Goal: Task Accomplishment & Management: Complete application form

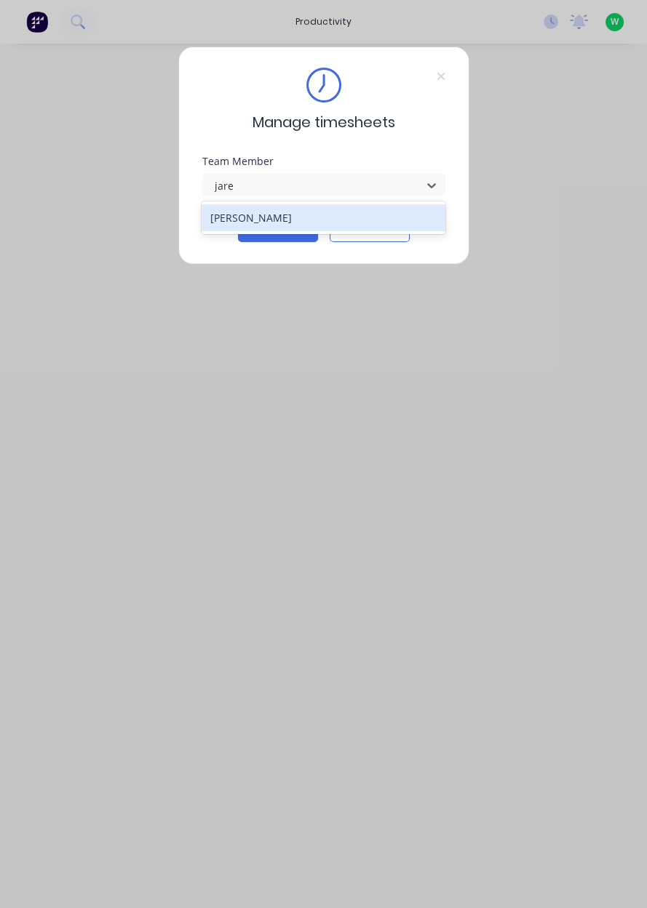
click at [335, 225] on div "[PERSON_NAME]" at bounding box center [323, 217] width 244 height 27
type input "jare"
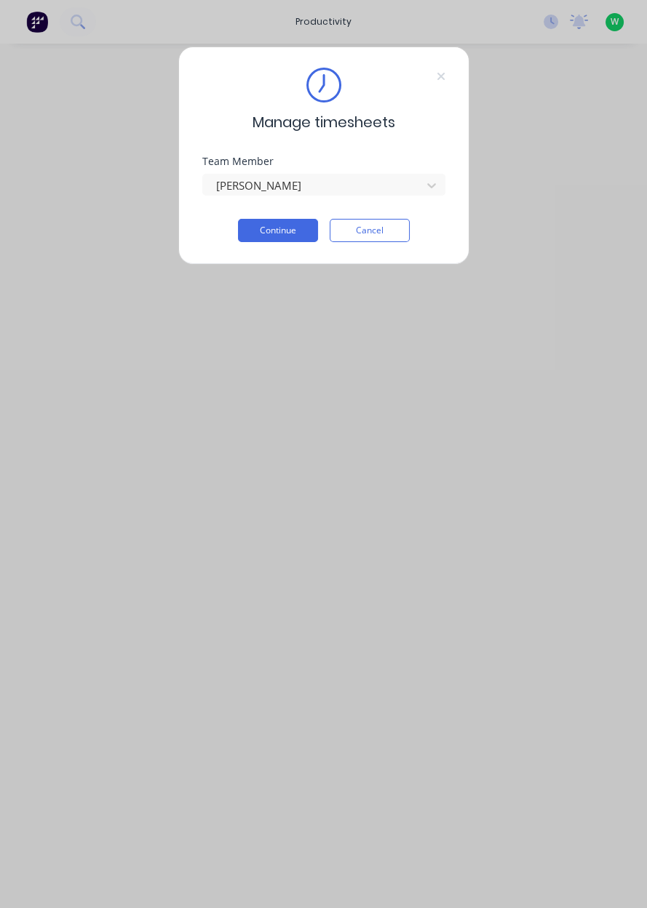
click at [276, 233] on button "Continue" at bounding box center [278, 230] width 80 height 23
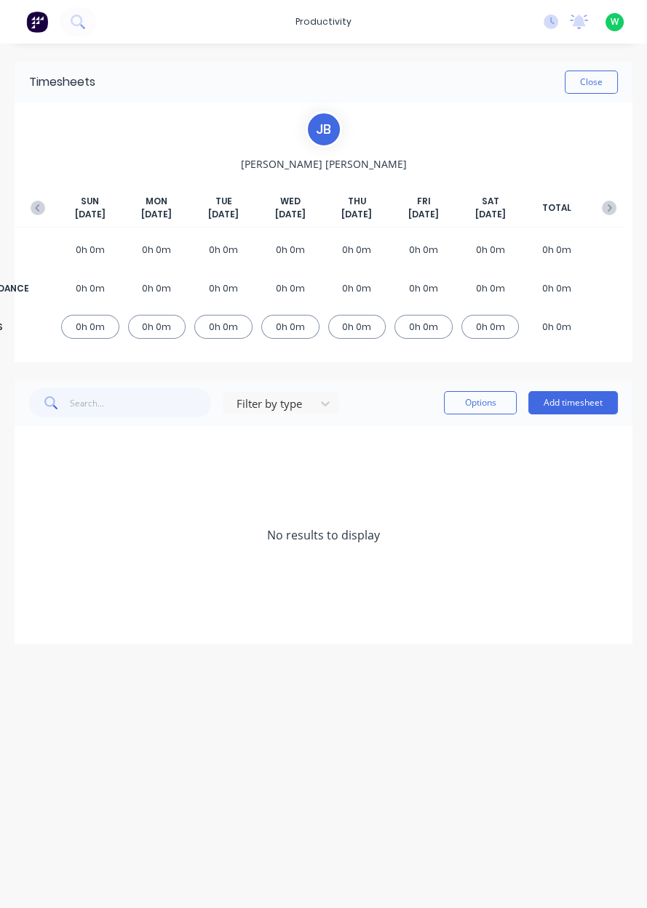
click at [579, 396] on button "Add timesheet" at bounding box center [572, 402] width 89 height 23
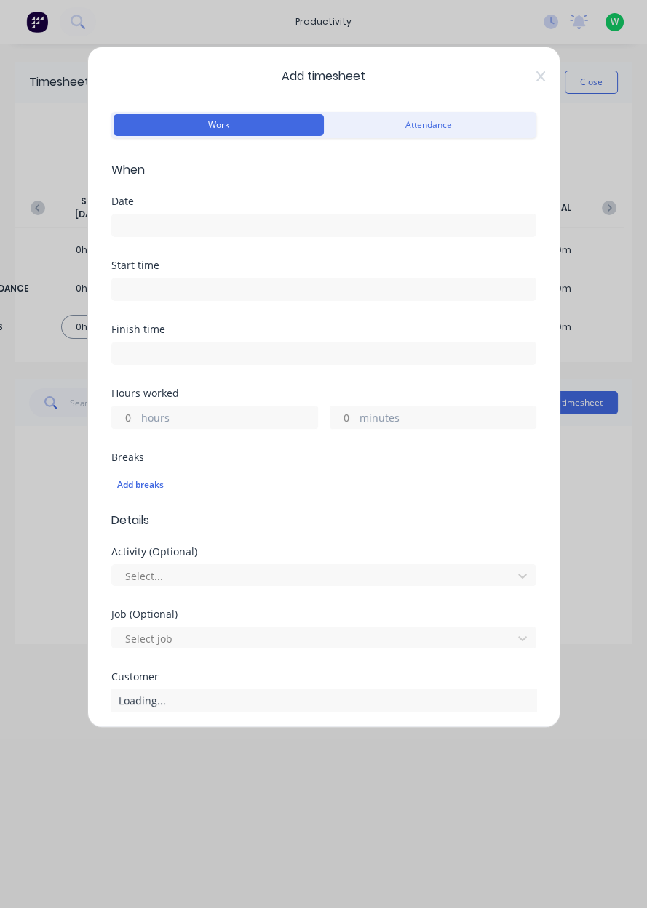
click at [265, 226] on input at bounding box center [323, 226] width 423 height 22
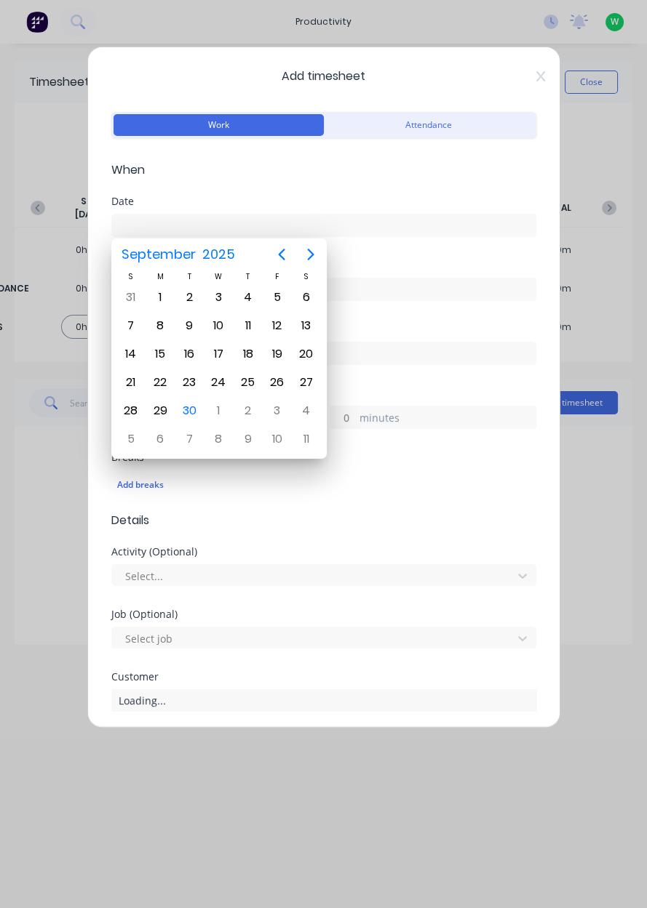
click at [201, 401] on div "30" at bounding box center [189, 411] width 29 height 28
type input "30/09/2025"
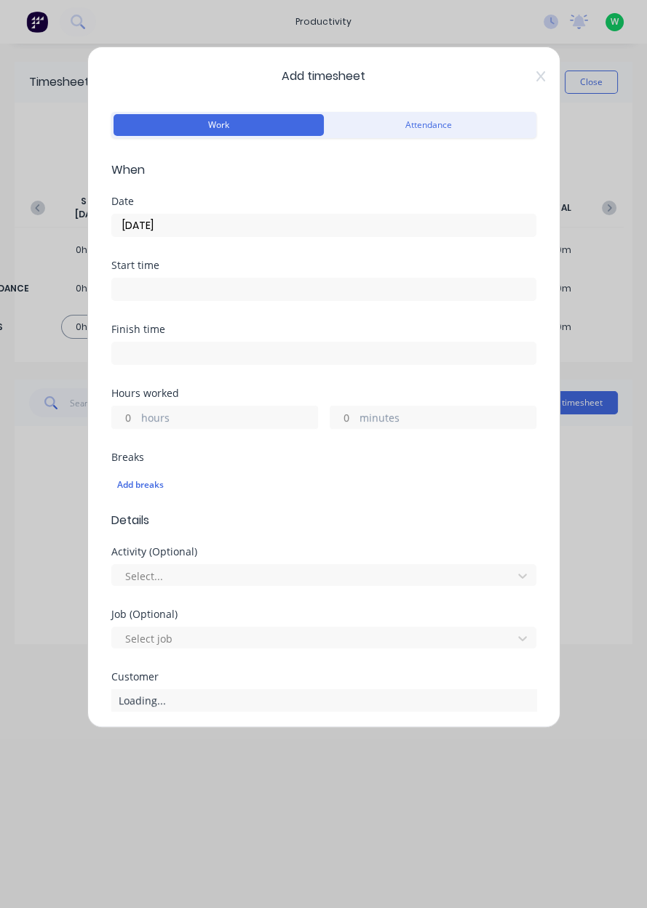
click at [236, 417] on label "hours" at bounding box center [229, 419] width 176 height 18
click at [137, 417] on input "hours" at bounding box center [124, 418] width 25 height 22
type input "8.5"
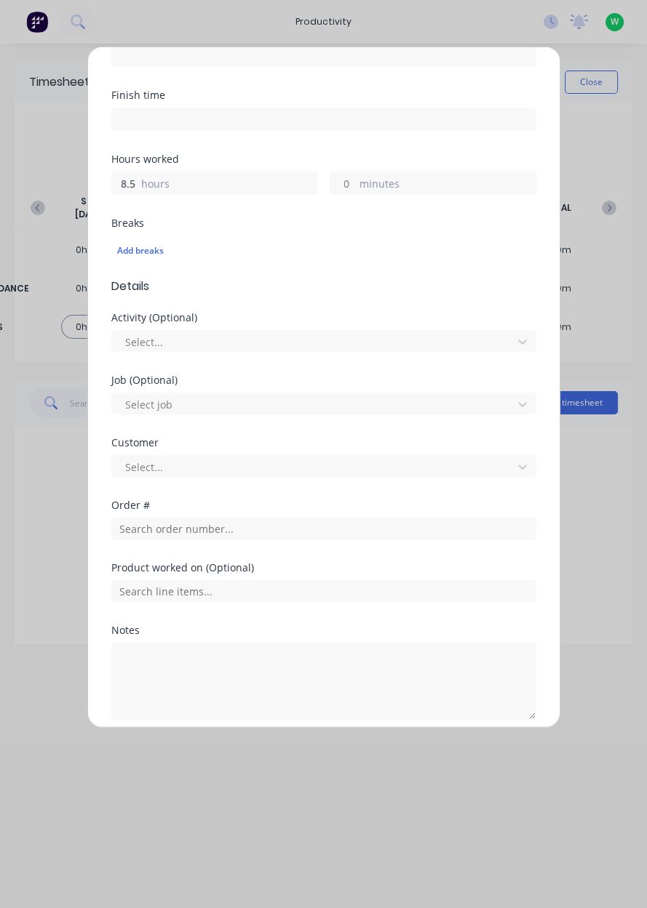
scroll to position [291, 0]
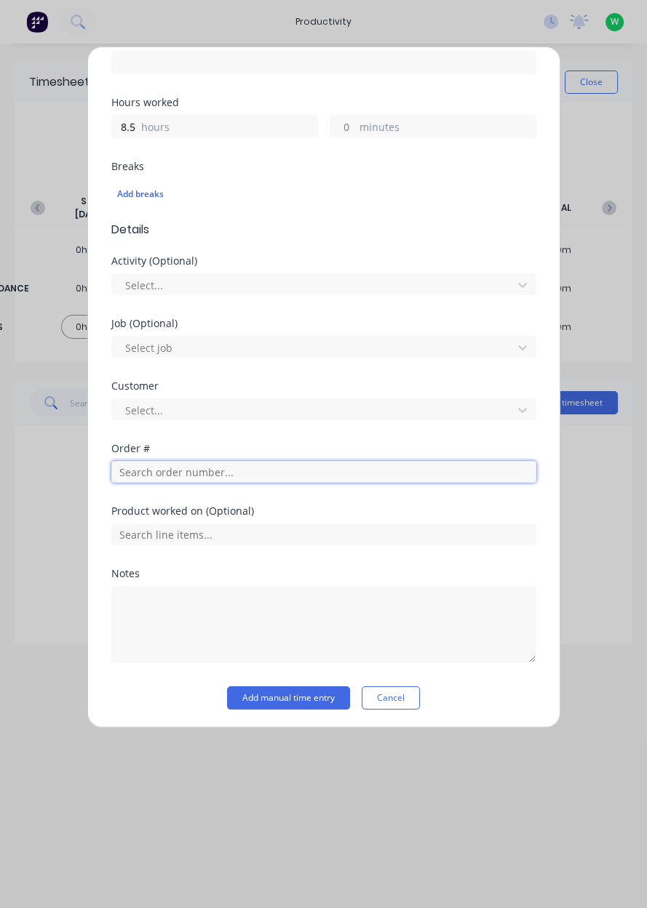
click at [225, 472] on input "text" at bounding box center [323, 472] width 425 height 22
type input "17943"
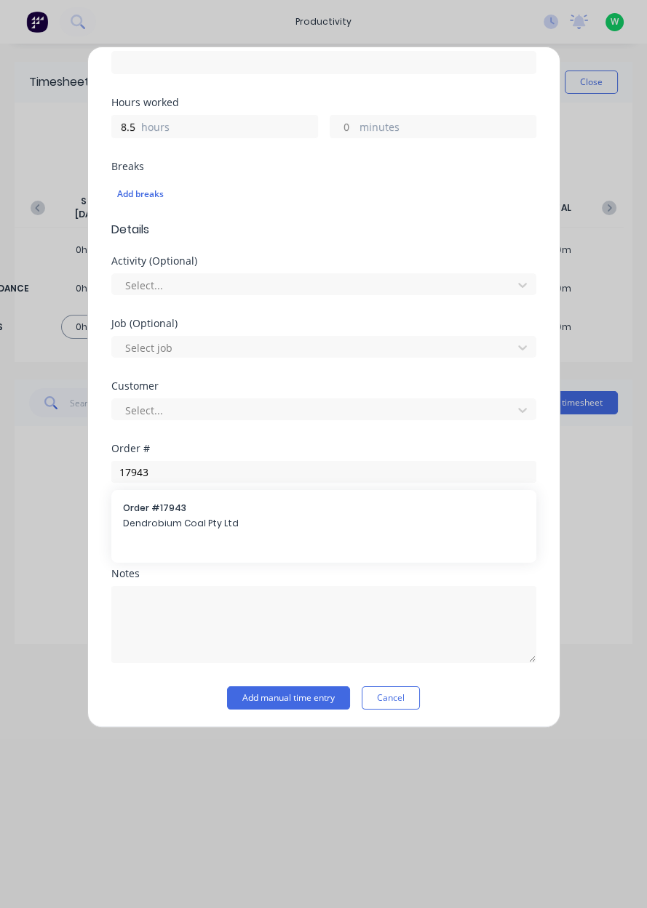
click at [214, 523] on span "Dendrobium Coal Pty Ltd" at bounding box center [323, 523] width 401 height 13
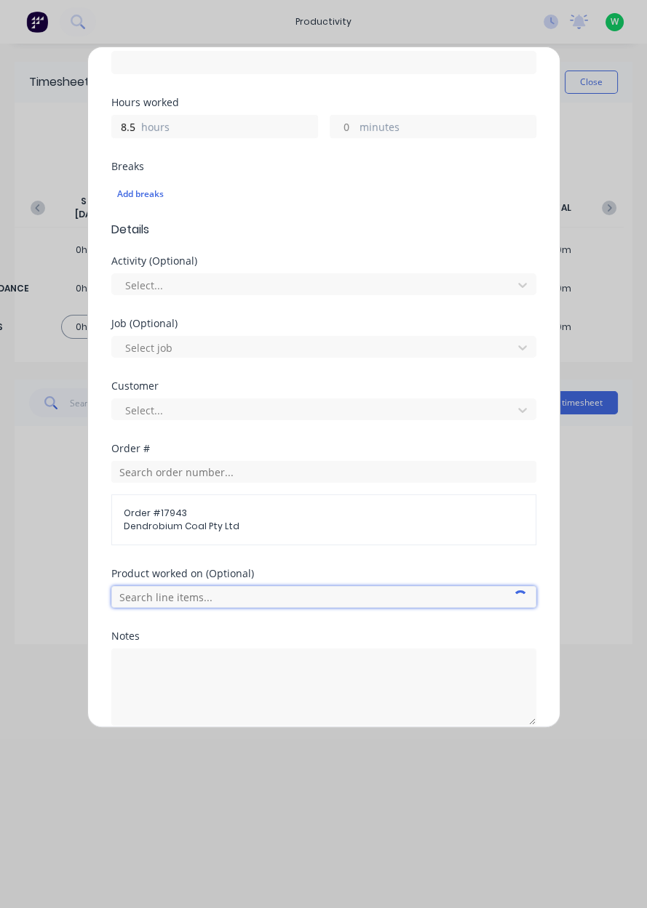
click at [412, 599] on input "text" at bounding box center [323, 597] width 425 height 22
click at [359, 592] on input "text" at bounding box center [323, 597] width 425 height 22
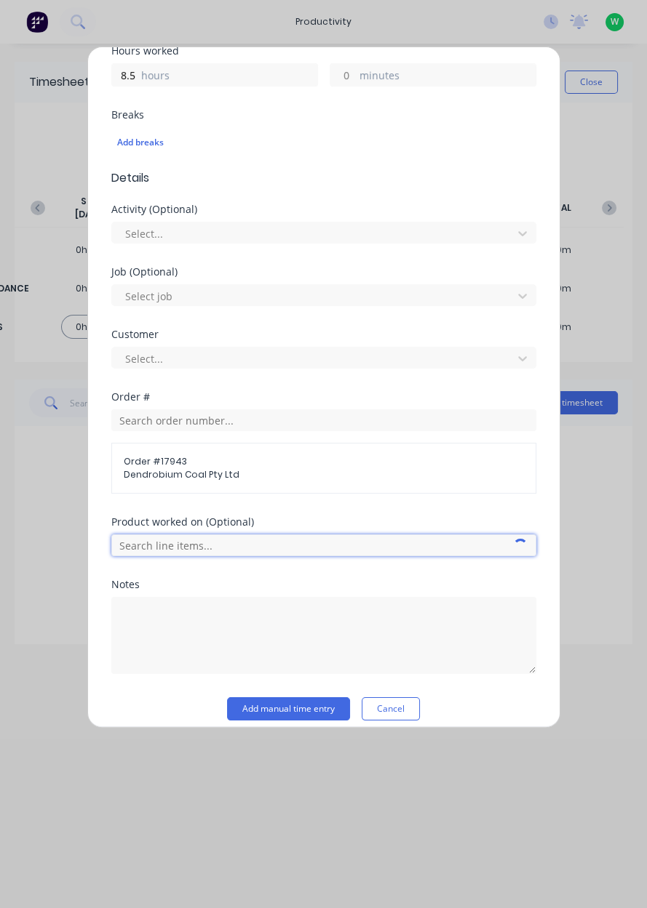
scroll to position [353, 0]
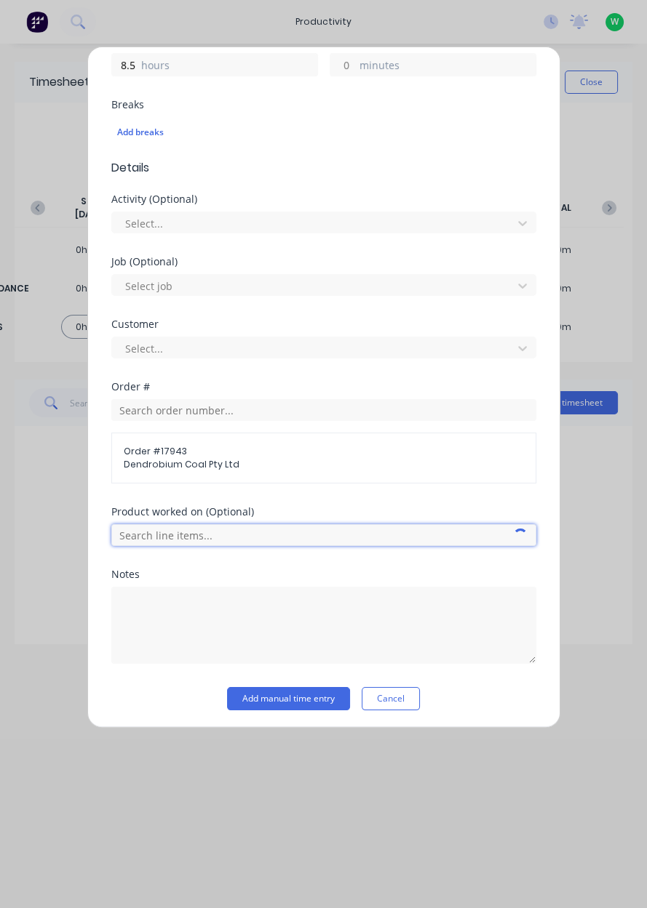
click at [299, 539] on input "text" at bounding box center [323, 535] width 425 height 22
click at [344, 530] on input "text" at bounding box center [323, 535] width 425 height 22
click at [289, 453] on span "Order # 17943" at bounding box center [324, 451] width 400 height 13
click at [185, 458] on span "Dendrobium Coal Pty Ltd" at bounding box center [324, 464] width 400 height 13
click at [203, 528] on input "text" at bounding box center [323, 535] width 425 height 22
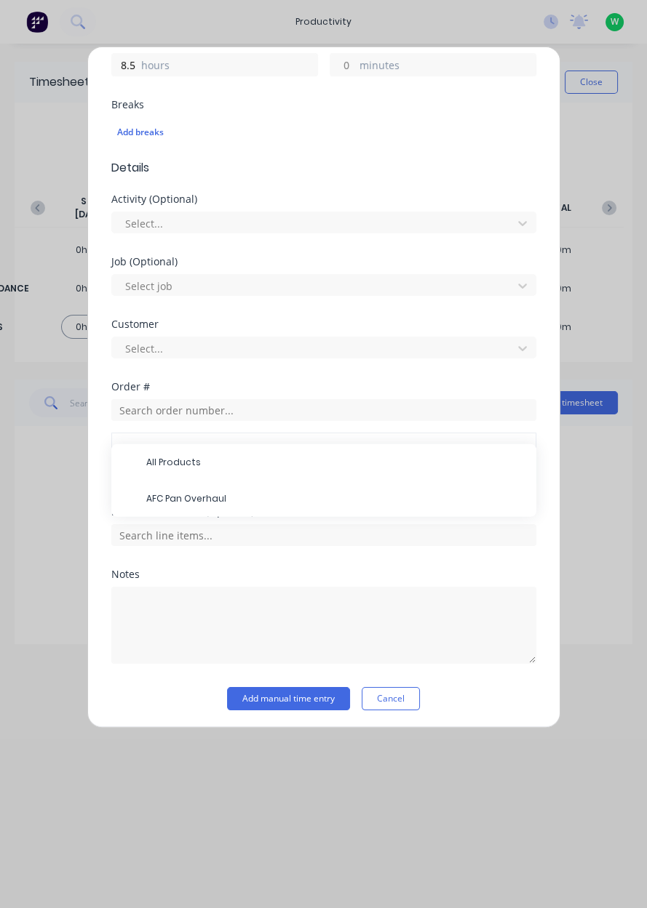
click at [222, 492] on span "AFC Pan Overhaul" at bounding box center [335, 498] width 378 height 13
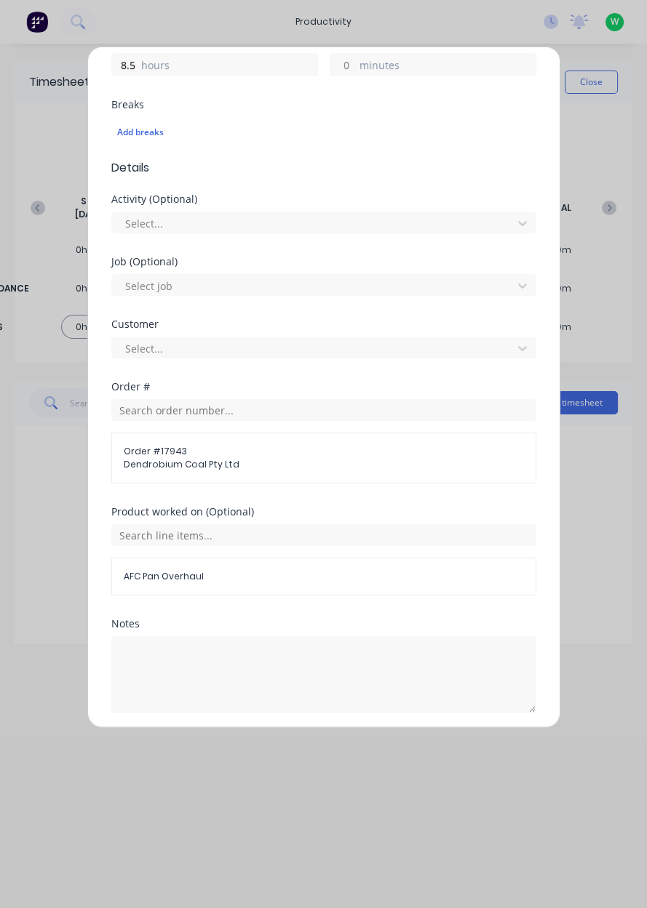
scroll to position [402, 0]
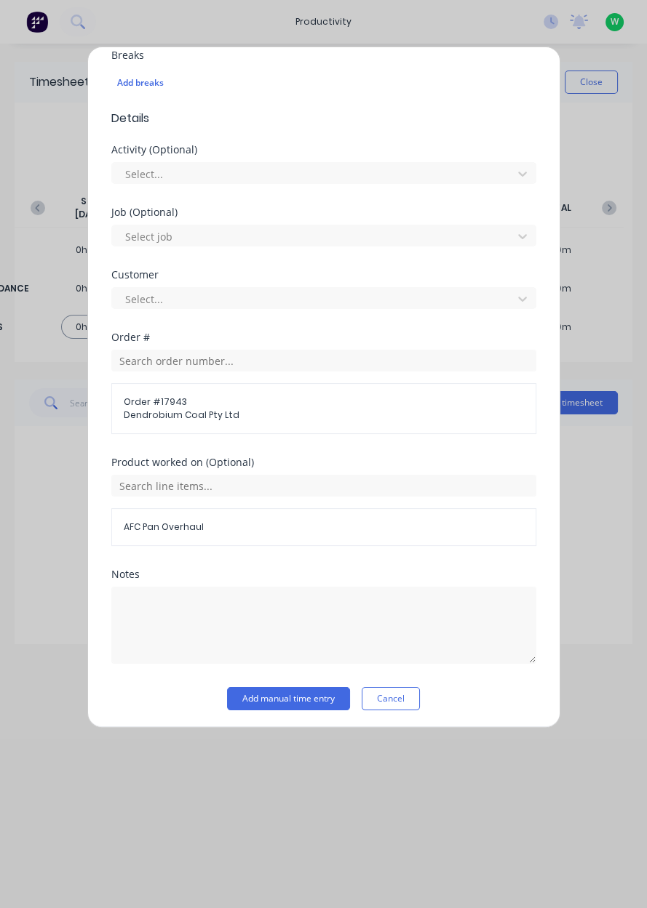
click at [289, 700] on button "Add manual time entry" at bounding box center [288, 698] width 123 height 23
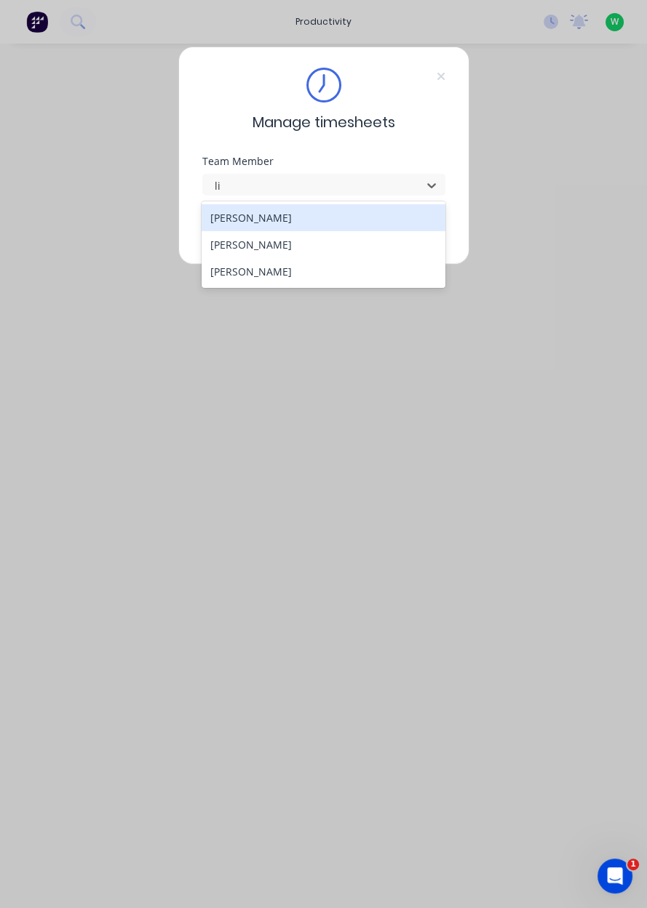
click at [239, 248] on div "[PERSON_NAME]" at bounding box center [323, 244] width 244 height 27
type input "li"
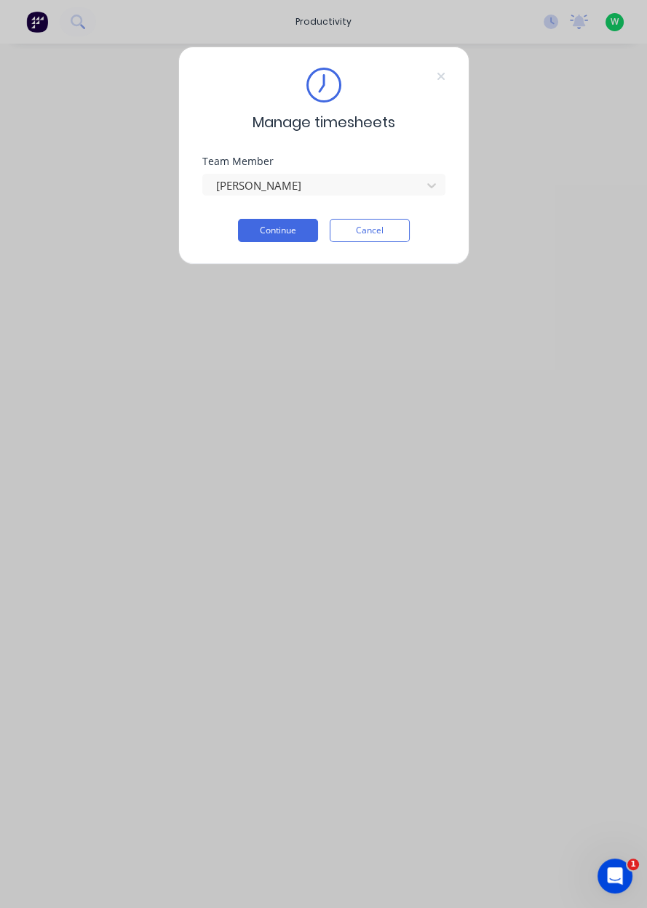
click at [268, 234] on button "Continue" at bounding box center [278, 230] width 80 height 23
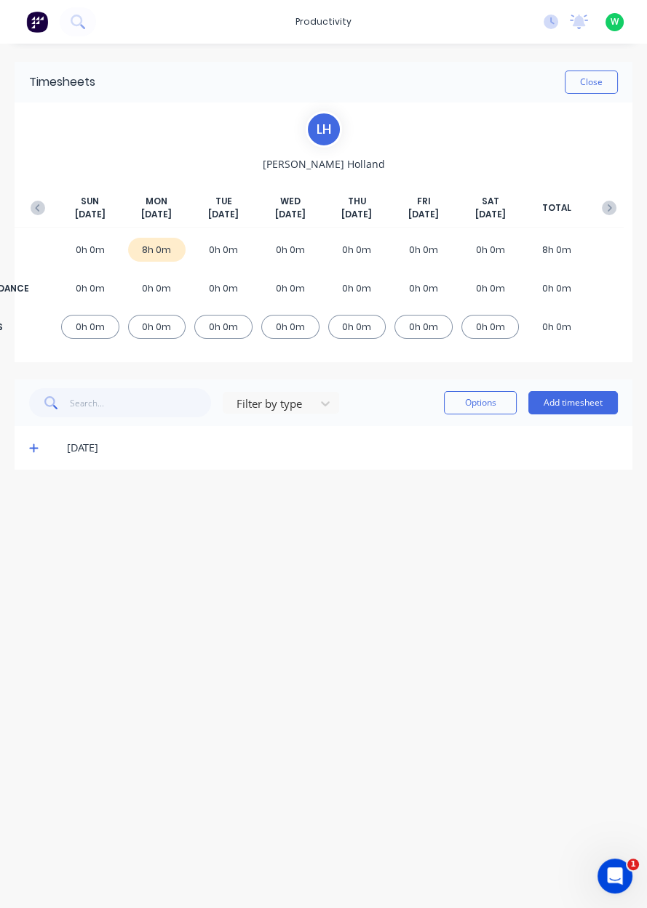
click at [565, 405] on button "Add timesheet" at bounding box center [572, 402] width 89 height 23
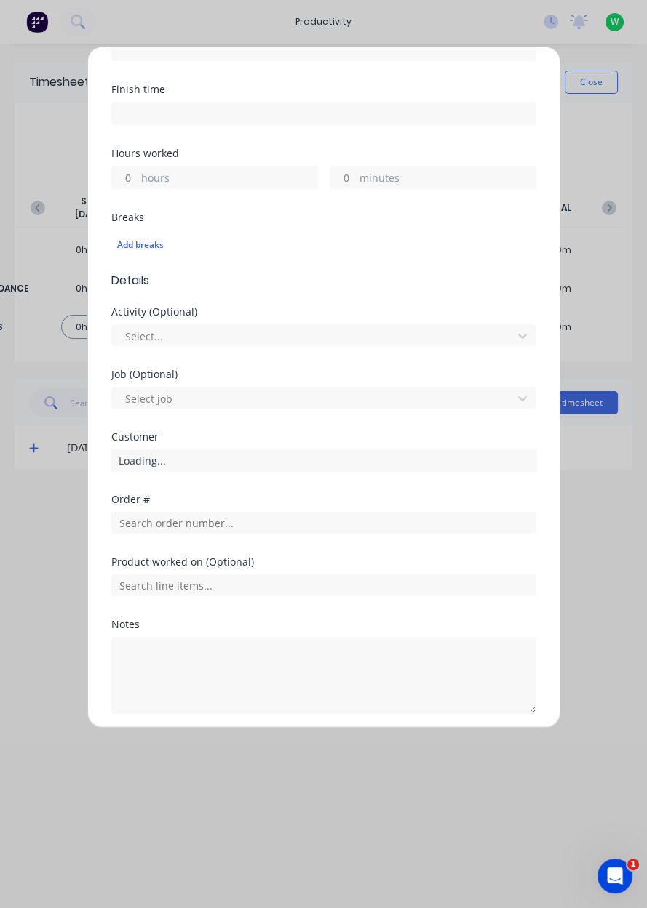
scroll to position [291, 0]
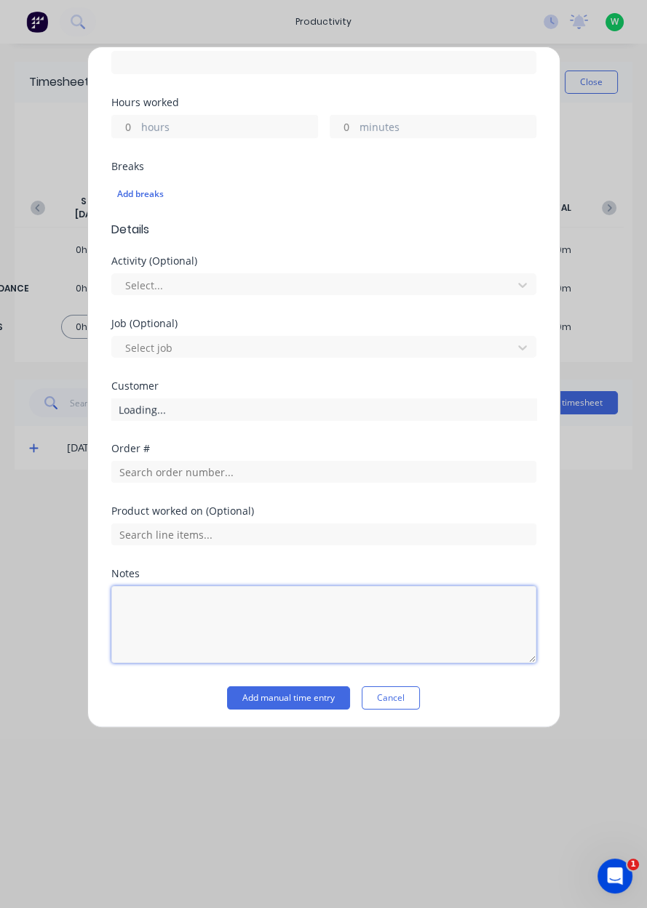
click at [145, 612] on textarea at bounding box center [323, 624] width 425 height 77
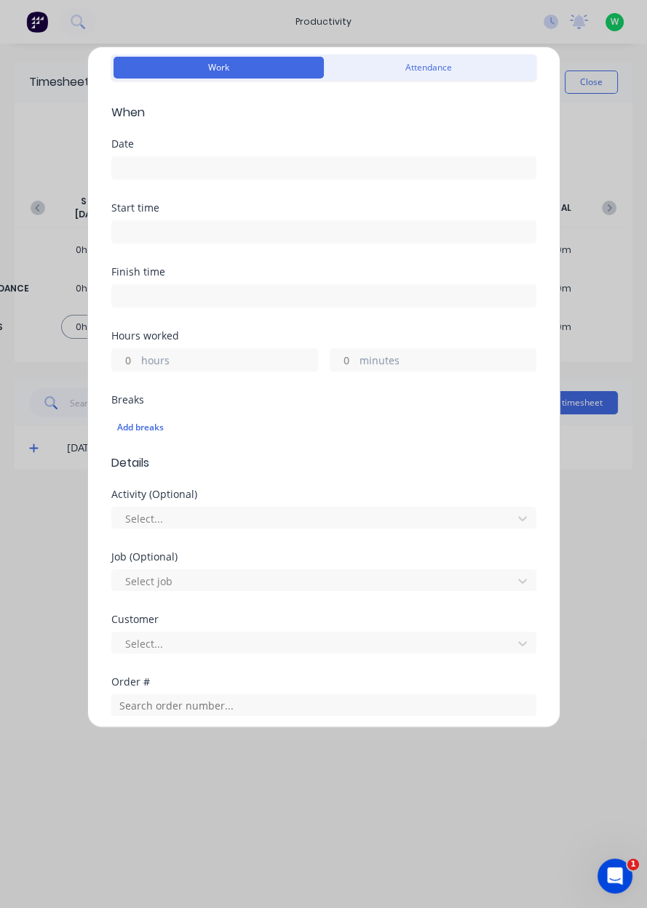
scroll to position [59, 0]
type textarea "Eye doctor"
click at [420, 190] on div "Date" at bounding box center [323, 169] width 425 height 64
click at [410, 172] on input at bounding box center [323, 167] width 423 height 22
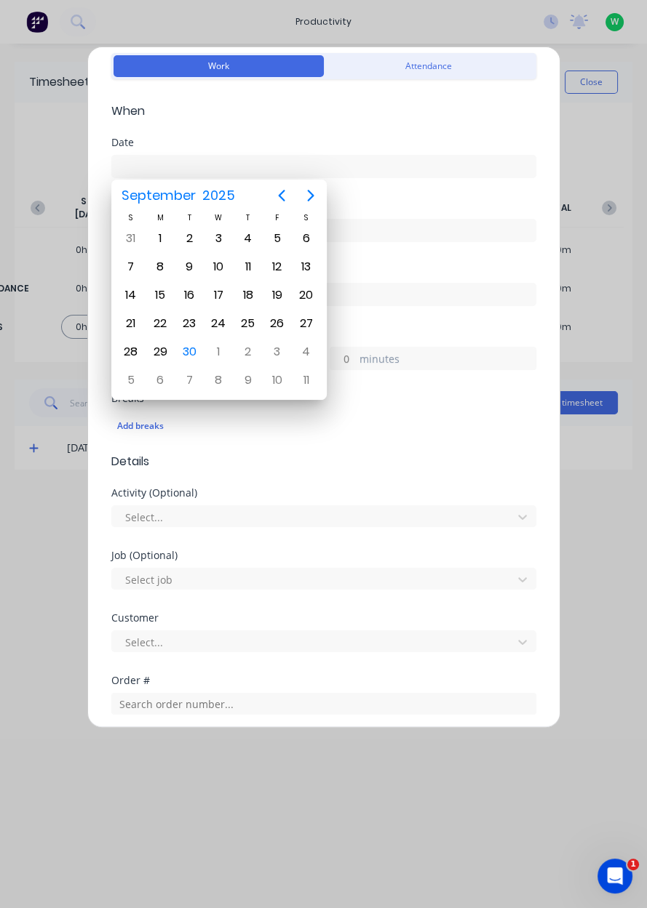
click at [191, 348] on div "30" at bounding box center [189, 352] width 22 height 22
type input "30/09/2025"
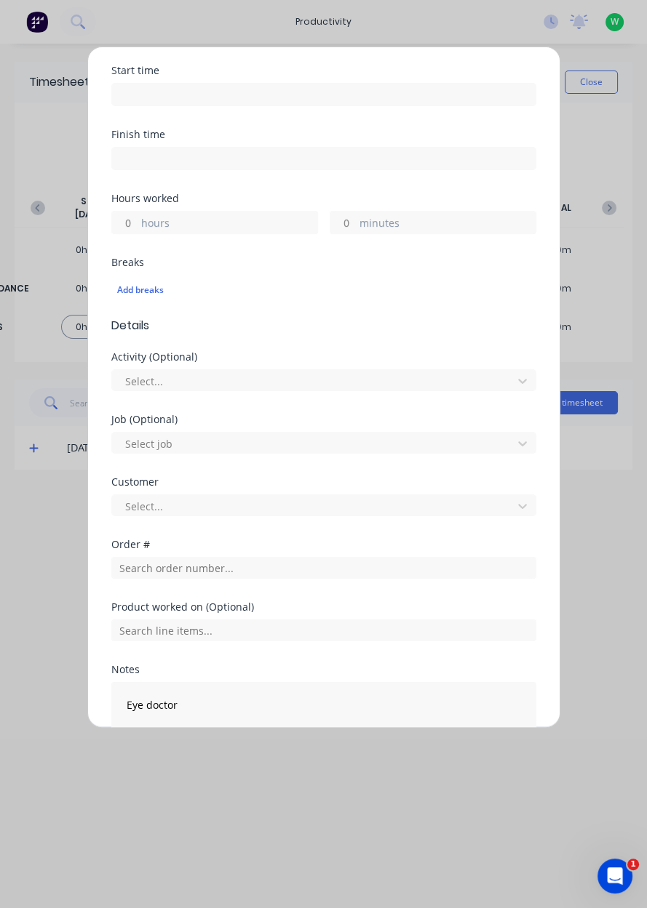
scroll to position [193, 0]
click at [239, 224] on label "hours" at bounding box center [229, 226] width 176 height 18
click at [137, 224] on input "hours" at bounding box center [124, 224] width 25 height 22
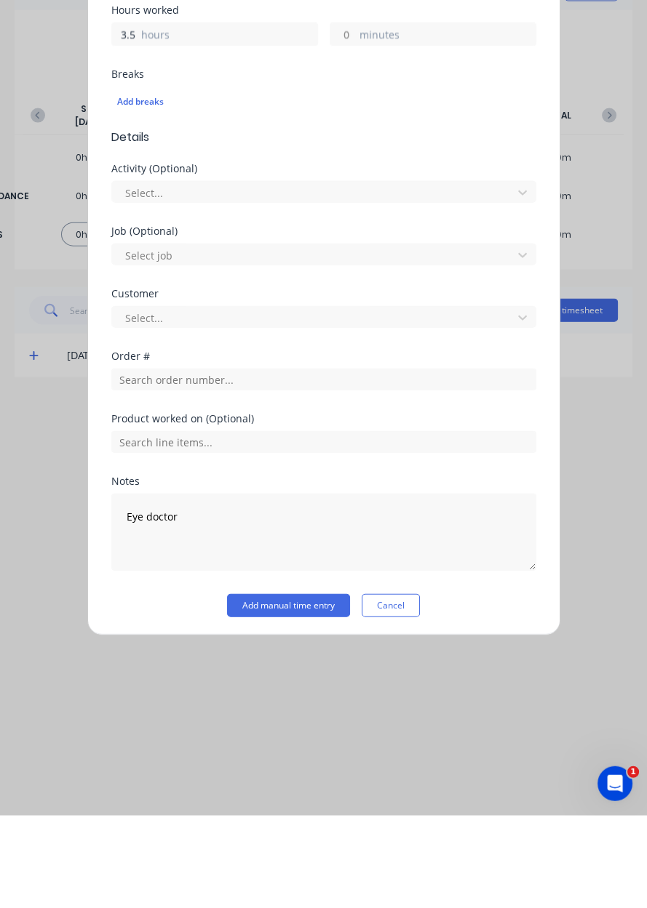
scroll to position [241, 0]
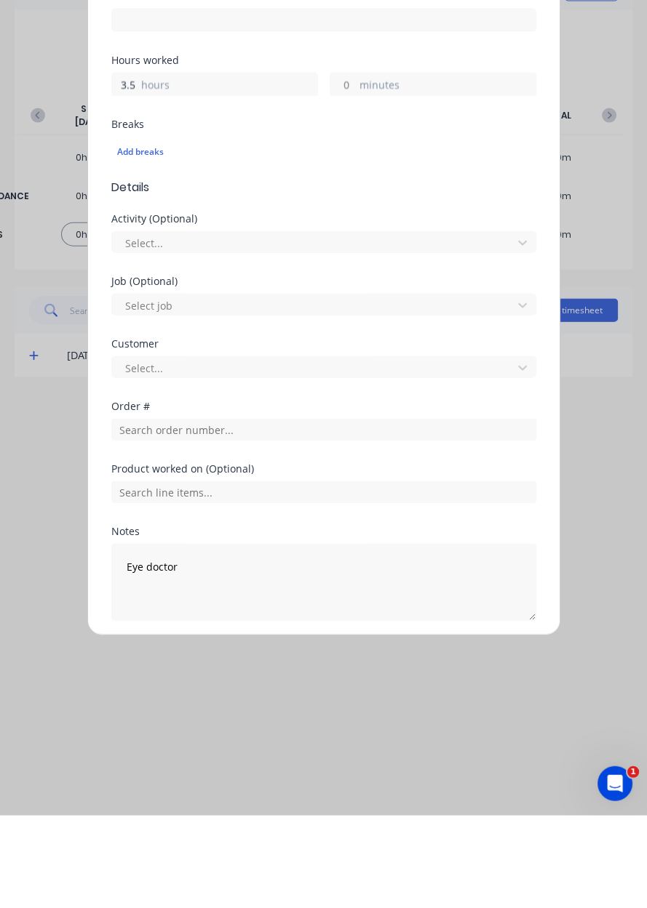
type input "3.5"
click at [305, 743] on button "Add manual time entry" at bounding box center [288, 748] width 123 height 23
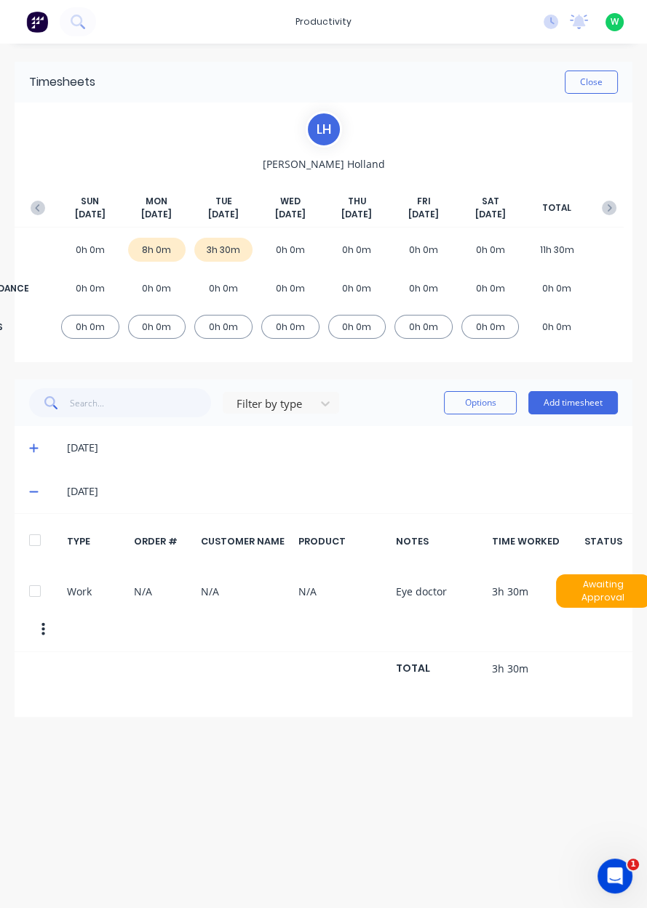
click at [580, 407] on button "Add timesheet" at bounding box center [572, 402] width 89 height 23
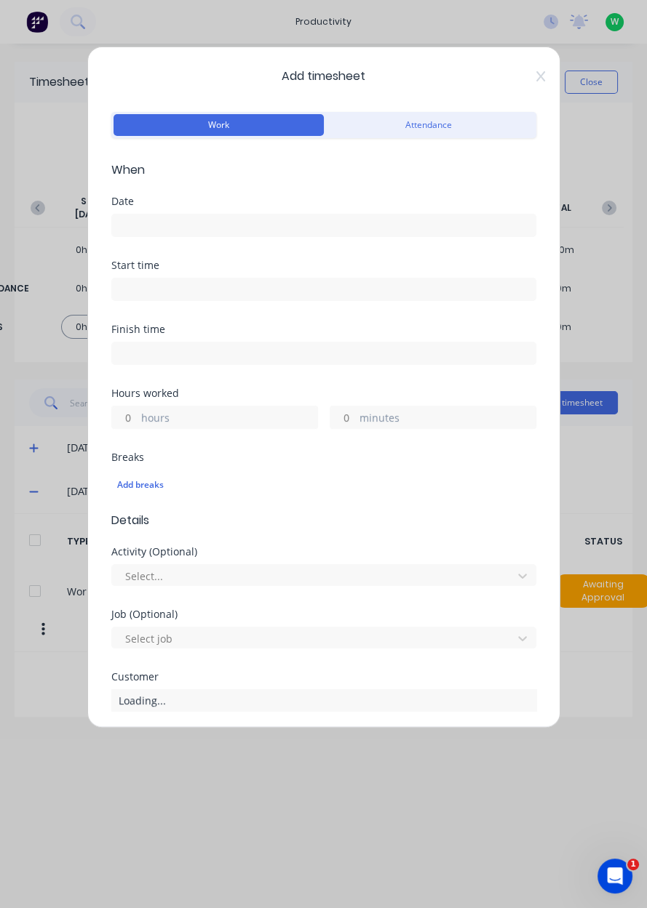
click at [536, 76] on icon at bounding box center [540, 77] width 9 height 12
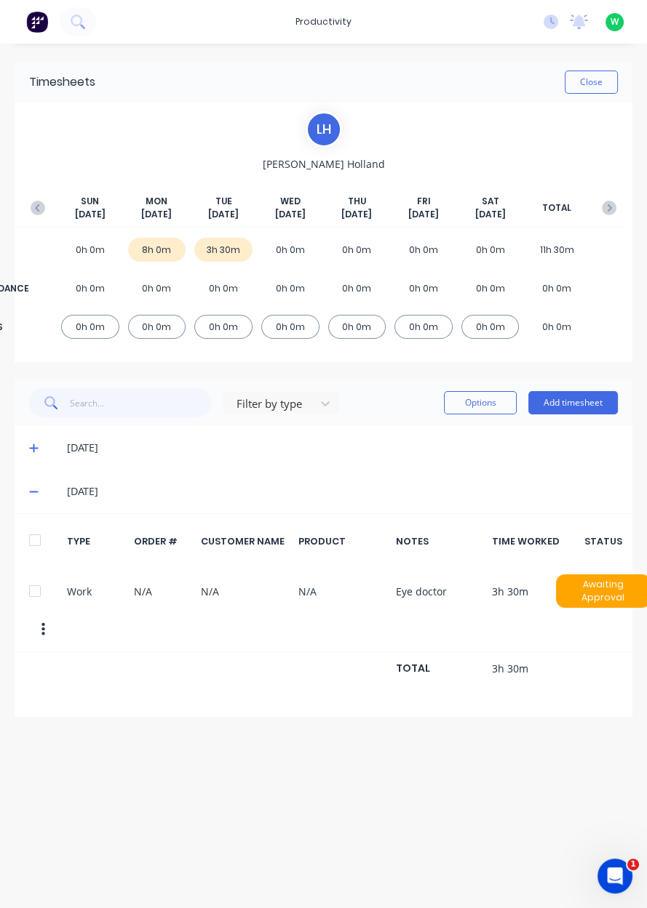
click at [31, 452] on icon at bounding box center [33, 448] width 9 height 10
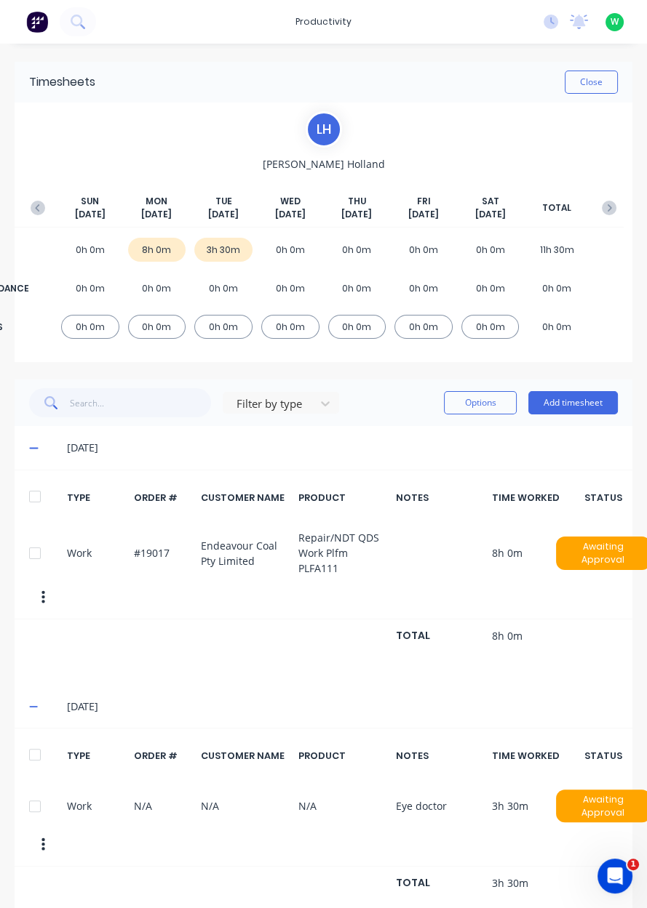
click at [592, 407] on button "Add timesheet" at bounding box center [572, 402] width 89 height 23
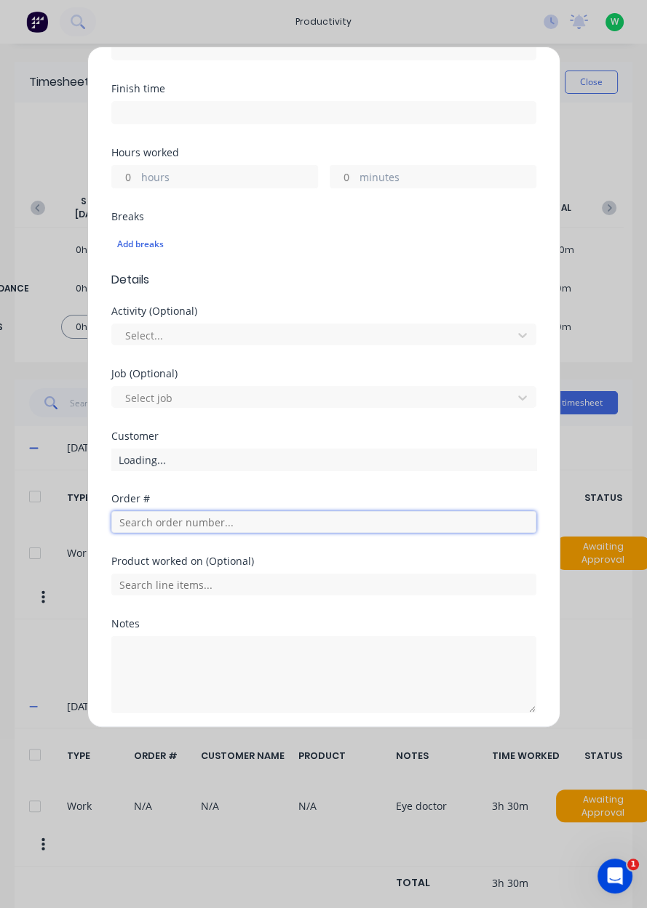
click at [307, 525] on input "text" at bounding box center [323, 522] width 425 height 22
type input "19017"
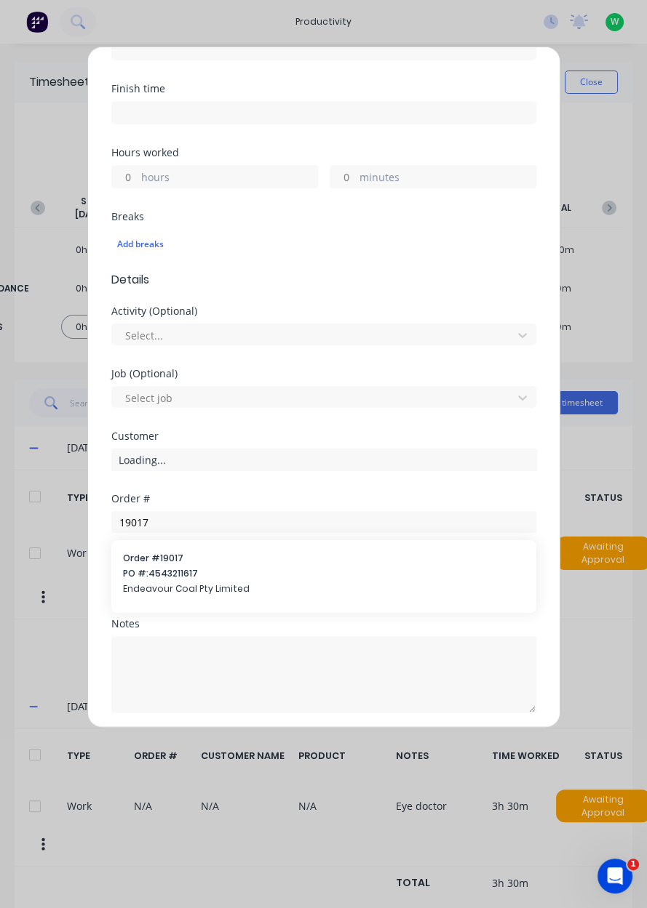
click at [273, 577] on span "PO #: 4543211617" at bounding box center [323, 573] width 401 height 13
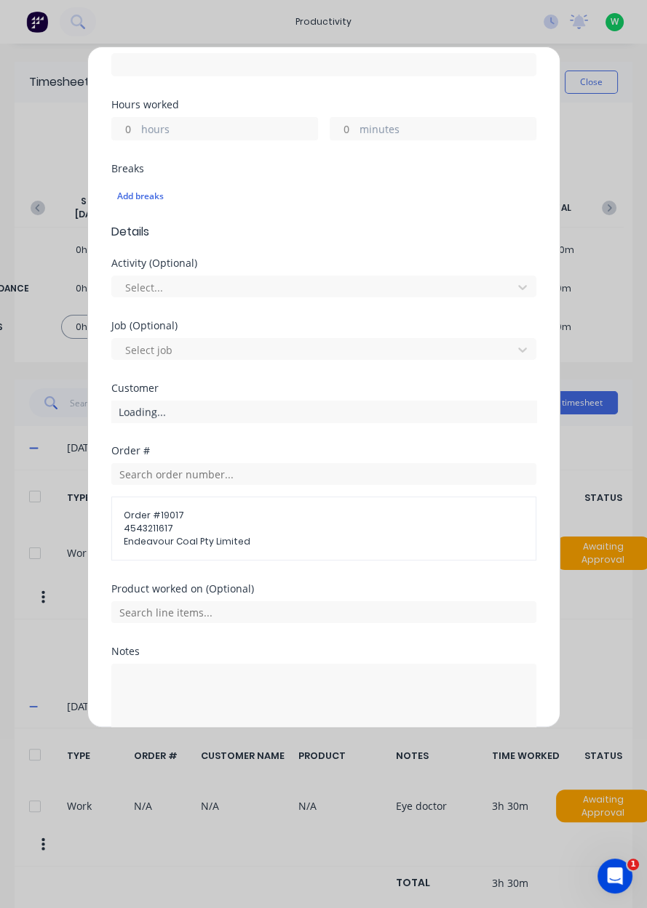
scroll to position [316, 0]
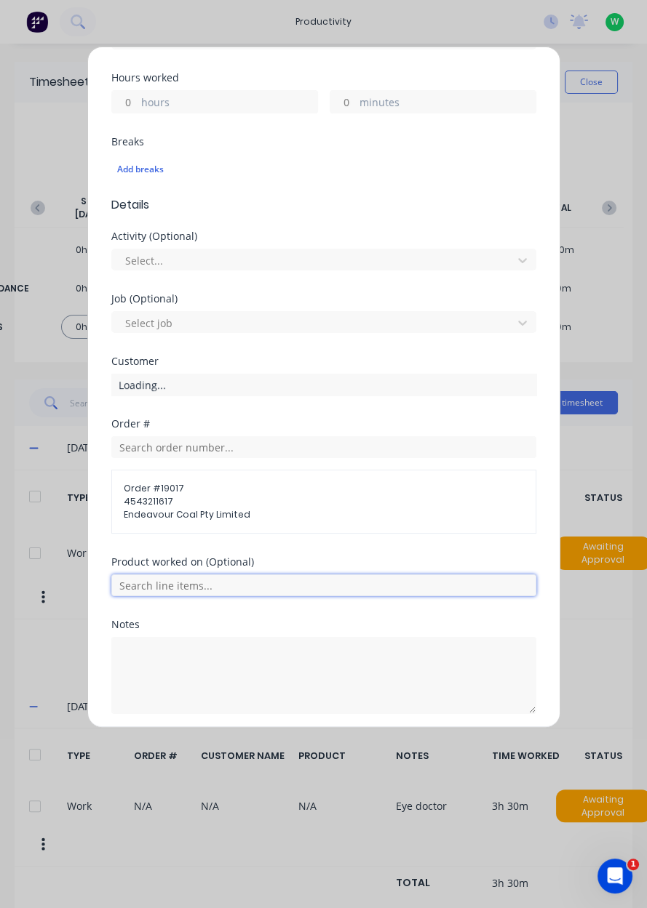
click at [301, 582] on input "text" at bounding box center [323, 586] width 425 height 22
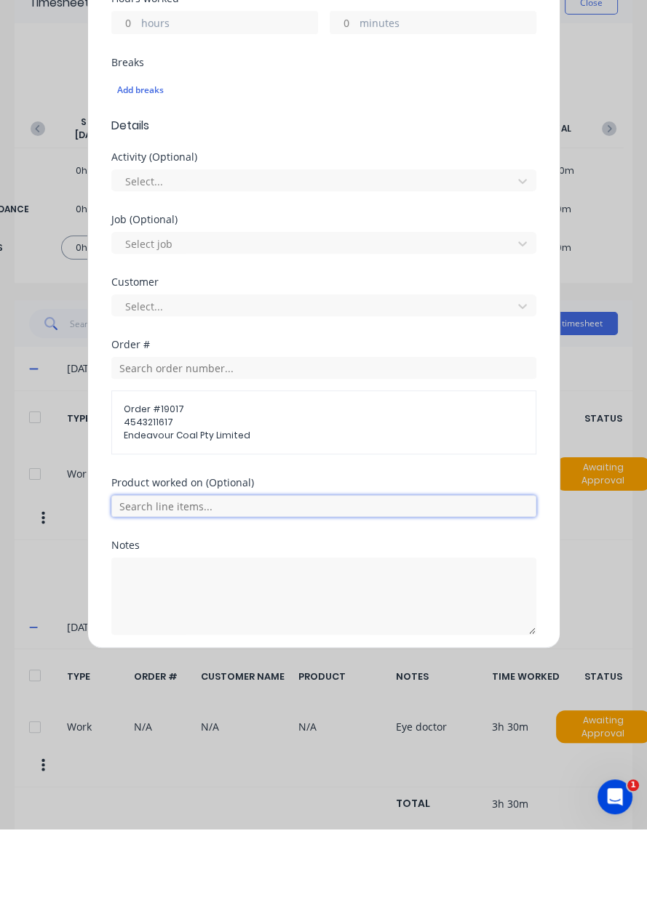
click at [333, 589] on input "text" at bounding box center [323, 586] width 425 height 22
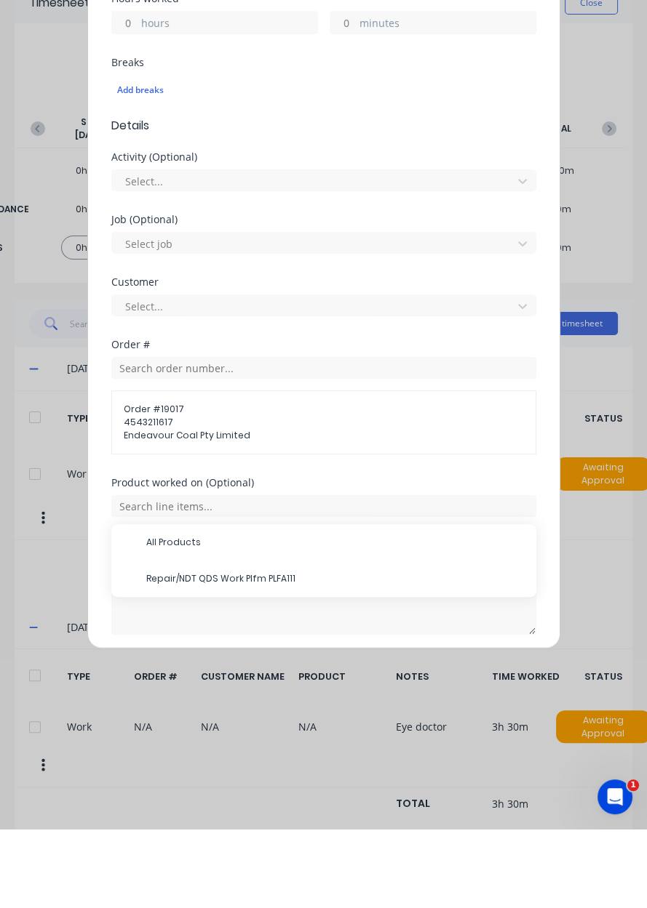
click at [318, 656] on span "Repair/NDT QDS Work Plfm PLFA111" at bounding box center [335, 658] width 378 height 13
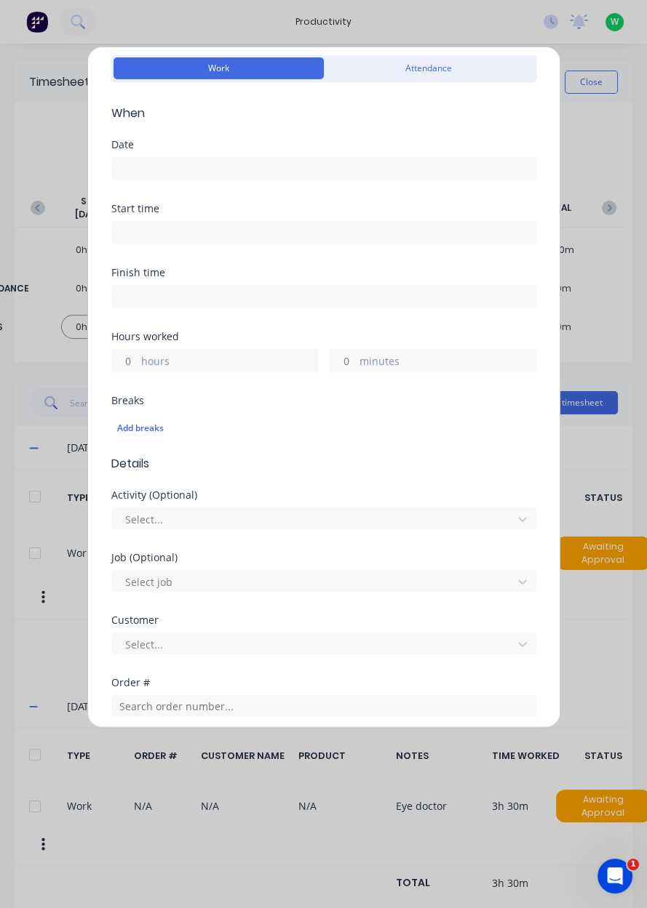
scroll to position [0, 0]
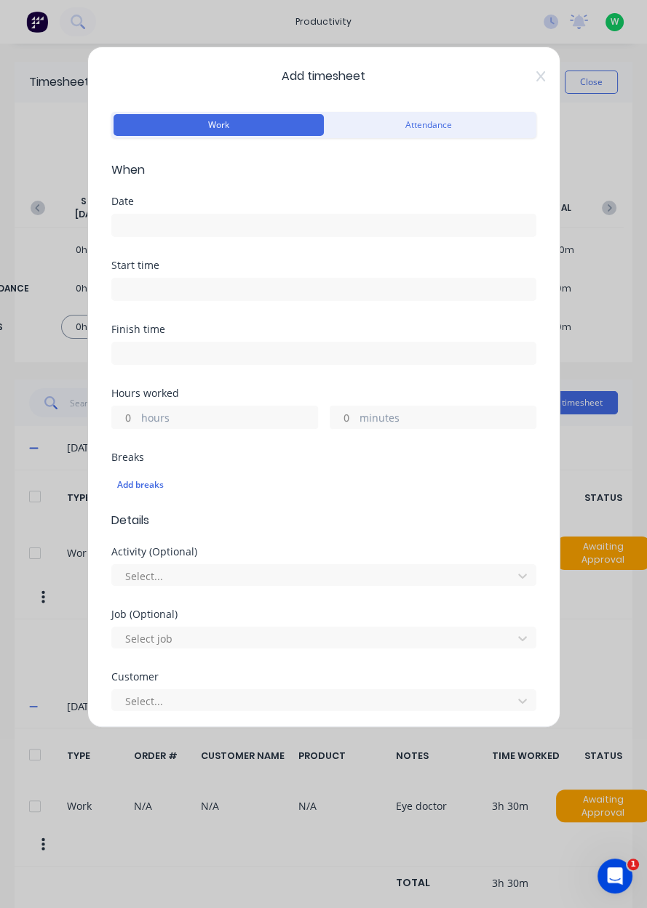
click at [463, 228] on input at bounding box center [323, 226] width 423 height 22
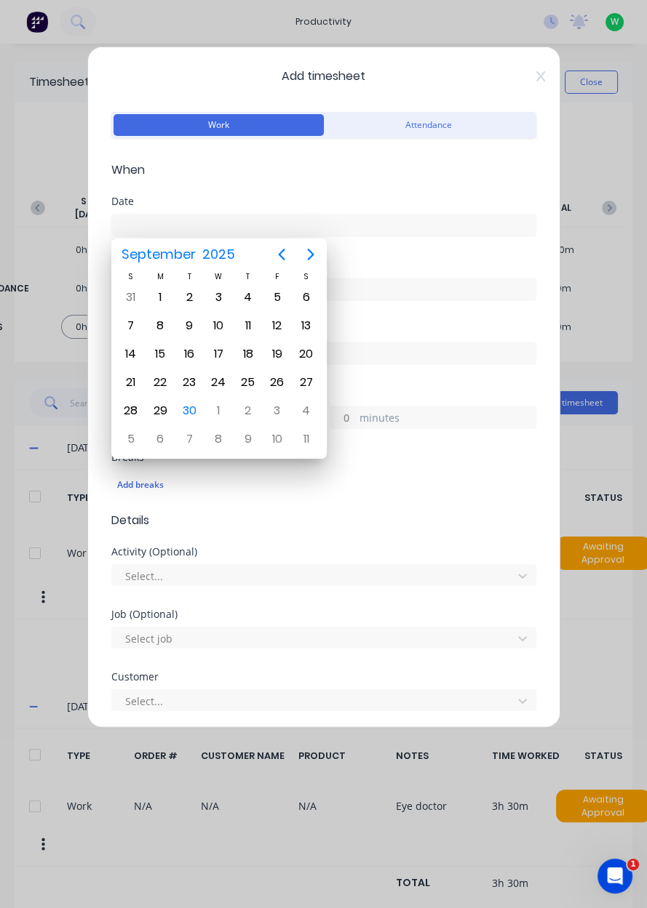
click at [197, 412] on div "30" at bounding box center [189, 411] width 22 height 22
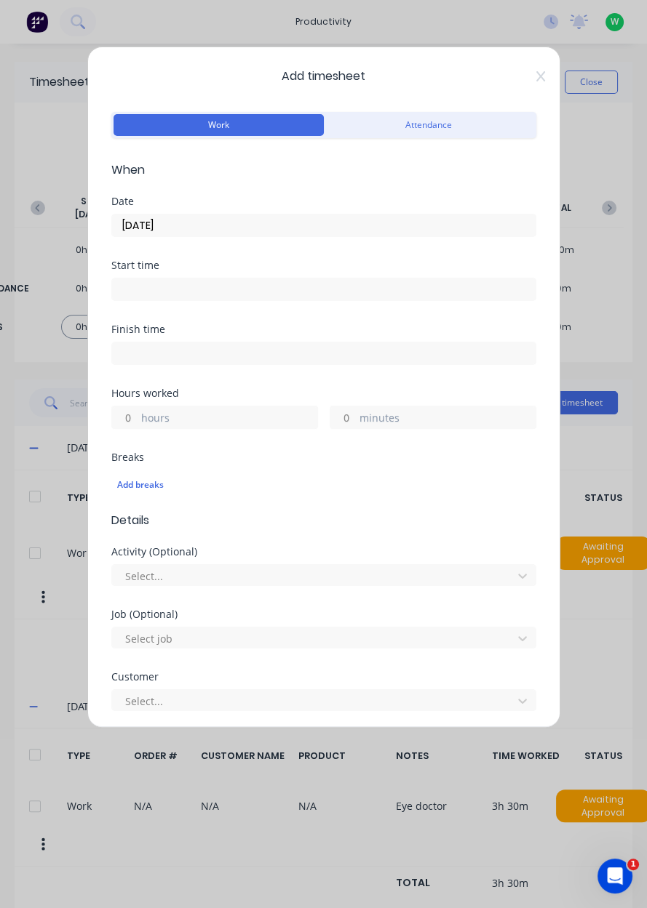
type input "[DATE]"
click at [233, 411] on label "hours" at bounding box center [229, 419] width 176 height 18
click at [137, 411] on input "hours" at bounding box center [124, 418] width 25 height 22
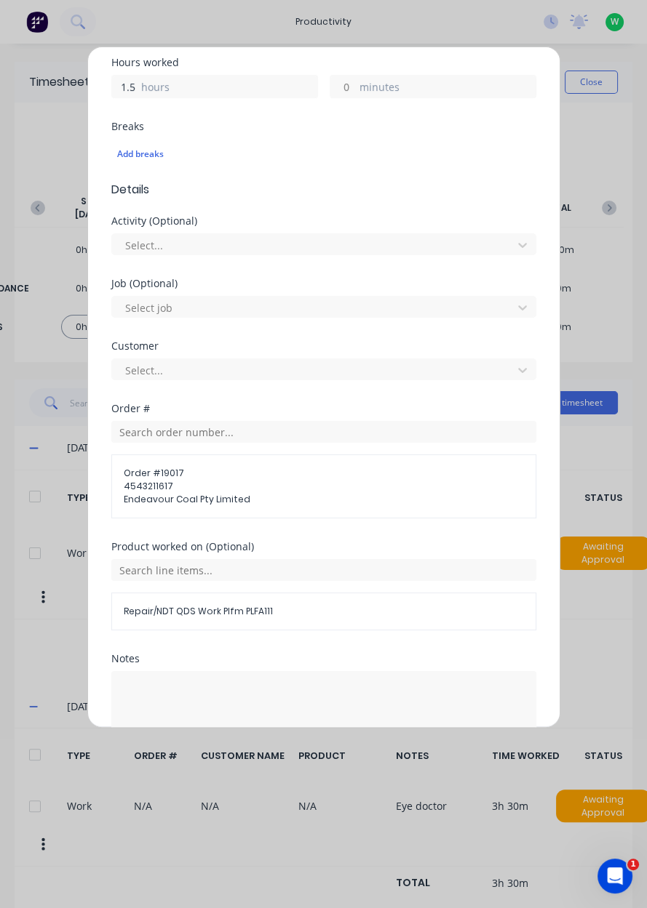
scroll to position [365, 0]
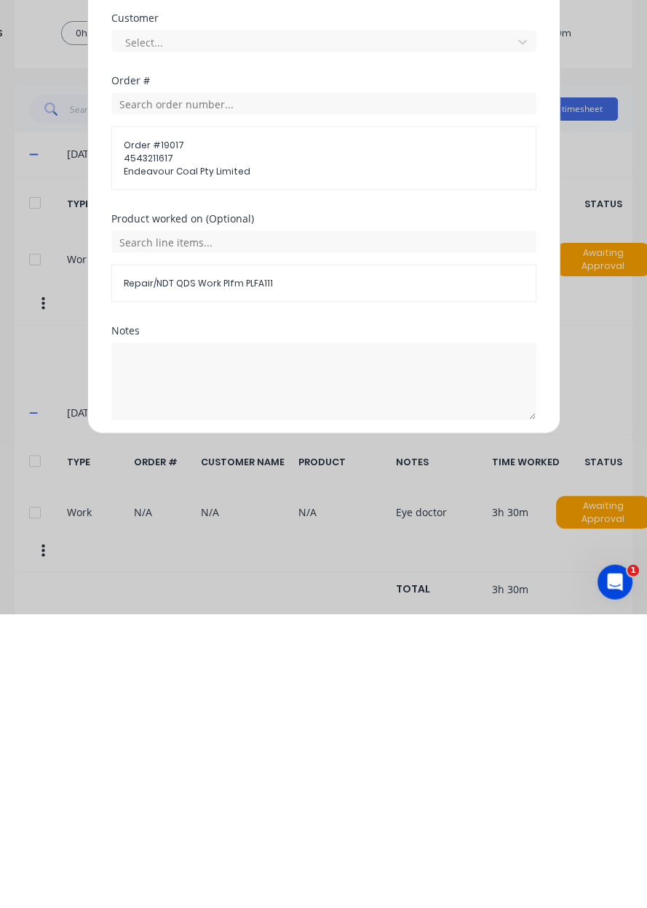
type input "1.5"
click at [292, 743] on button "Add manual time entry" at bounding box center [288, 748] width 123 height 23
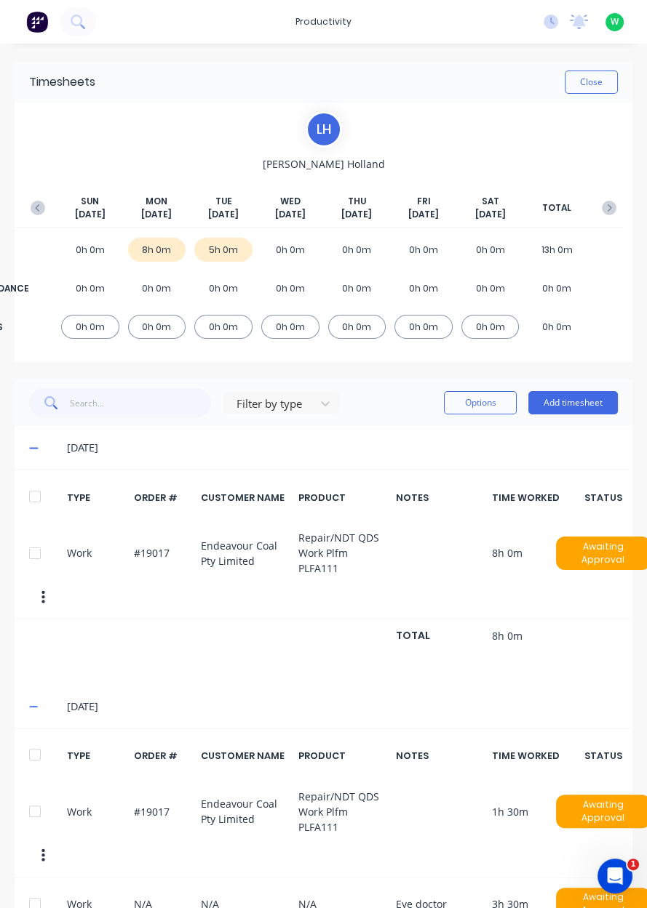
click at [580, 405] on button "Add timesheet" at bounding box center [572, 402] width 89 height 23
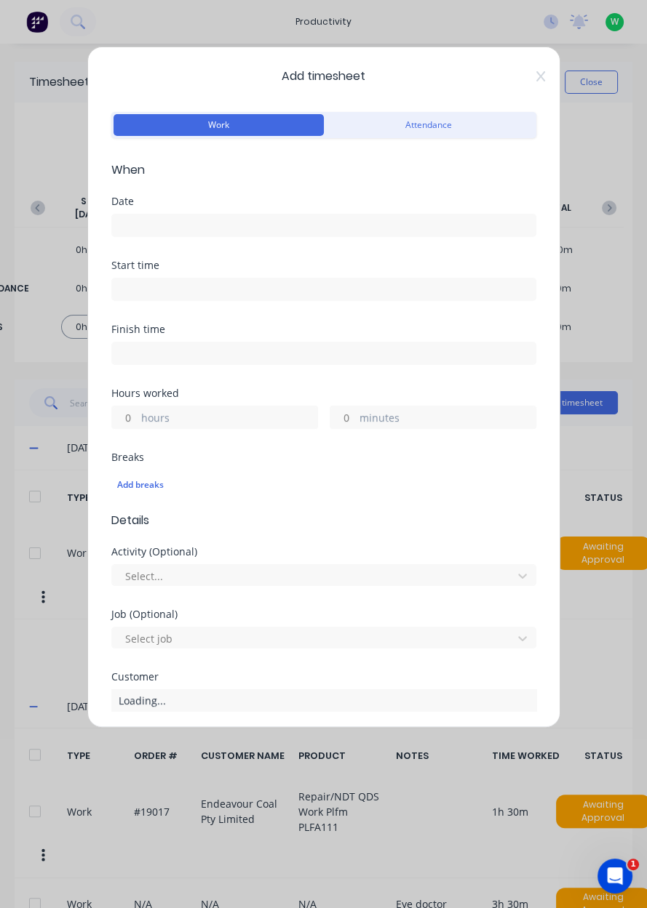
click at [220, 421] on label "hours" at bounding box center [229, 419] width 176 height 18
click at [137, 421] on input "hours" at bounding box center [124, 418] width 25 height 22
type input "3"
click at [257, 229] on input at bounding box center [323, 226] width 423 height 22
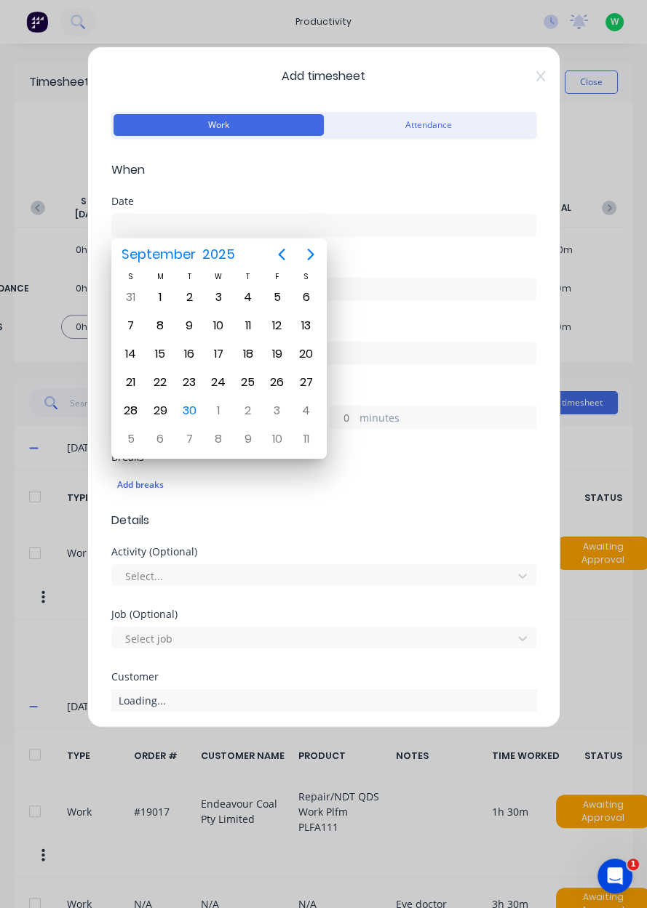
click at [191, 407] on div "30" at bounding box center [189, 411] width 22 height 22
type input "[DATE]"
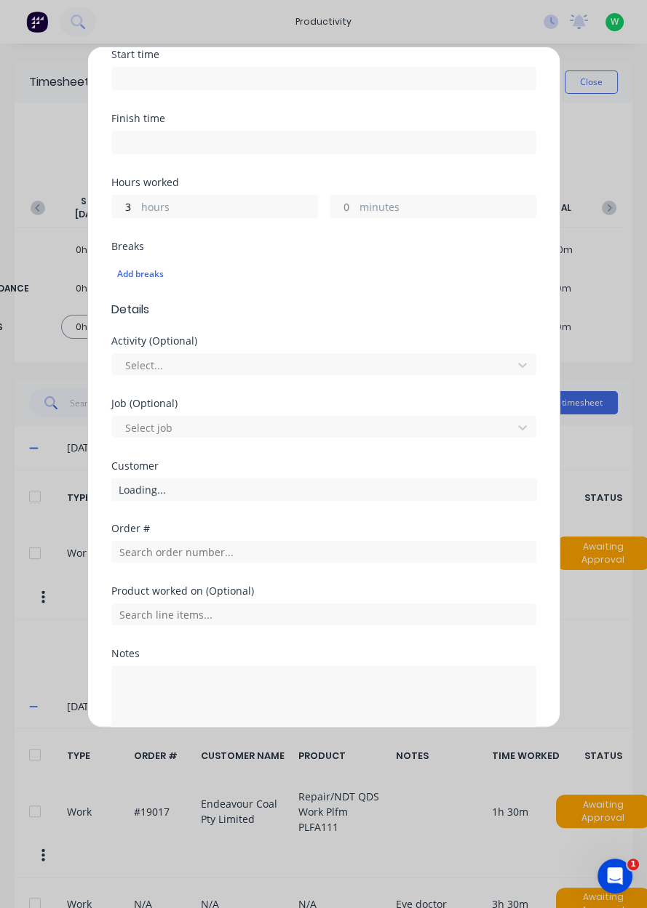
scroll to position [241, 0]
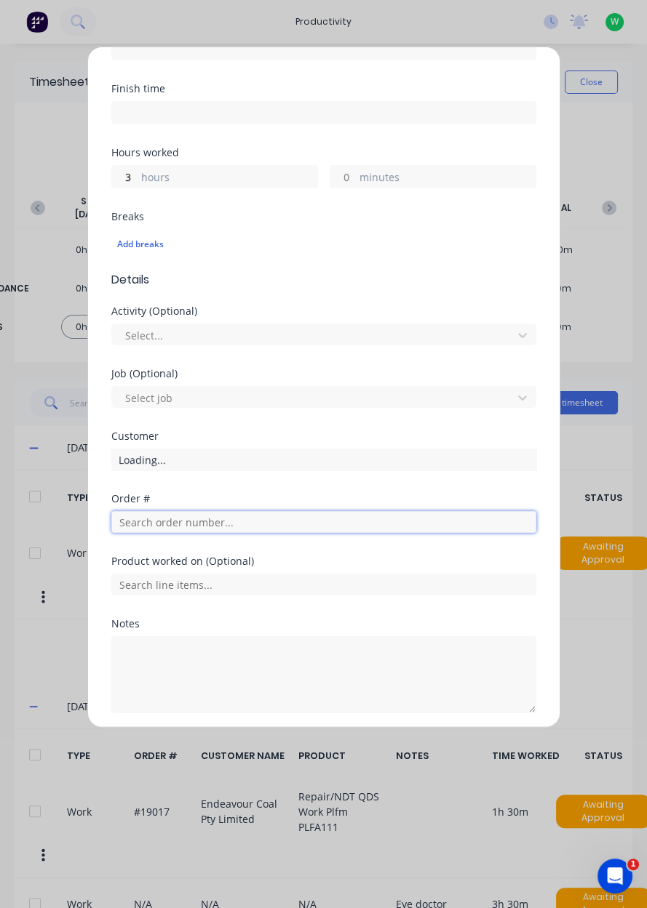
click at [257, 527] on input "text" at bounding box center [323, 522] width 425 height 22
type input "19205"
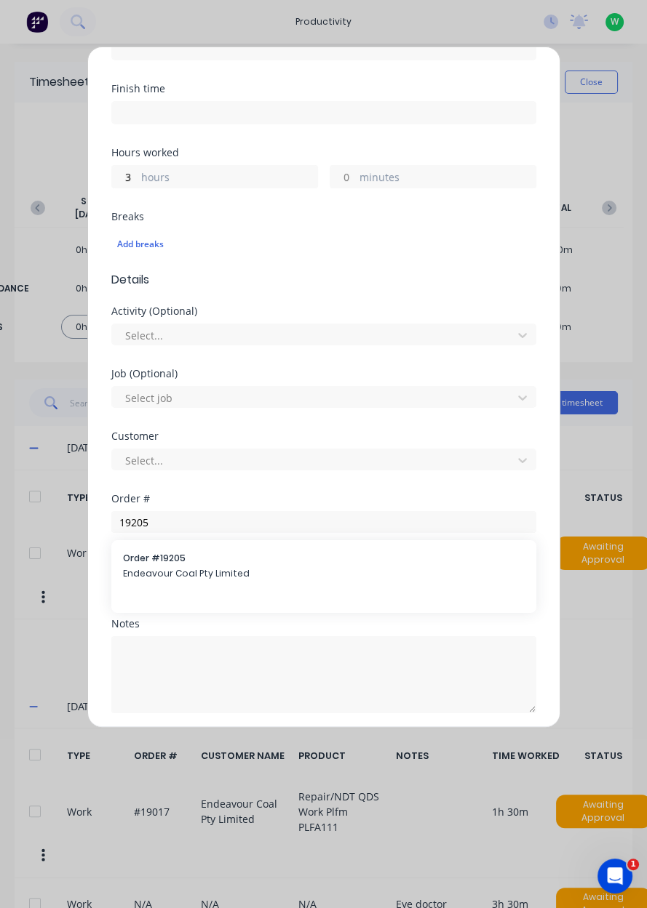
click at [249, 569] on span "Endeavour Coal Pty Limited" at bounding box center [323, 573] width 401 height 13
click at [301, 605] on div "Order # Order # 19205 Endeavour Coal Pty Limited" at bounding box center [323, 556] width 425 height 125
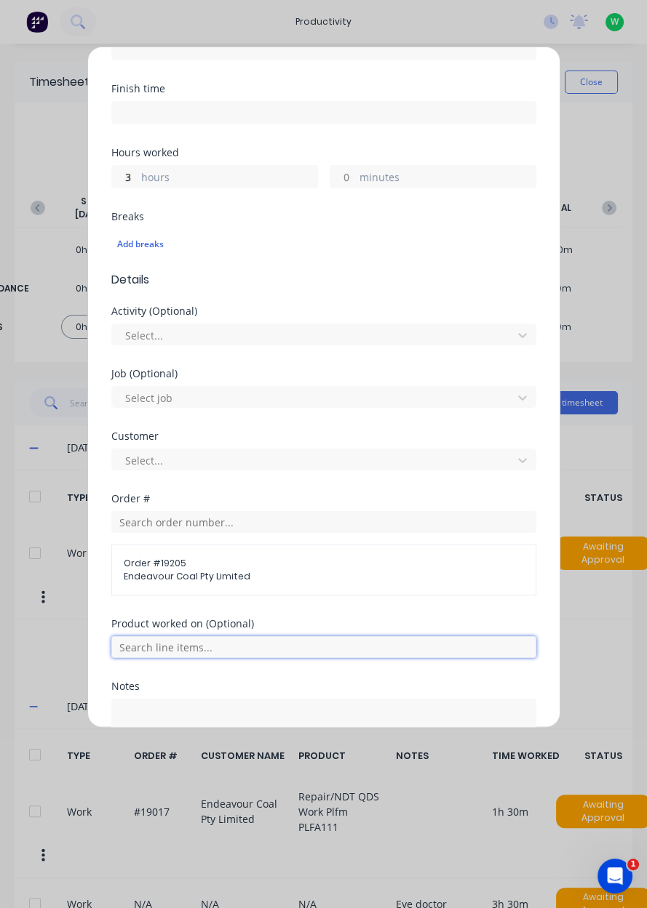
click at [289, 636] on input "text" at bounding box center [323, 647] width 425 height 22
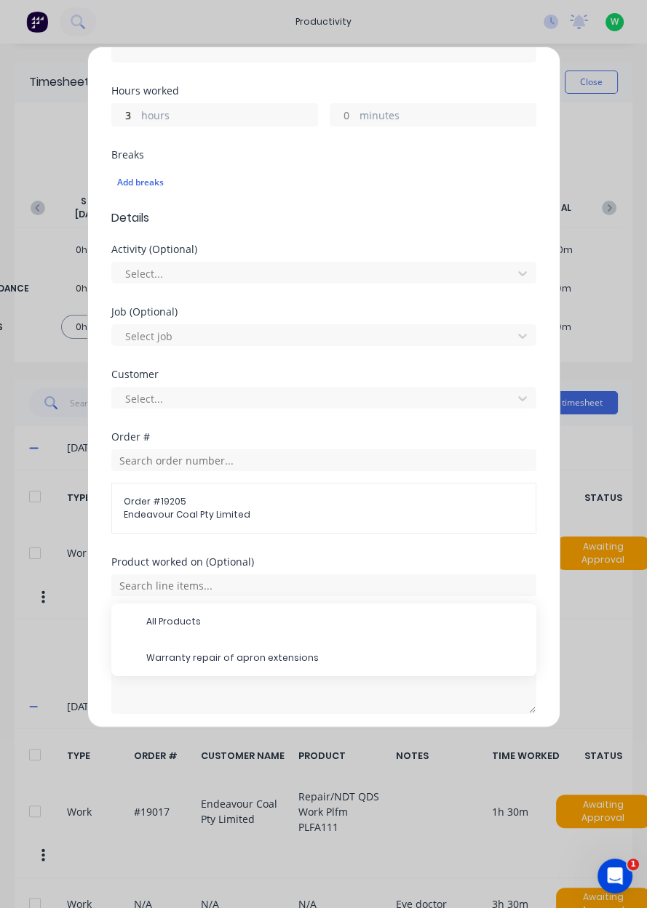
click at [253, 652] on span "Warranty repair of apron extensions" at bounding box center [335, 658] width 378 height 13
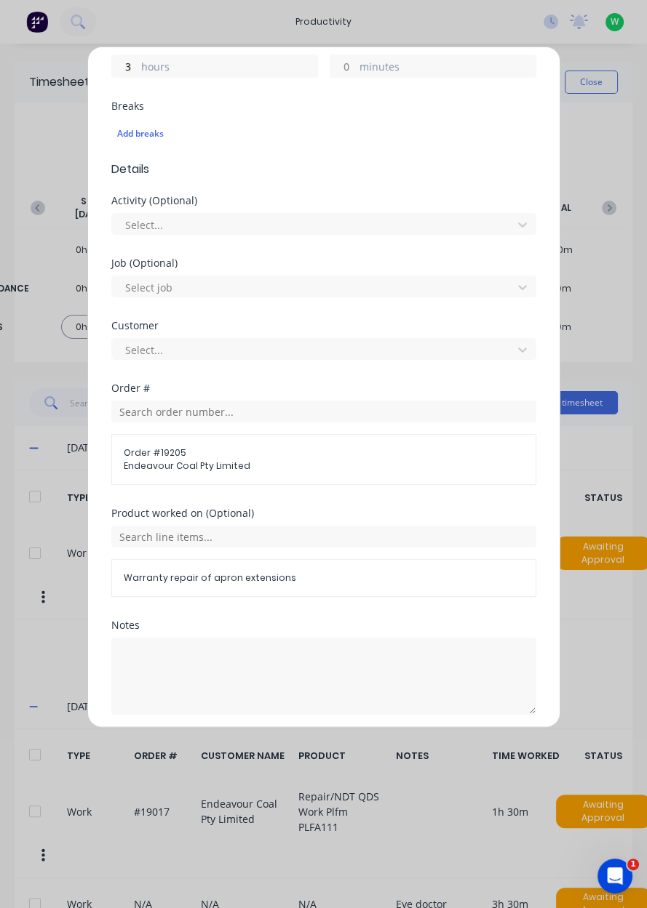
click at [291, 750] on button "Add manual time entry" at bounding box center [288, 749] width 123 height 23
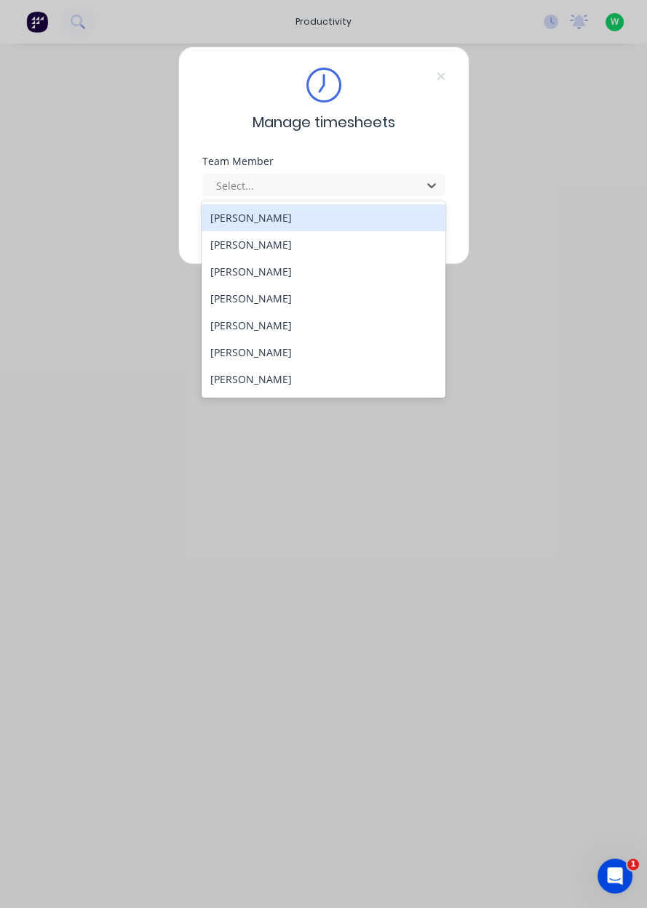
click at [241, 240] on div "[PERSON_NAME]" at bounding box center [323, 244] width 244 height 27
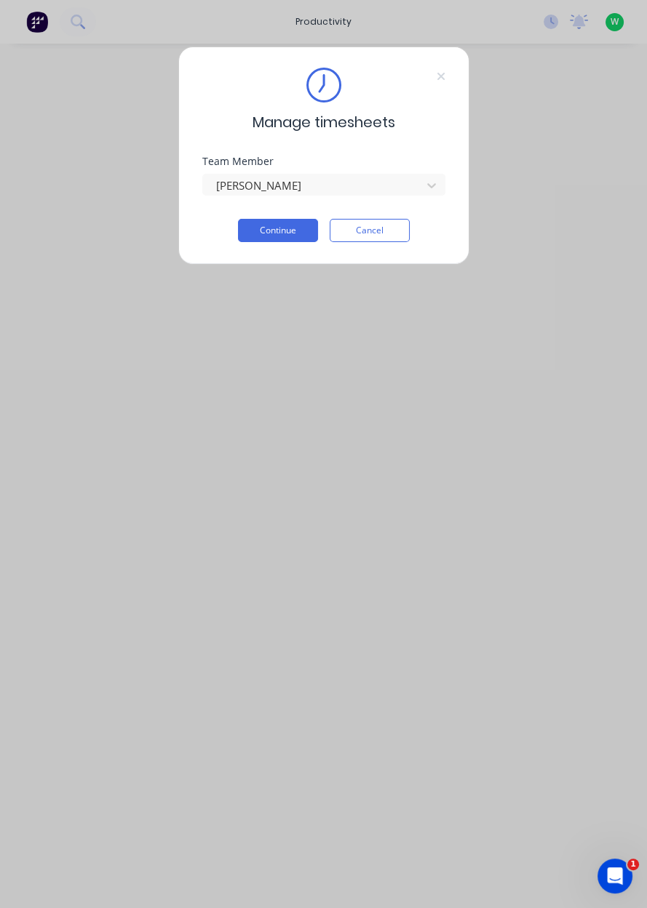
click at [273, 233] on button "Continue" at bounding box center [278, 230] width 80 height 23
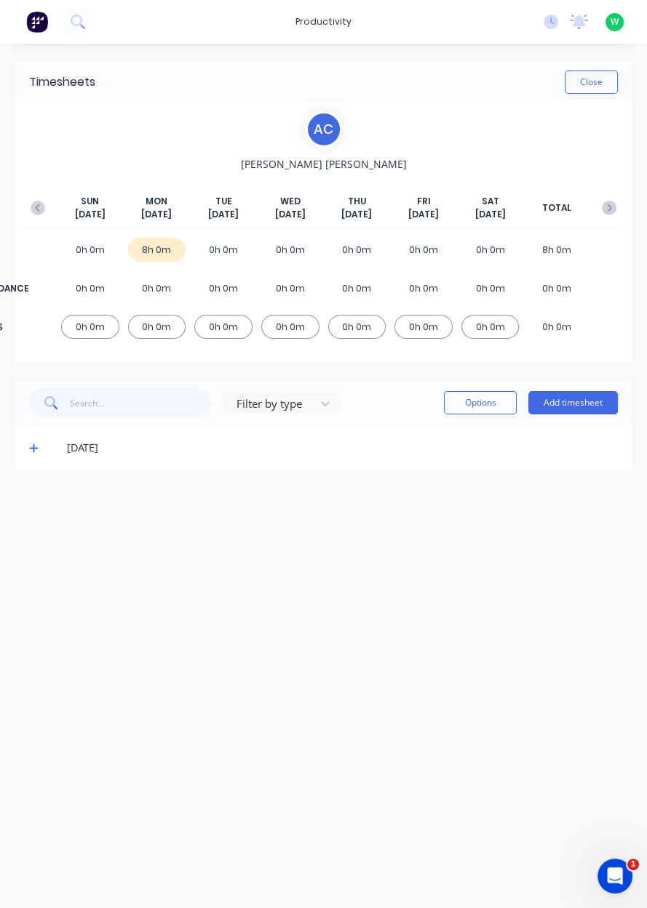
click at [571, 406] on button "Add timesheet" at bounding box center [572, 402] width 89 height 23
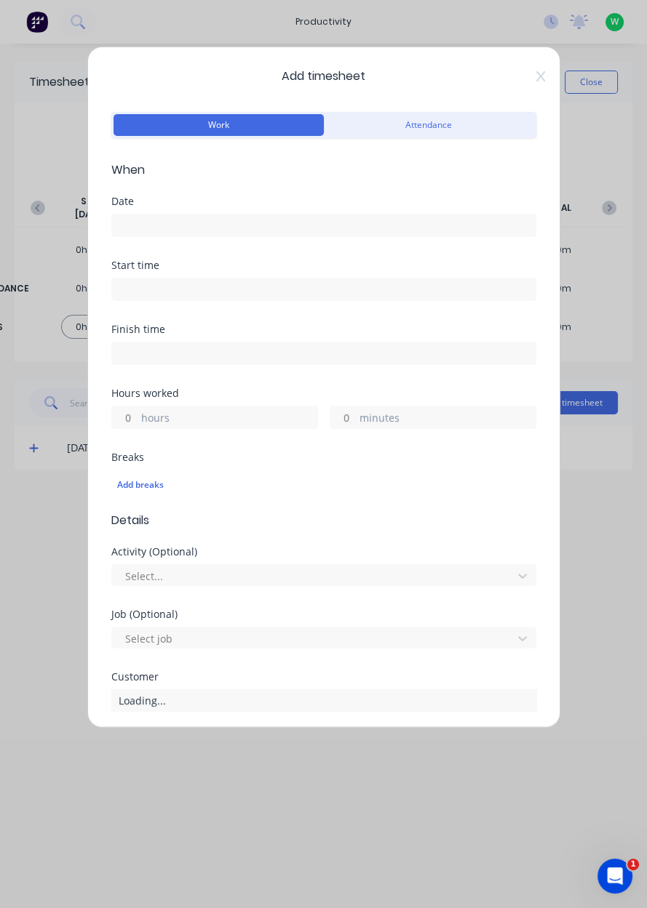
click at [149, 218] on input at bounding box center [323, 226] width 423 height 22
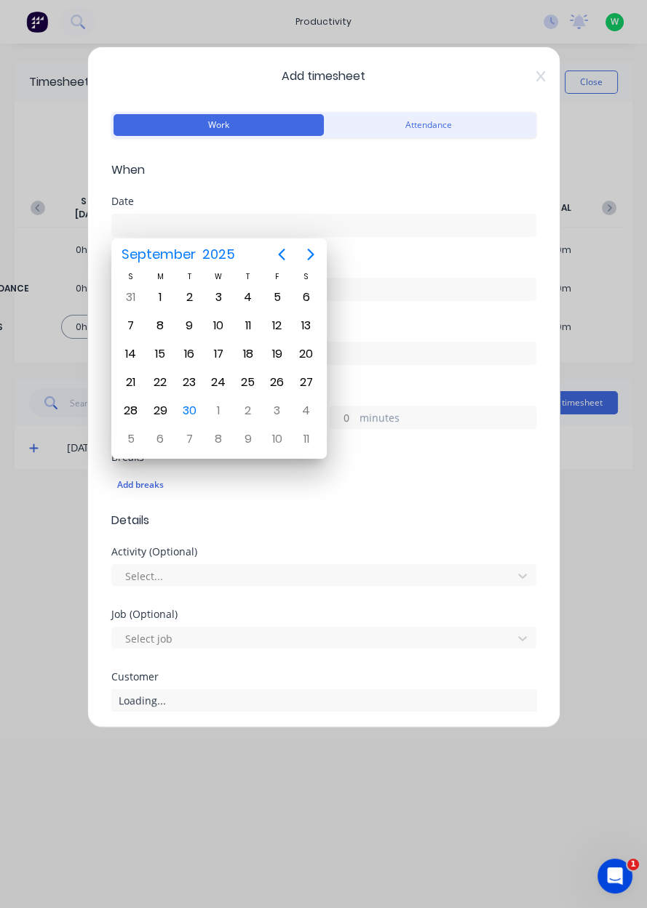
click at [193, 407] on div "30" at bounding box center [189, 411] width 22 height 22
type input "[DATE]"
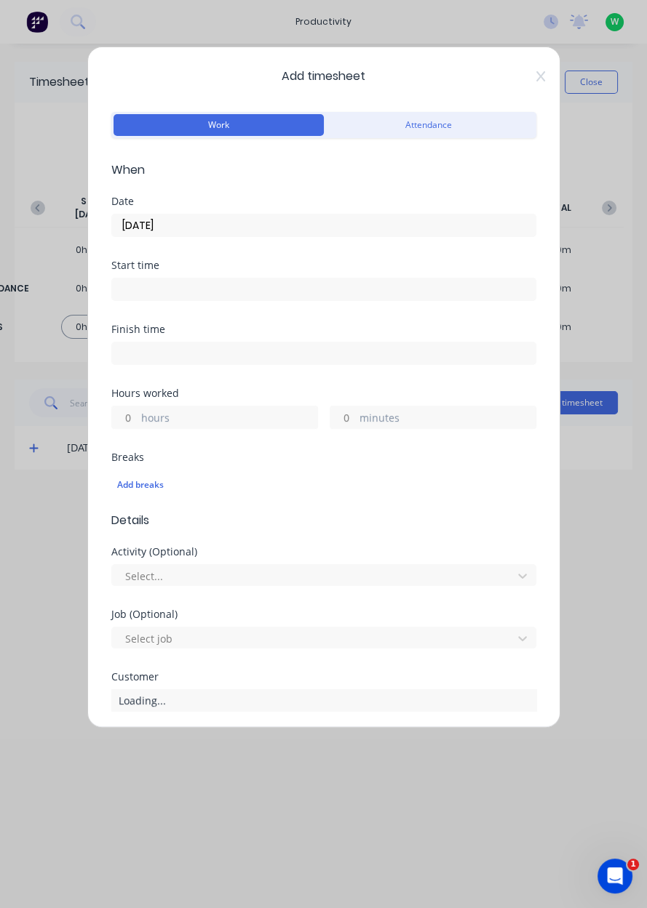
click at [152, 415] on label "hours" at bounding box center [229, 419] width 176 height 18
click at [137, 415] on input "hours" at bounding box center [124, 418] width 25 height 22
type input "10"
click at [189, 492] on div "Add breaks" at bounding box center [323, 485] width 413 height 19
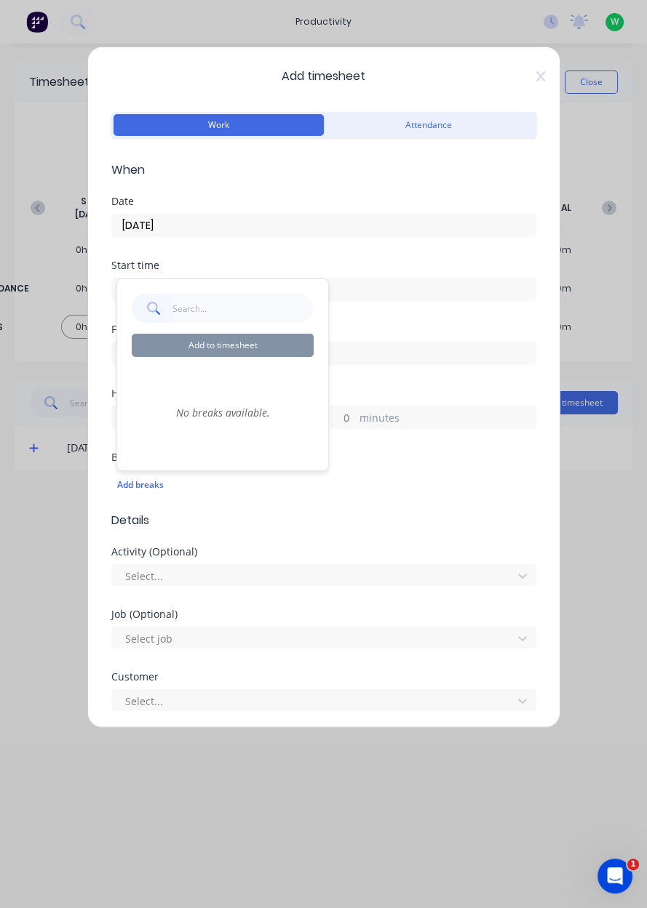
click at [362, 476] on div "Add breaks" at bounding box center [323, 485] width 413 height 19
click at [377, 476] on div "Add breaks" at bounding box center [323, 485] width 413 height 19
click at [48, 430] on div "Add timesheet Work Attendance When Date 30/09/2025 Start time Finish time Hours…" at bounding box center [323, 454] width 647 height 908
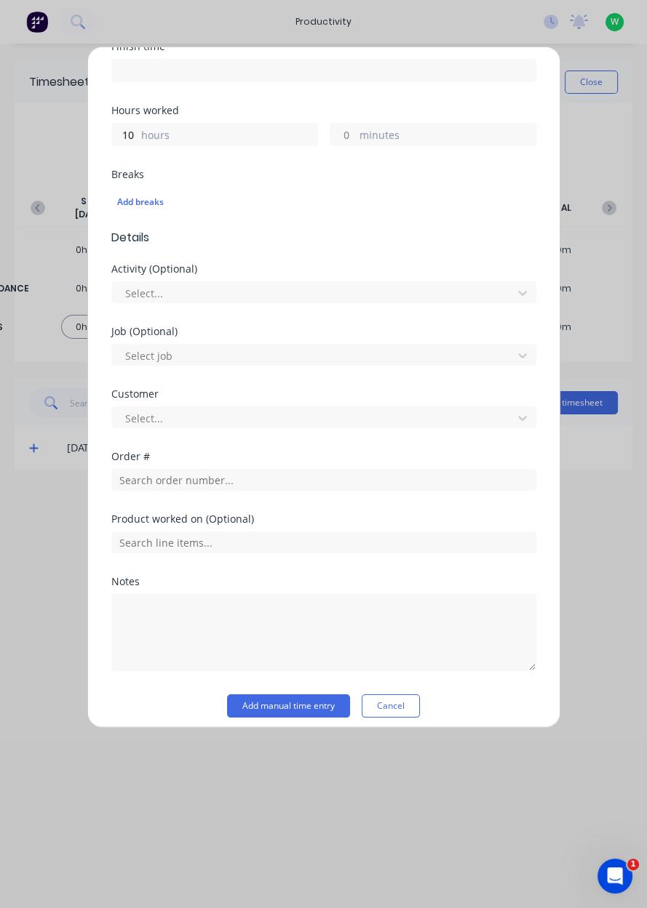
scroll to position [284, 0]
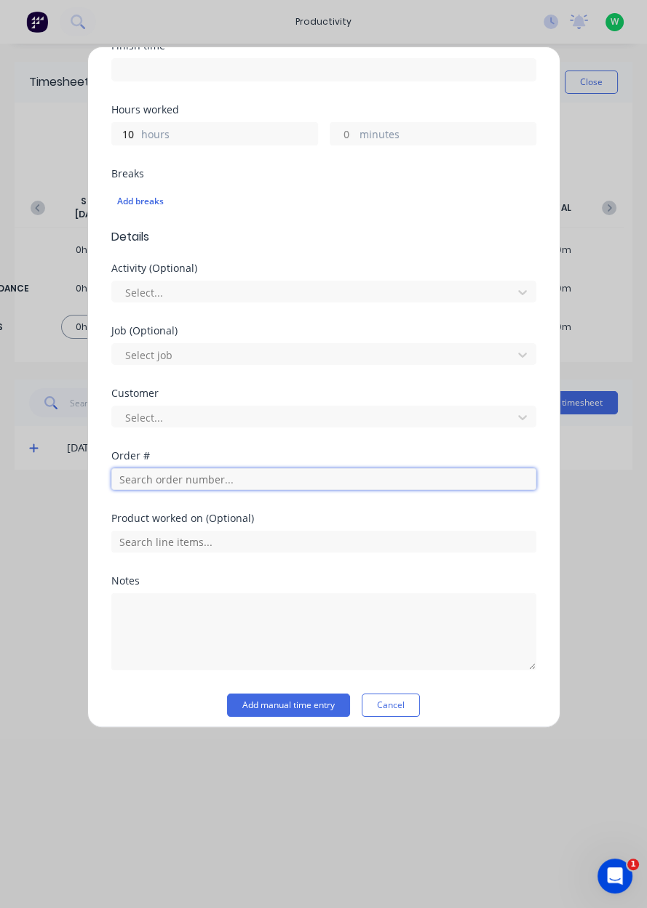
click at [161, 472] on input "text" at bounding box center [323, 479] width 425 height 22
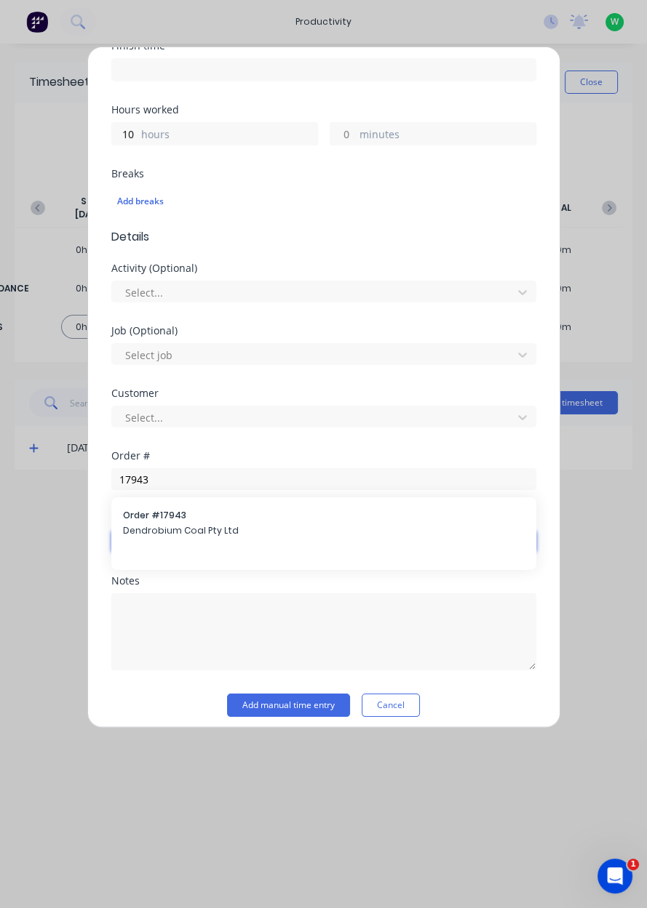
click at [145, 534] on input "text" at bounding box center [323, 542] width 425 height 22
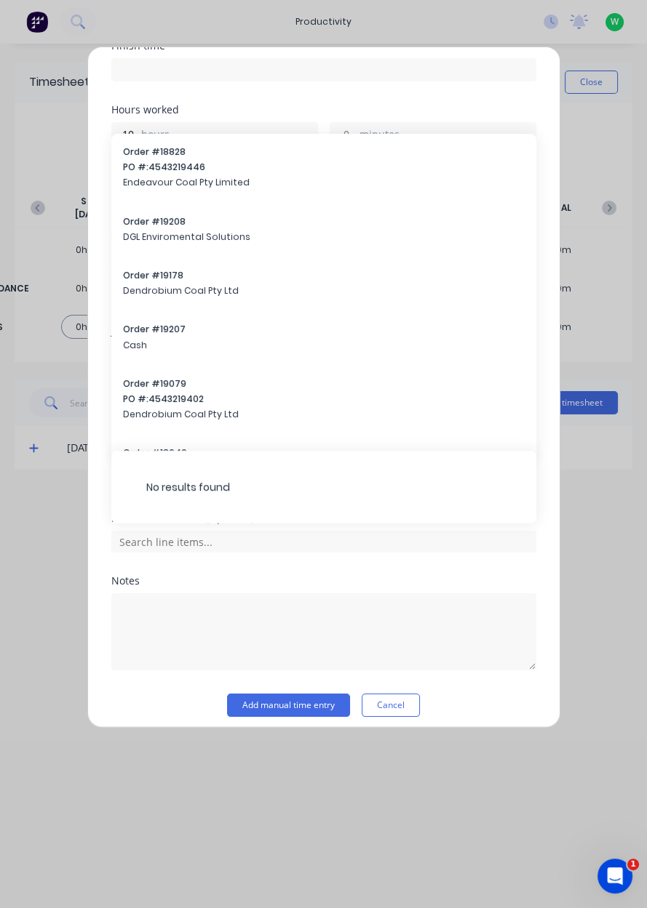
click at [175, 514] on div "No results found" at bounding box center [323, 487] width 425 height 73
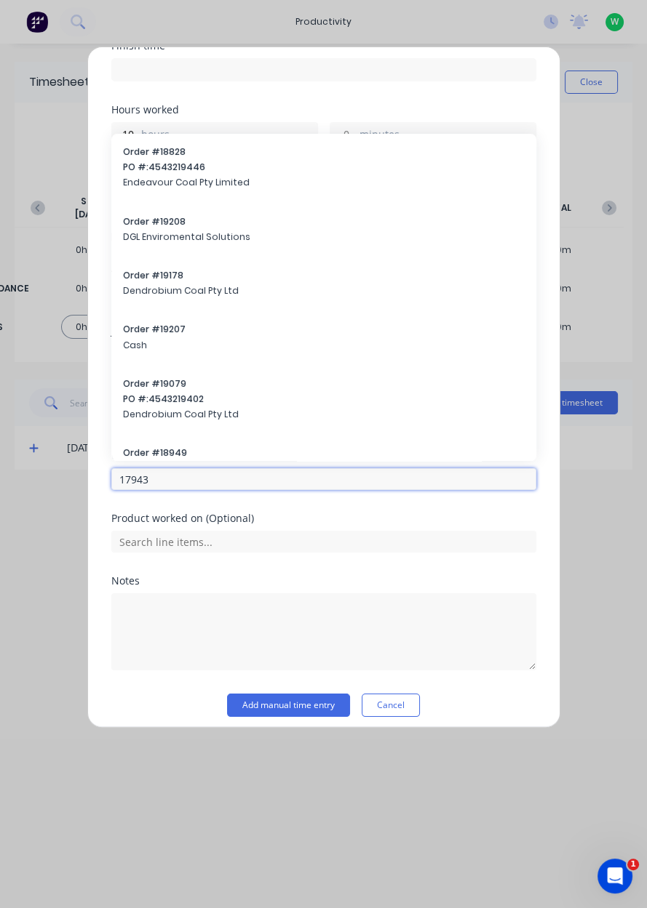
click at [197, 481] on input "17943" at bounding box center [323, 479] width 425 height 22
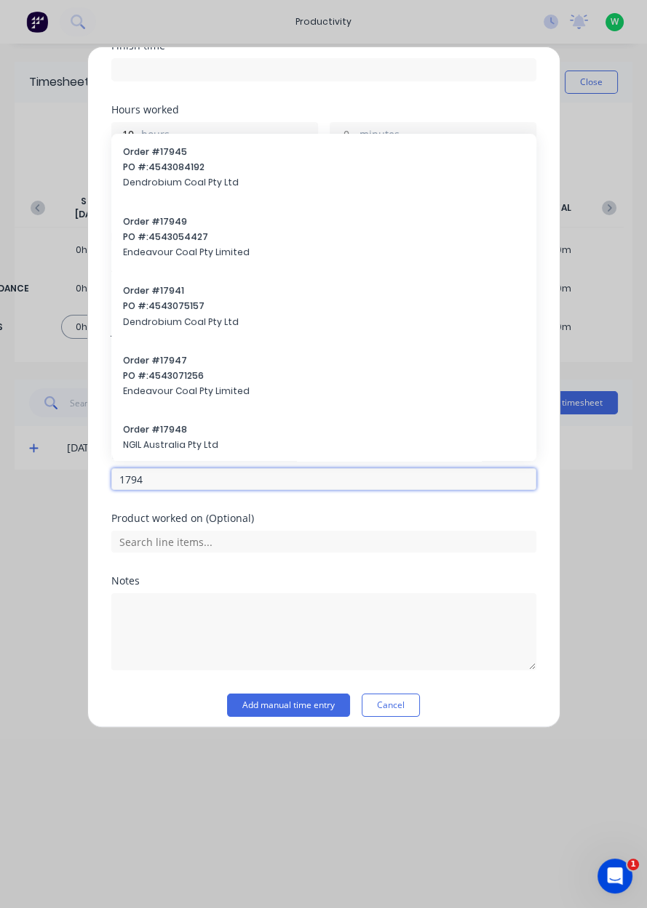
type input "17943"
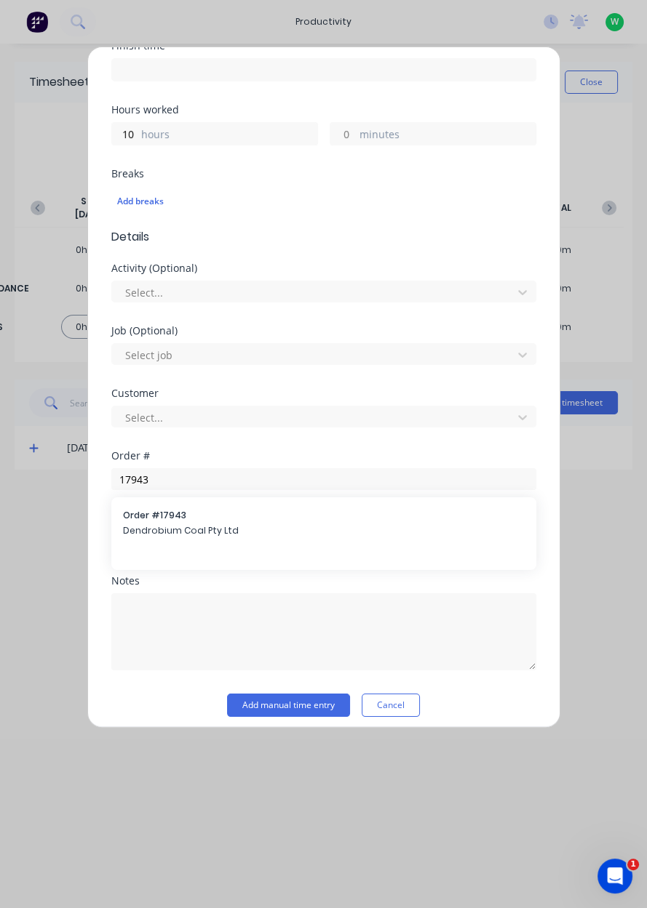
click at [180, 519] on span "Order # 17943" at bounding box center [323, 515] width 401 height 13
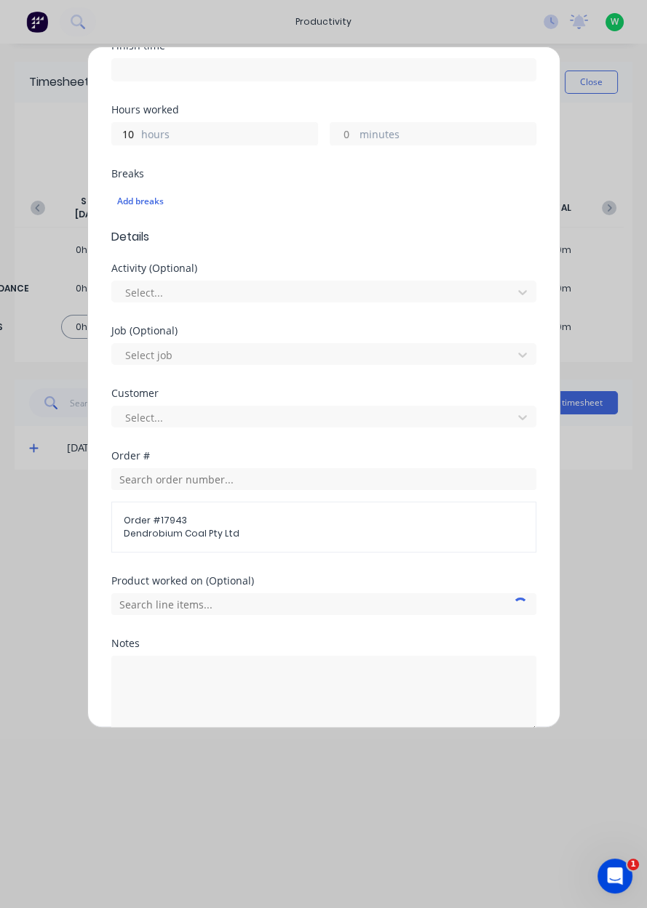
scroll to position [353, 0]
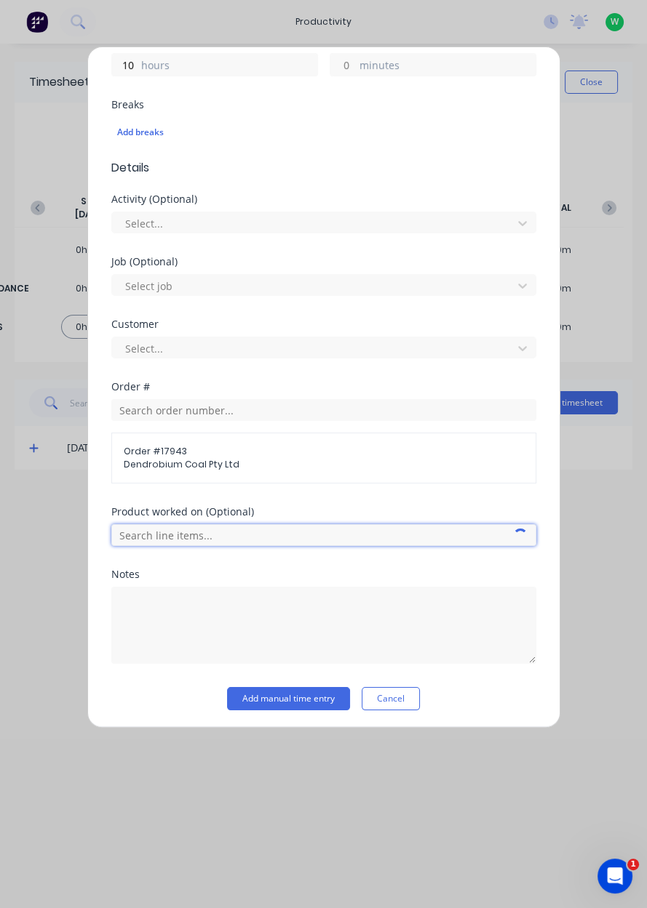
click at [153, 526] on input "text" at bounding box center [323, 535] width 425 height 22
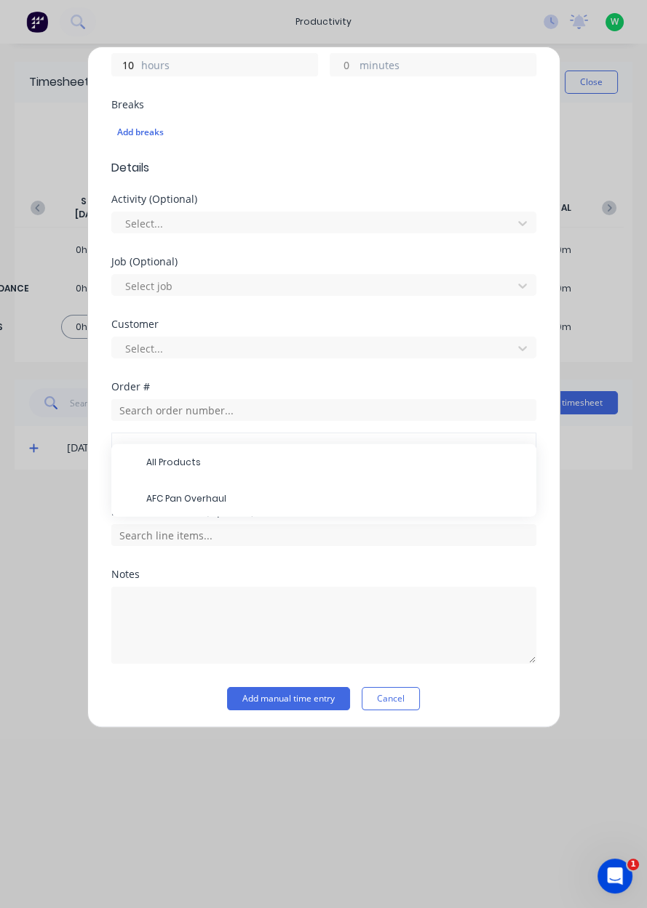
click at [169, 492] on span "AFC Pan Overhaul" at bounding box center [335, 498] width 378 height 13
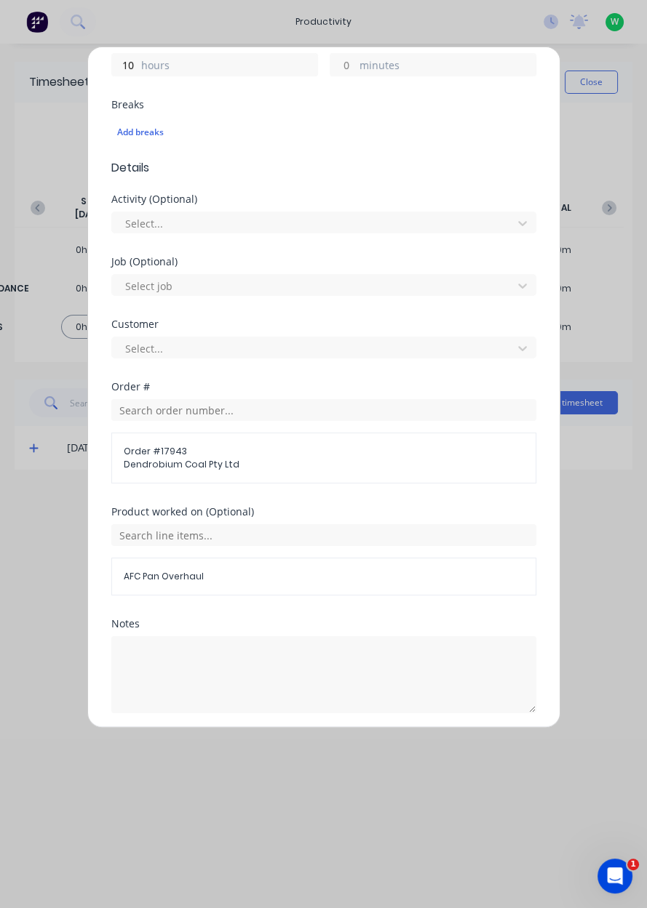
scroll to position [402, 0]
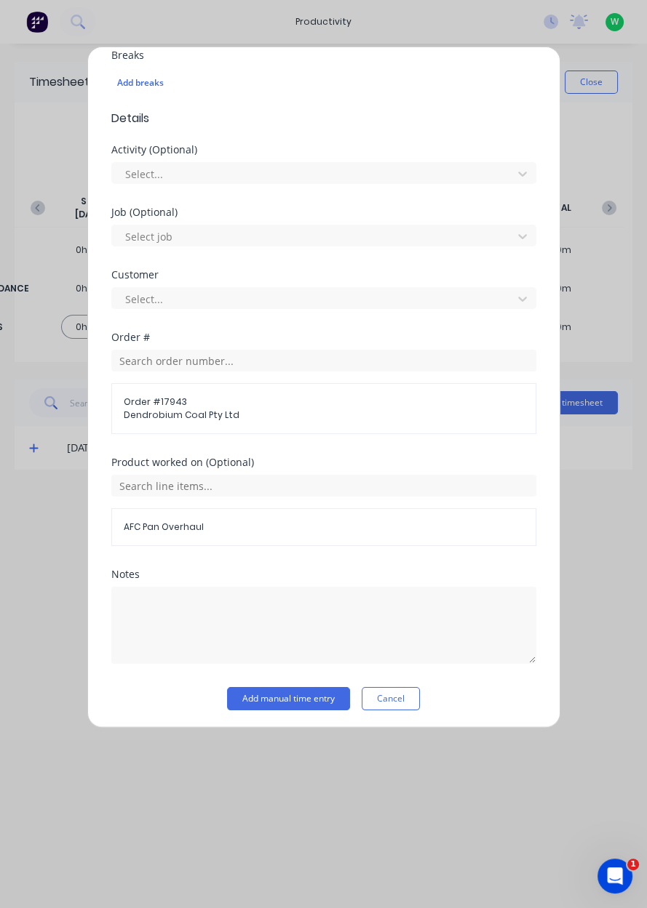
click at [274, 700] on button "Add manual time entry" at bounding box center [288, 698] width 123 height 23
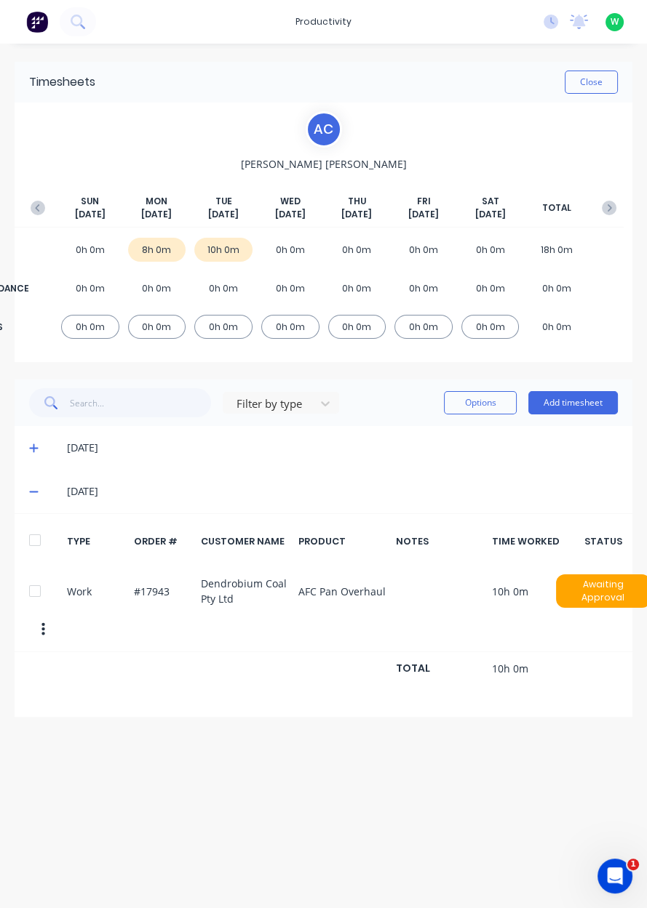
click at [595, 110] on div "A C Aidan Calvert SUN Sep 28th MON Sep 29th TUE Sep 30th WED Oct 1st THU Oct 2n…" at bounding box center [323, 233] width 617 height 260
click at [599, 85] on button "Close" at bounding box center [590, 82] width 53 height 23
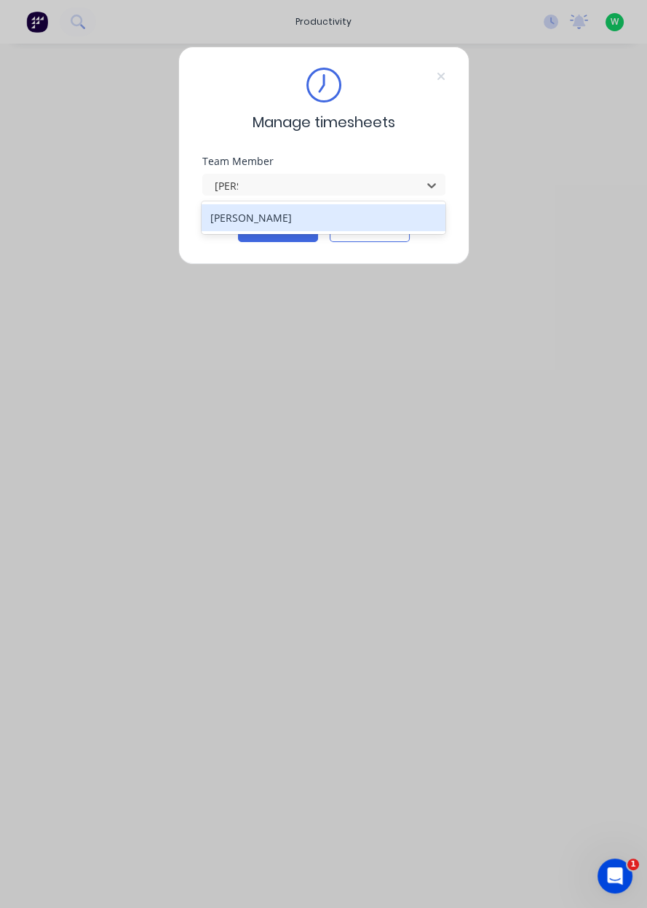
click at [216, 211] on div "[PERSON_NAME]" at bounding box center [323, 217] width 244 height 27
type input "[PERSON_NAME]"
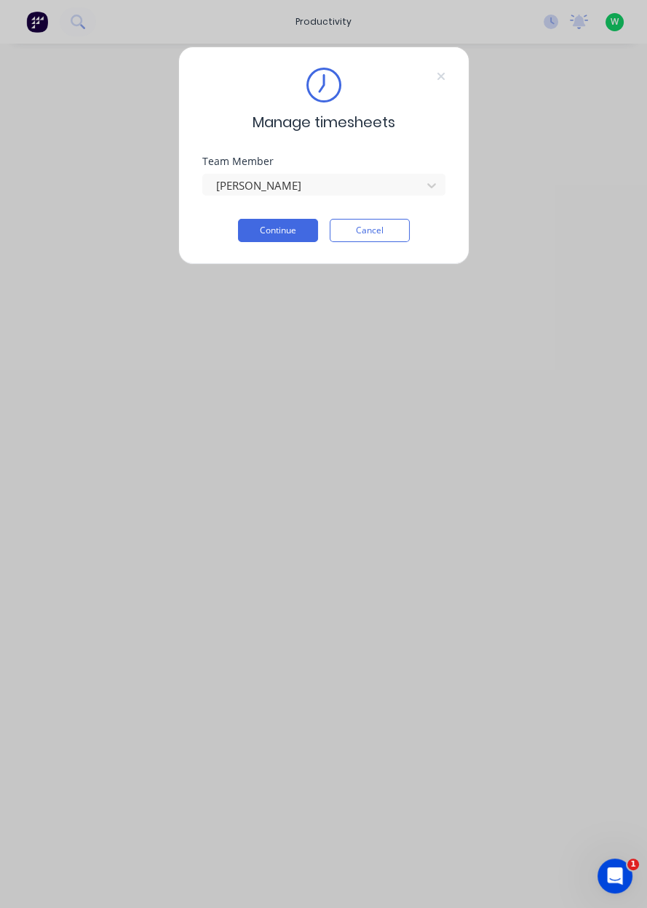
click at [262, 233] on button "Continue" at bounding box center [278, 230] width 80 height 23
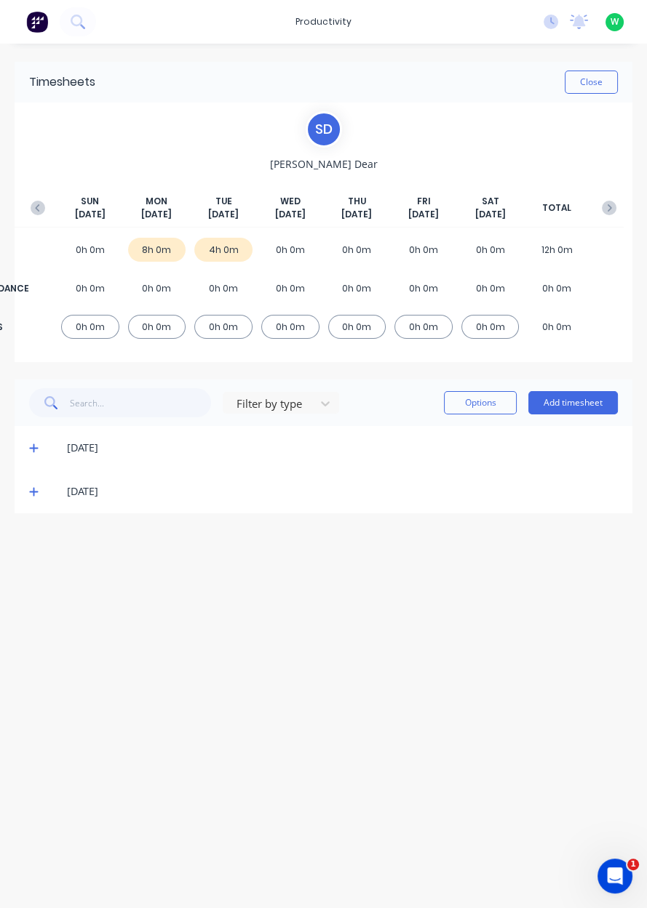
click at [590, 85] on button "Close" at bounding box center [590, 82] width 53 height 23
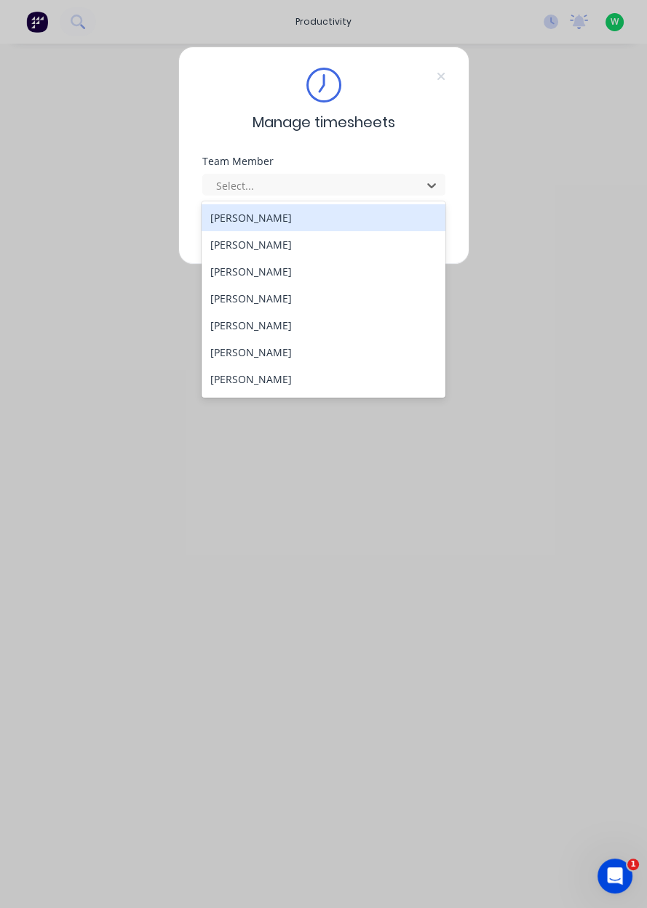
click at [542, 428] on div "Manage timesheets Team Member 29 results available. Use Up and Down to choose o…" at bounding box center [323, 454] width 647 height 908
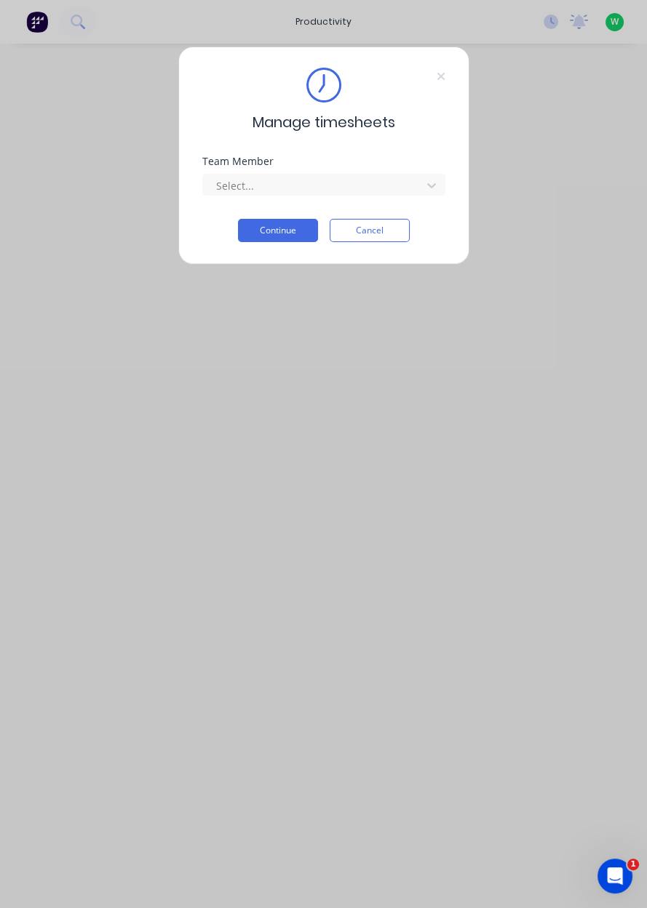
click at [380, 231] on button "Cancel" at bounding box center [369, 230] width 80 height 23
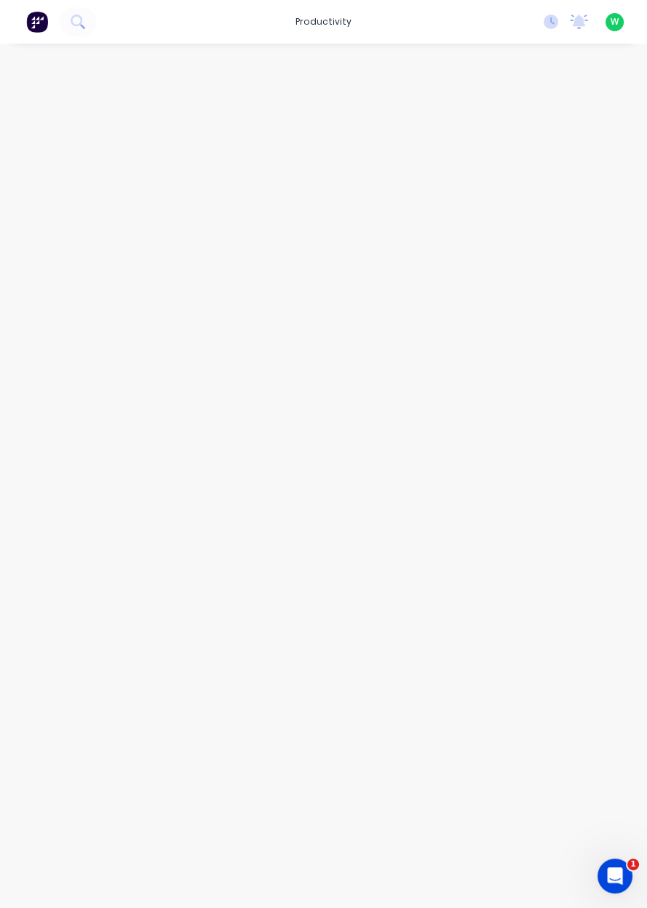
click at [343, 25] on div "productivity" at bounding box center [323, 22] width 71 height 22
click at [382, 73] on link "Workflow" at bounding box center [386, 69] width 193 height 29
click at [267, 83] on input "text" at bounding box center [238, 82] width 144 height 29
click at [262, 87] on input "Knuckle" at bounding box center [238, 82] width 144 height 29
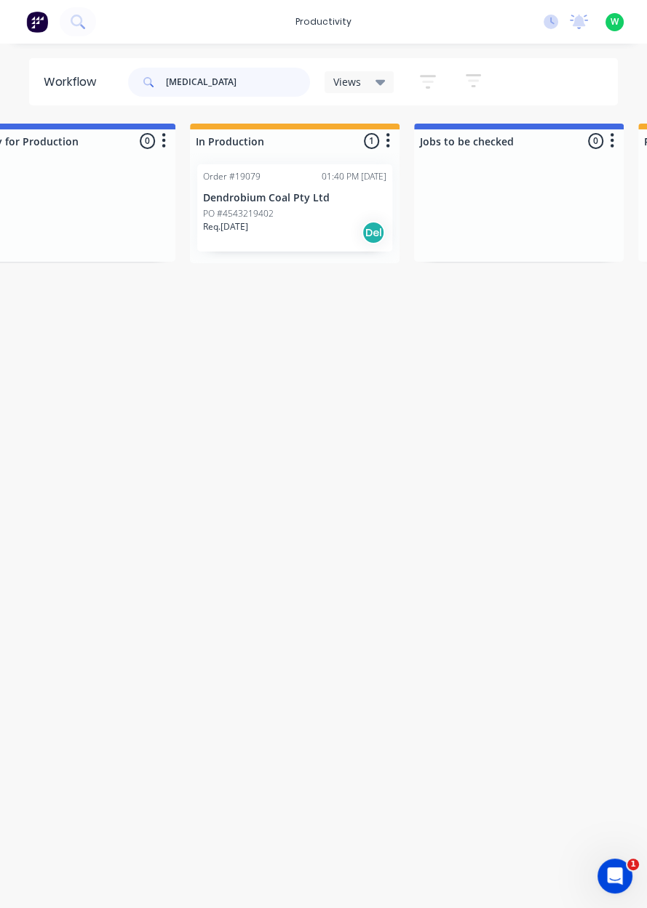
scroll to position [0, 515]
type input "Knuckle"
click at [292, 196] on p "Dendrobium Coal Pty Ltd" at bounding box center [292, 198] width 183 height 12
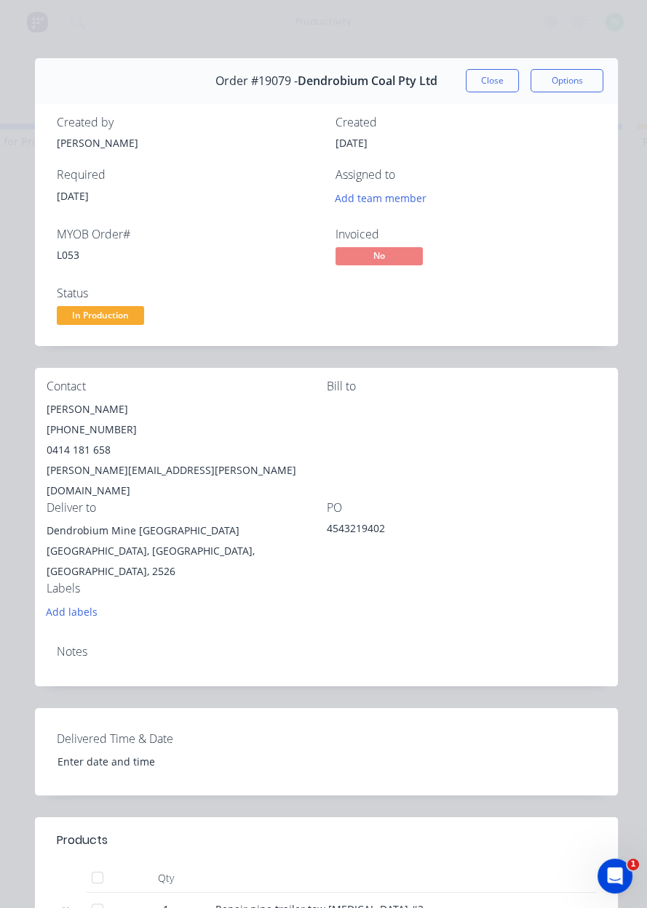
click at [488, 82] on button "Close" at bounding box center [491, 80] width 53 height 23
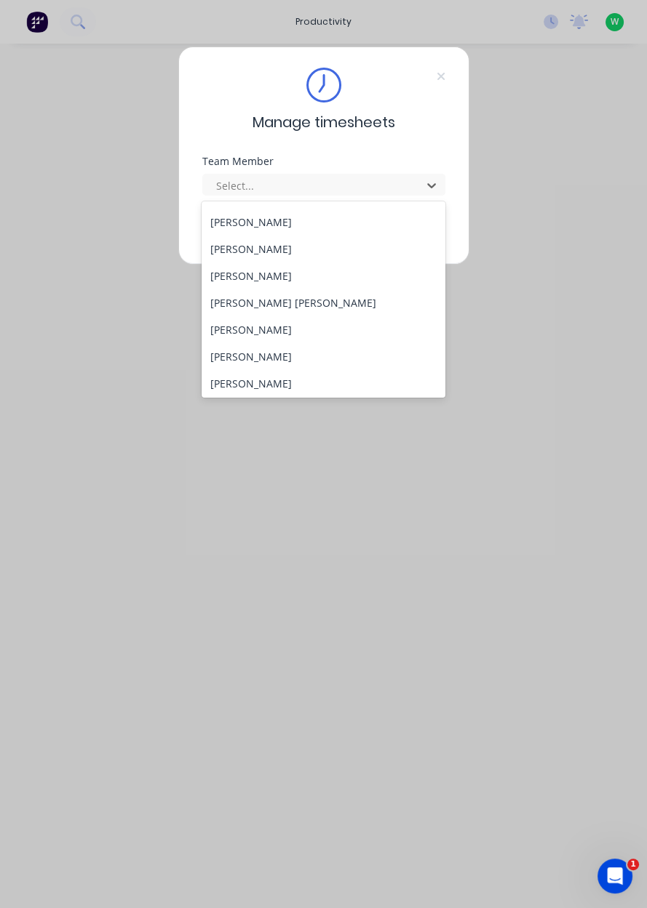
scroll to position [191, 0]
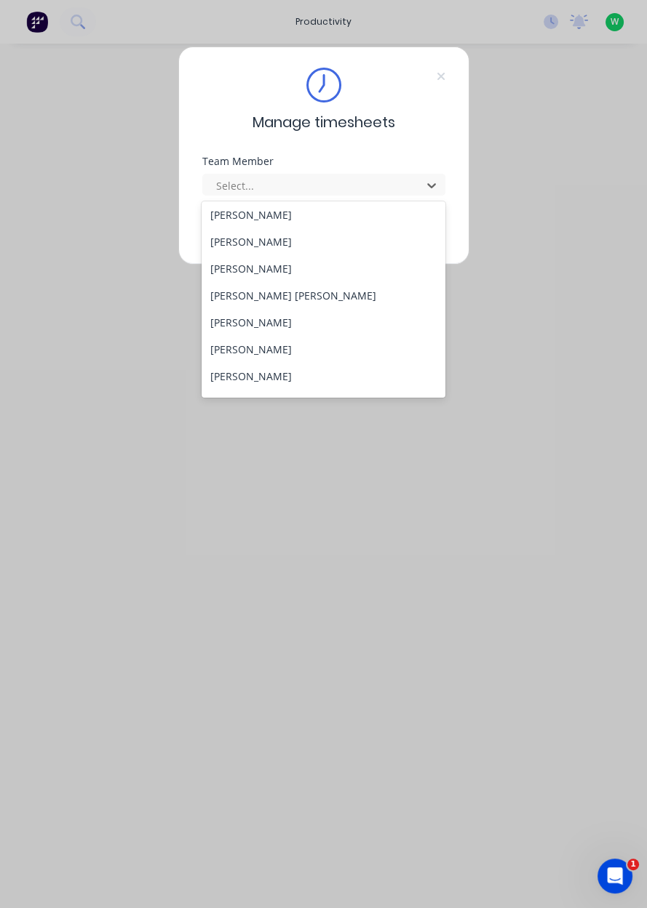
click at [243, 326] on div "[PERSON_NAME]" at bounding box center [323, 322] width 244 height 27
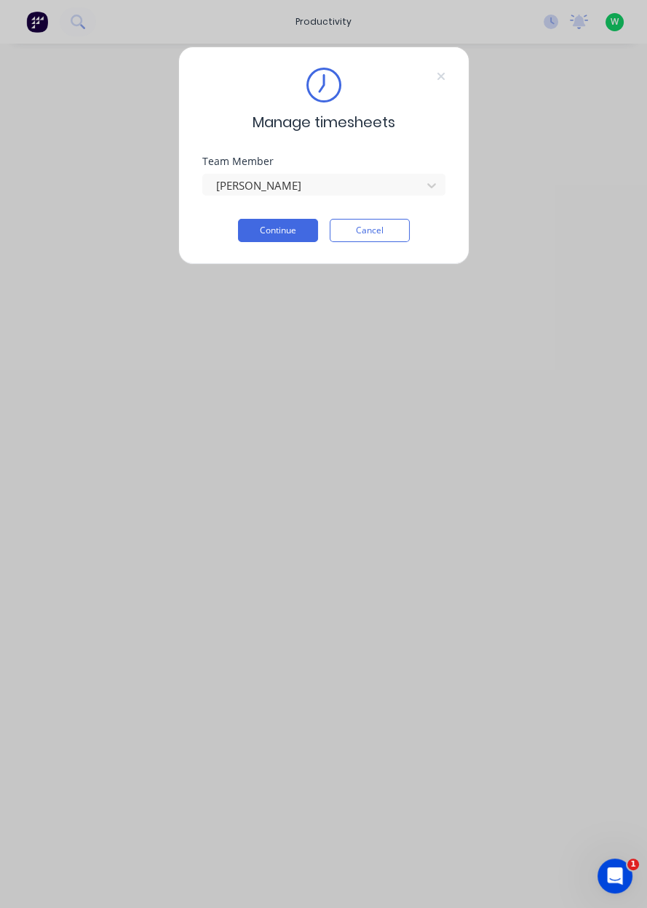
click at [273, 234] on button "Continue" at bounding box center [278, 230] width 80 height 23
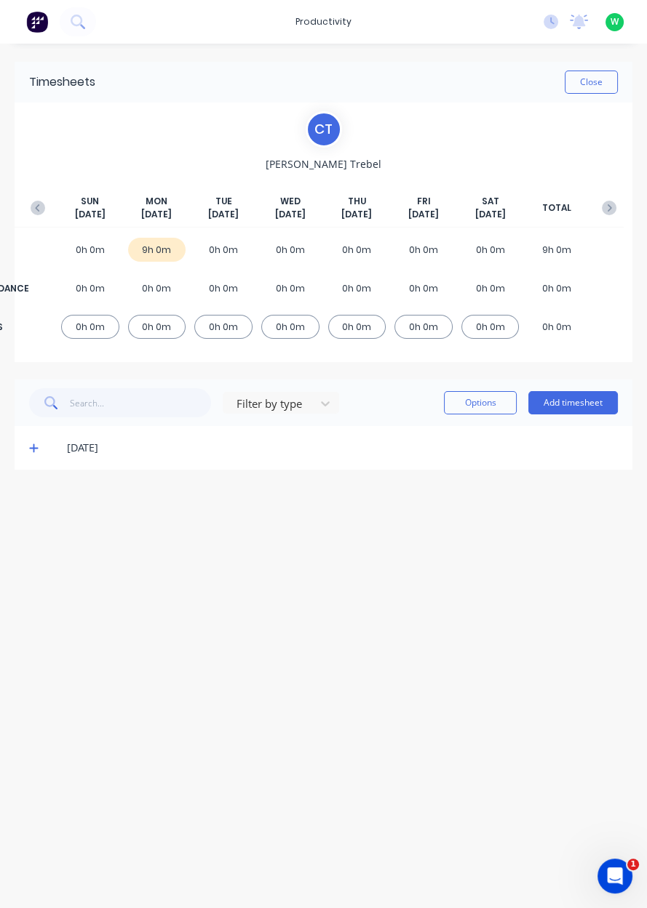
click at [583, 406] on button "Add timesheet" at bounding box center [572, 402] width 89 height 23
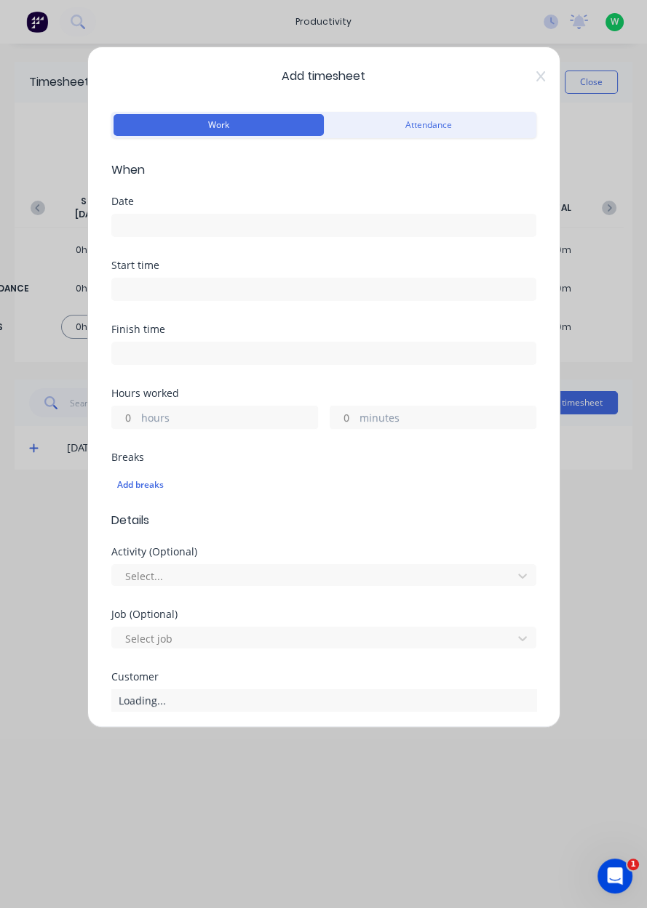
click at [147, 220] on input at bounding box center [323, 226] width 423 height 22
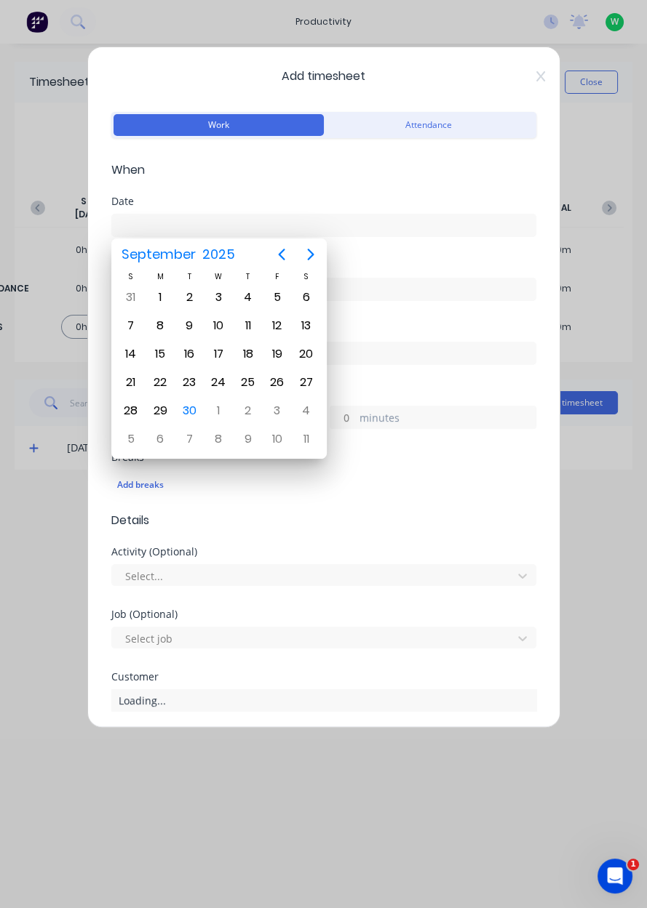
click at [193, 409] on div "30" at bounding box center [189, 411] width 22 height 22
type input "[DATE]"
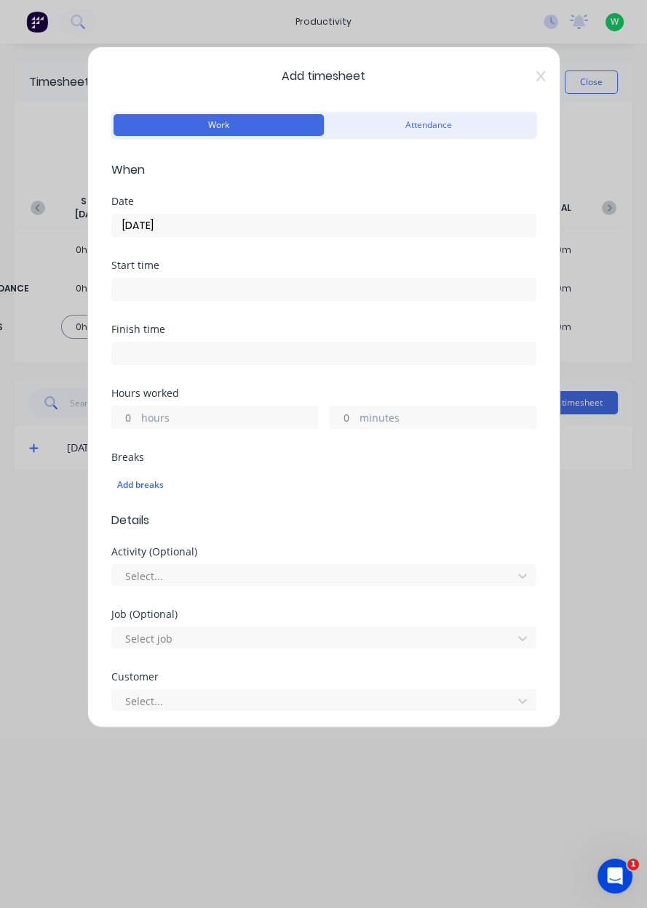
click at [159, 417] on label "hours" at bounding box center [229, 419] width 176 height 18
click at [137, 417] on input "hours" at bounding box center [124, 418] width 25 height 22
type input "2"
click at [393, 422] on label "minutes" at bounding box center [447, 419] width 176 height 18
click at [356, 422] on input "minutes" at bounding box center [342, 418] width 25 height 22
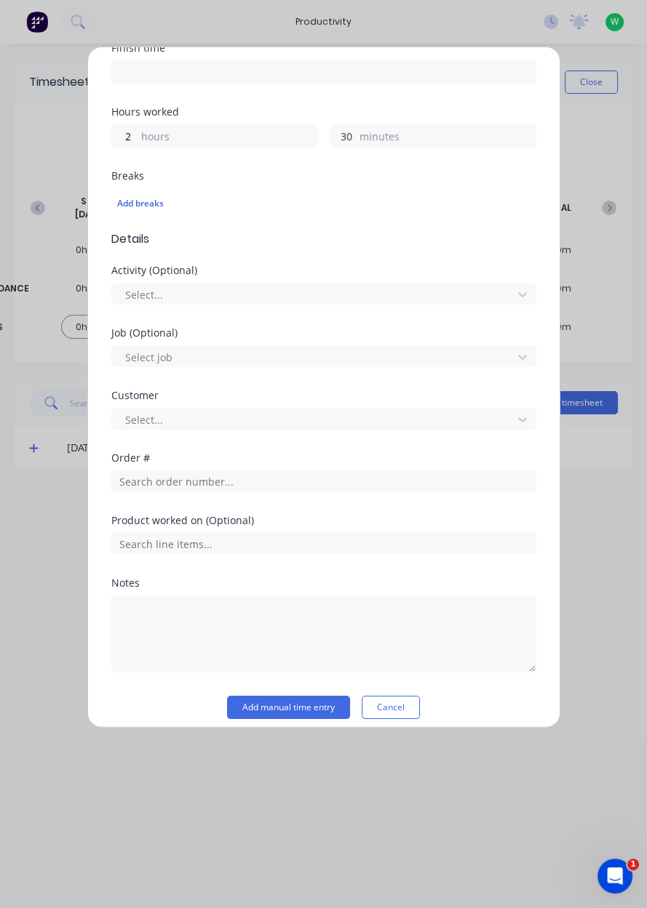
scroll to position [282, 0]
type input "30"
click at [164, 479] on input "text" at bounding box center [323, 481] width 425 height 22
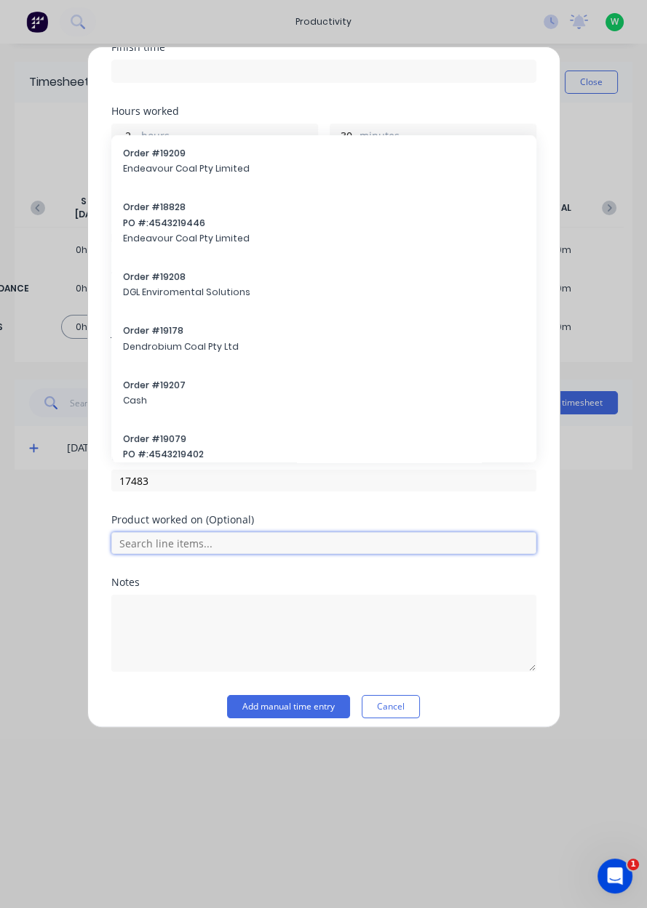
click at [178, 537] on input "text" at bounding box center [323, 543] width 425 height 22
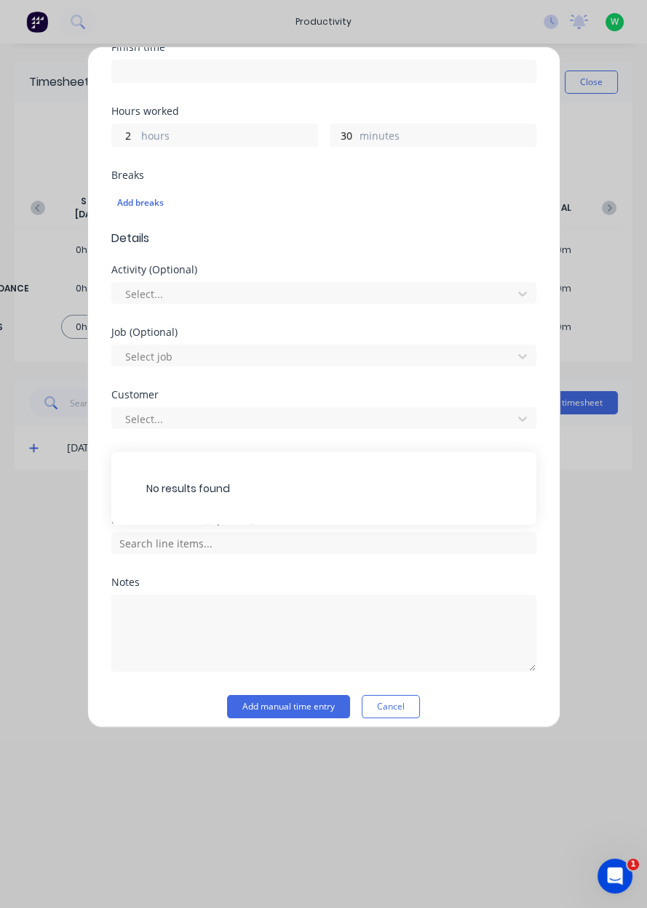
click at [196, 481] on div "No results found" at bounding box center [323, 488] width 425 height 73
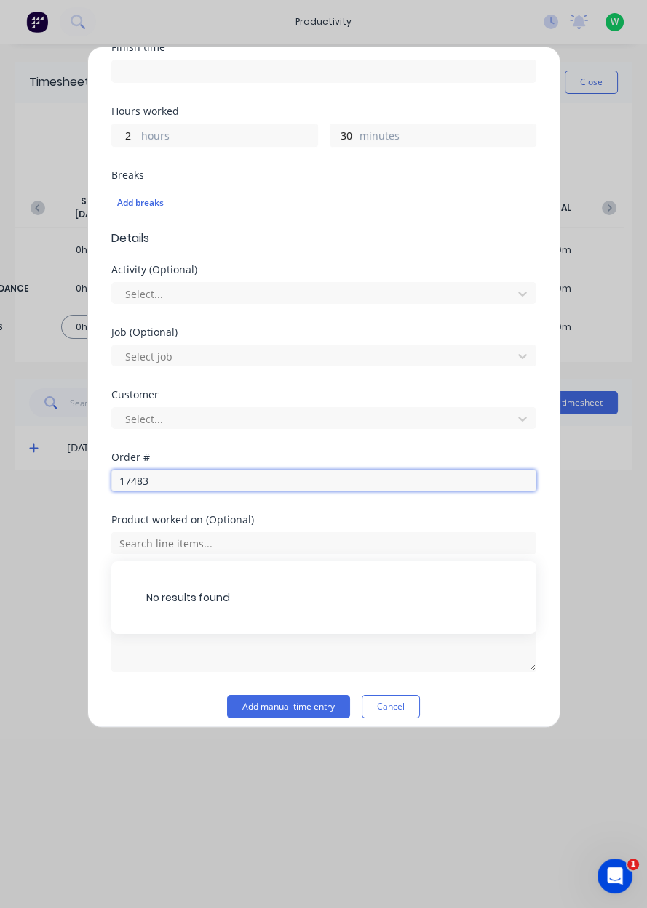
click at [175, 482] on input "17483" at bounding box center [323, 481] width 425 height 22
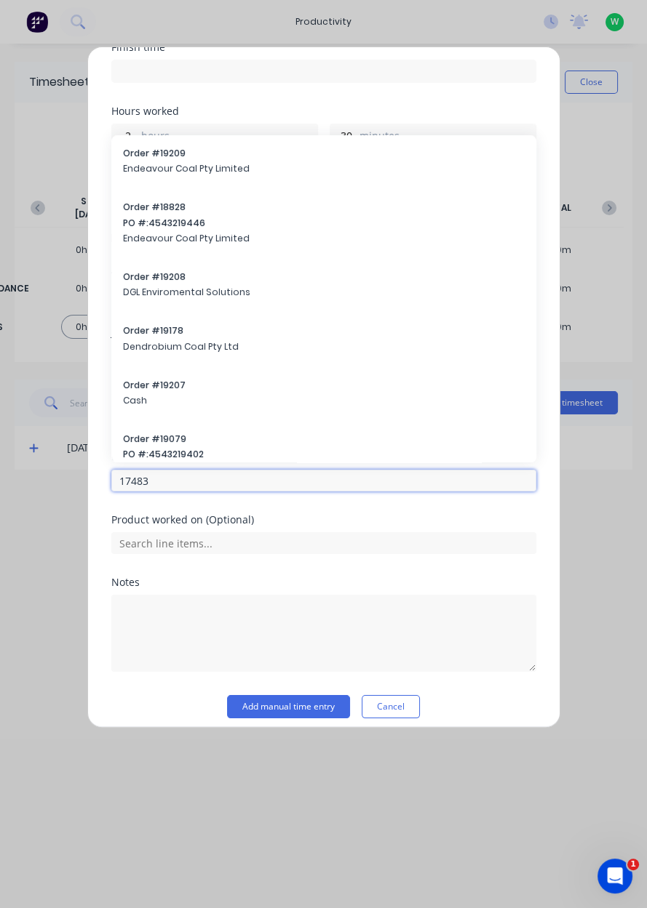
click at [178, 481] on input "17483" at bounding box center [323, 481] width 425 height 22
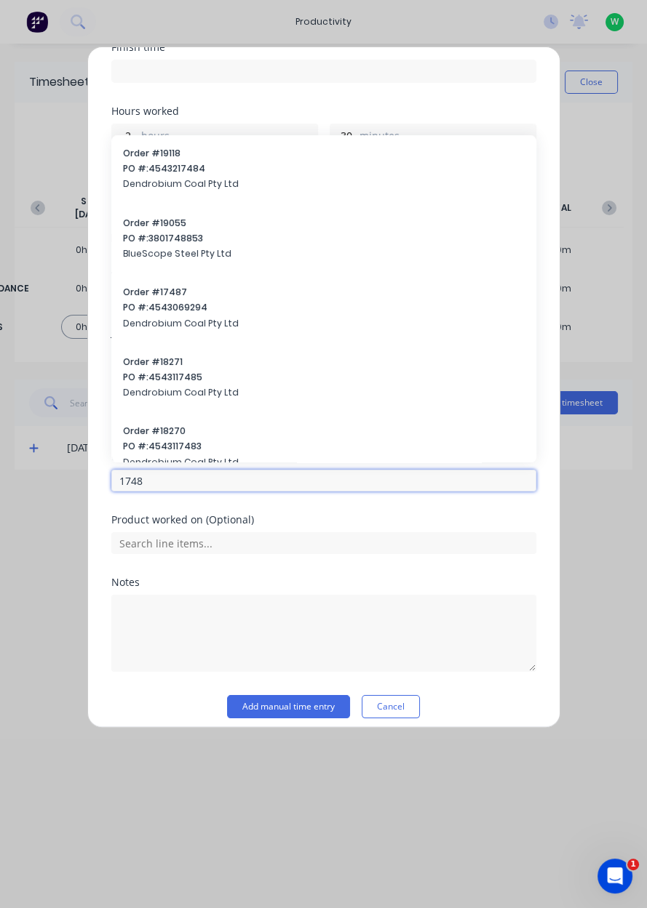
type input "17483"
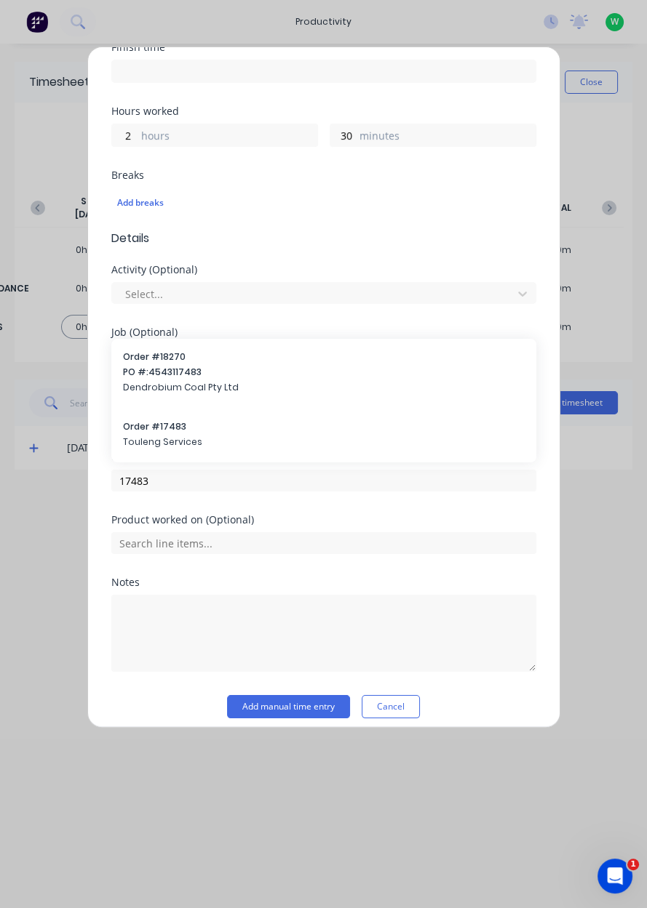
click at [156, 443] on span "Touleng Services" at bounding box center [323, 442] width 401 height 13
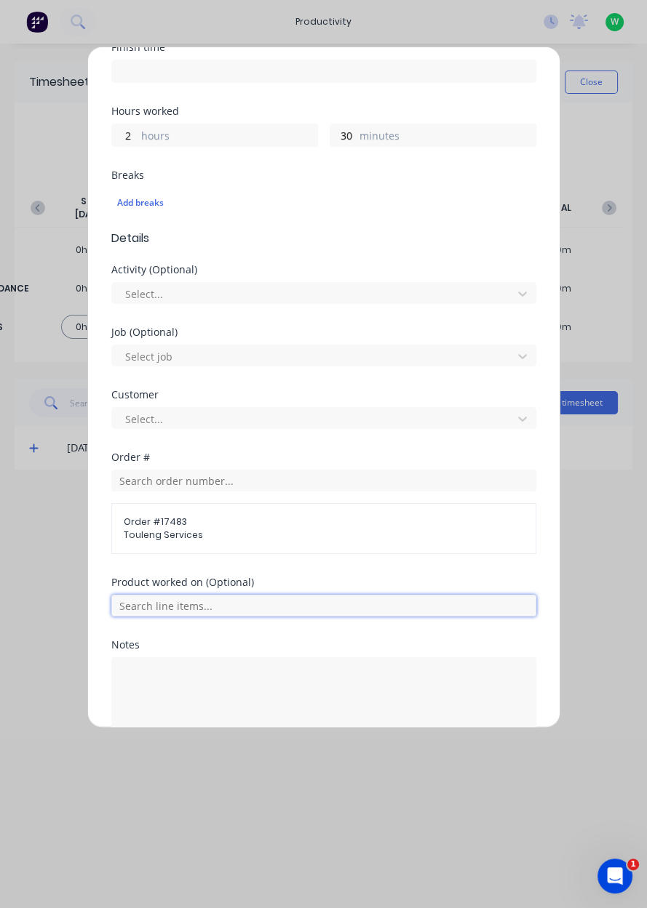
click at [175, 609] on input "text" at bounding box center [323, 606] width 425 height 22
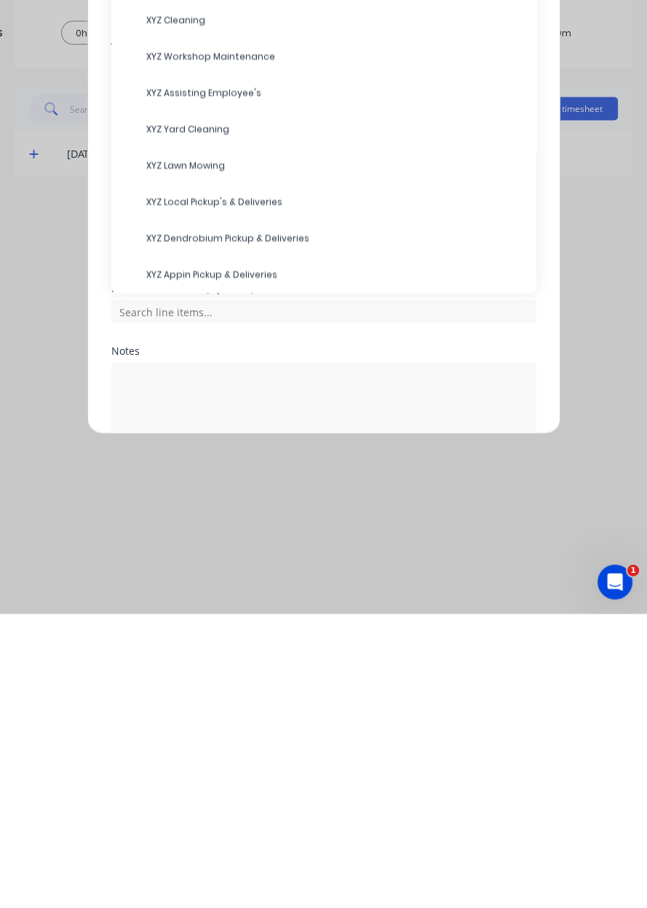
click at [201, 535] on span "XYZ Dendrobium Pickup & Deliveries" at bounding box center [335, 533] width 378 height 13
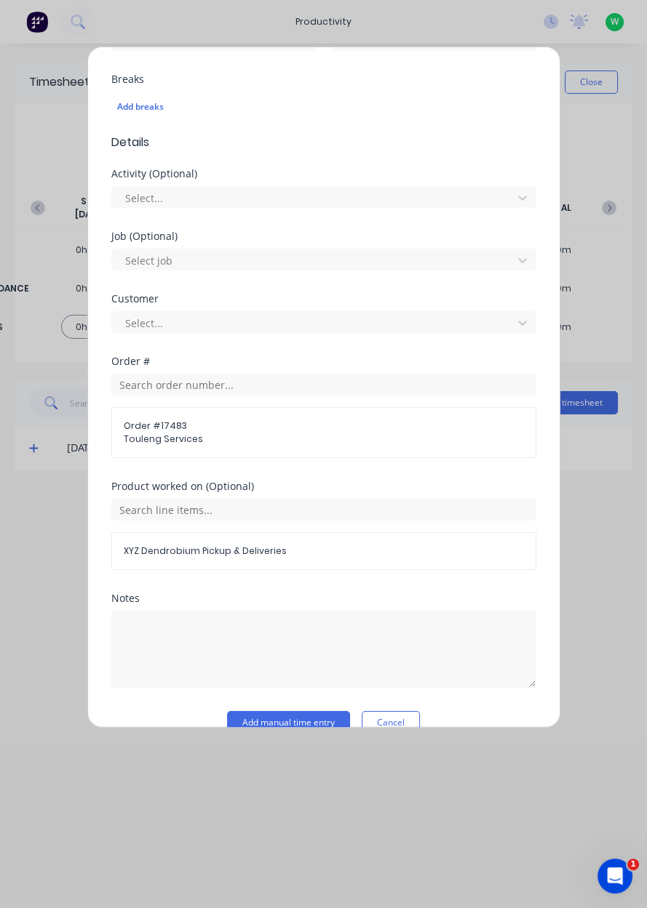
scroll to position [402, 0]
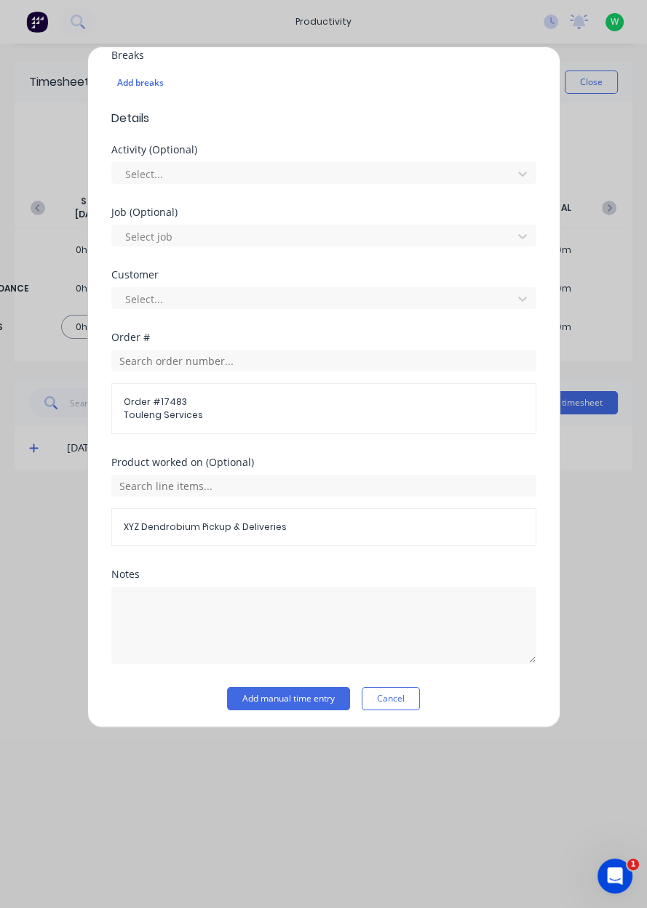
click at [271, 700] on button "Add manual time entry" at bounding box center [288, 698] width 123 height 23
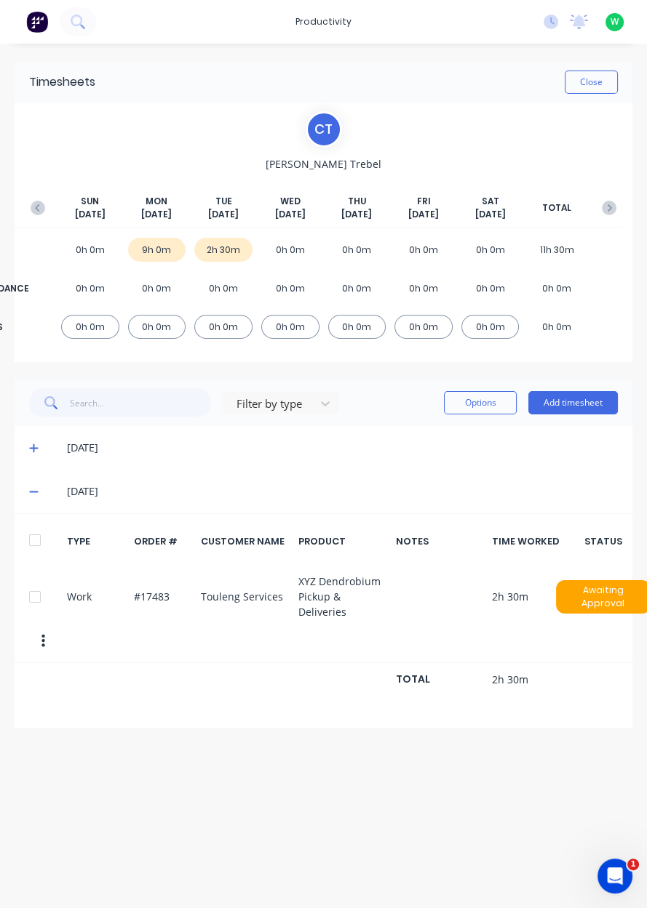
click at [575, 407] on button "Add timesheet" at bounding box center [572, 402] width 89 height 23
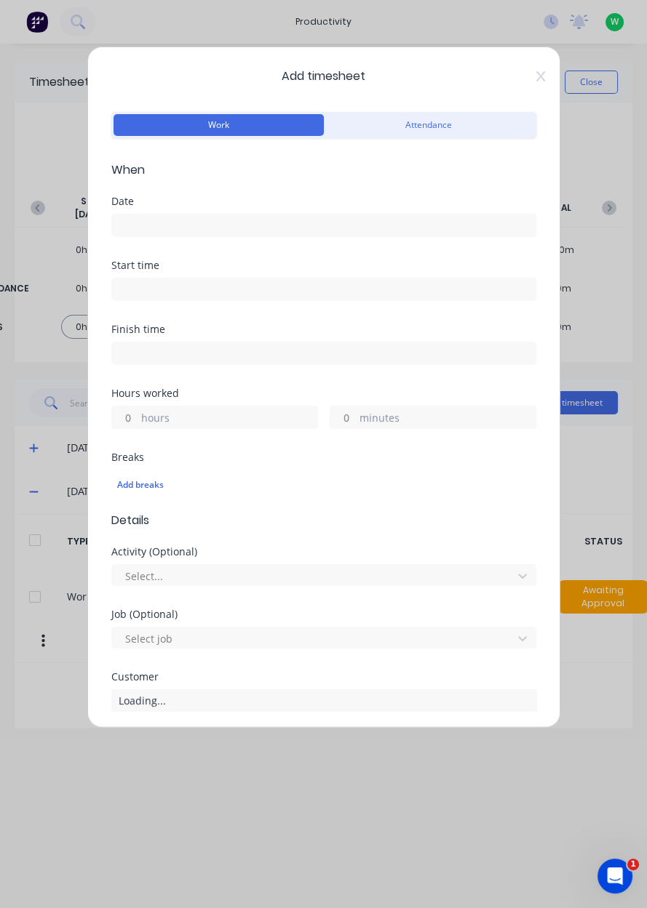
click at [145, 223] on input at bounding box center [323, 226] width 423 height 22
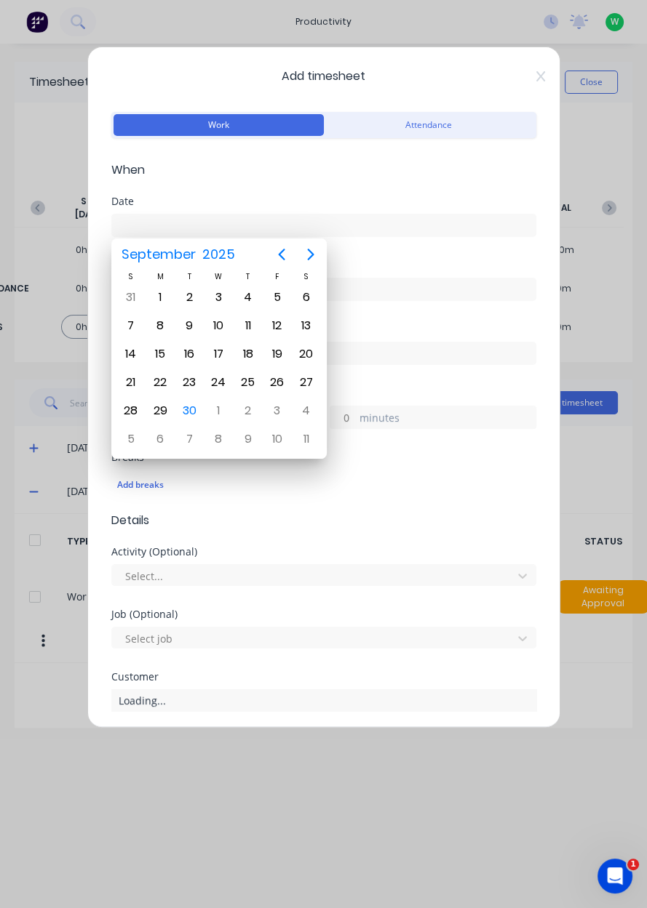
click at [199, 415] on div "30" at bounding box center [189, 411] width 29 height 28
type input "[DATE]"
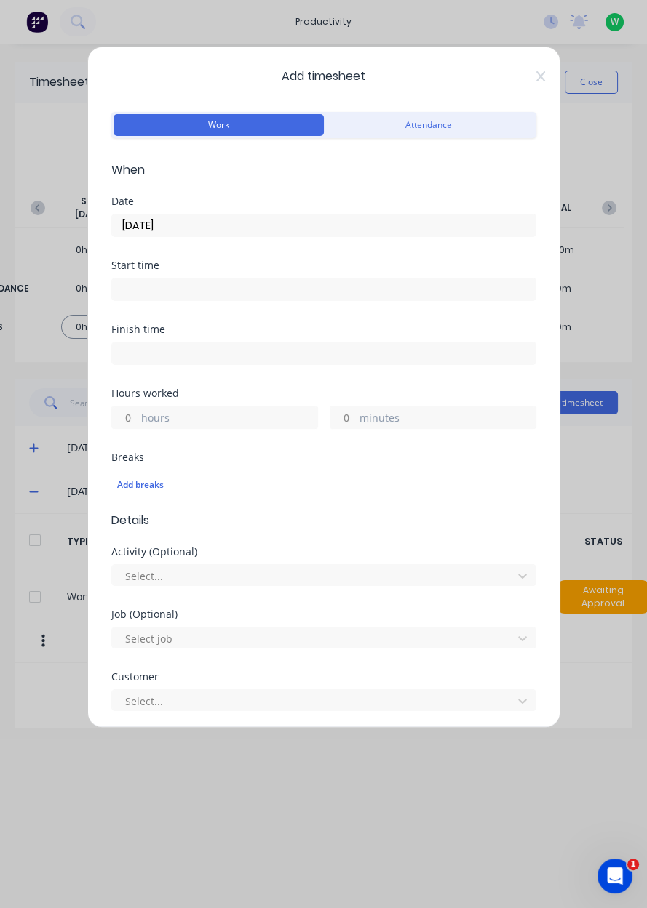
click at [166, 418] on label "hours" at bounding box center [229, 419] width 176 height 18
click at [137, 418] on input "hours" at bounding box center [124, 418] width 25 height 22
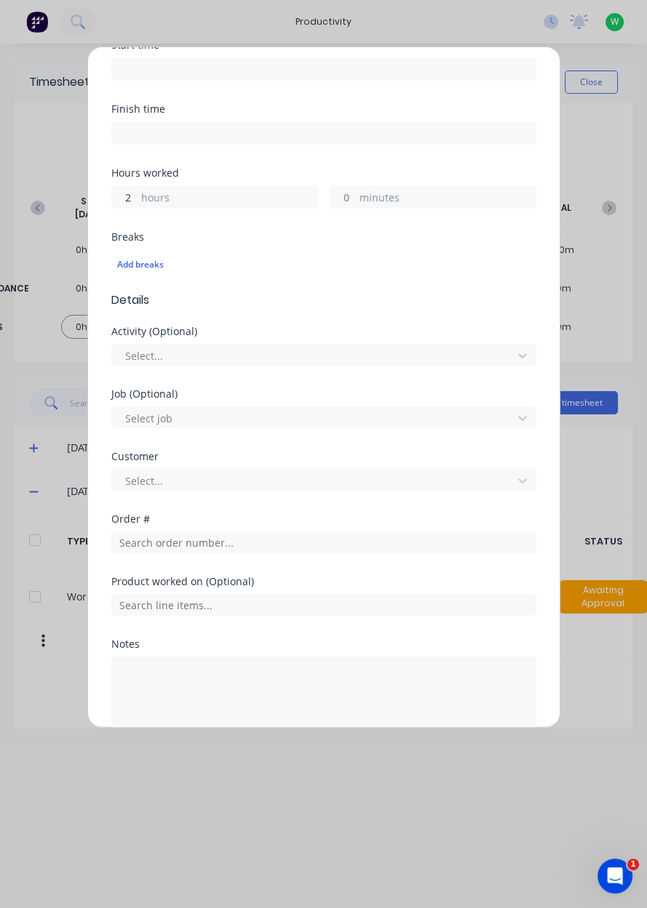
scroll to position [227, 0]
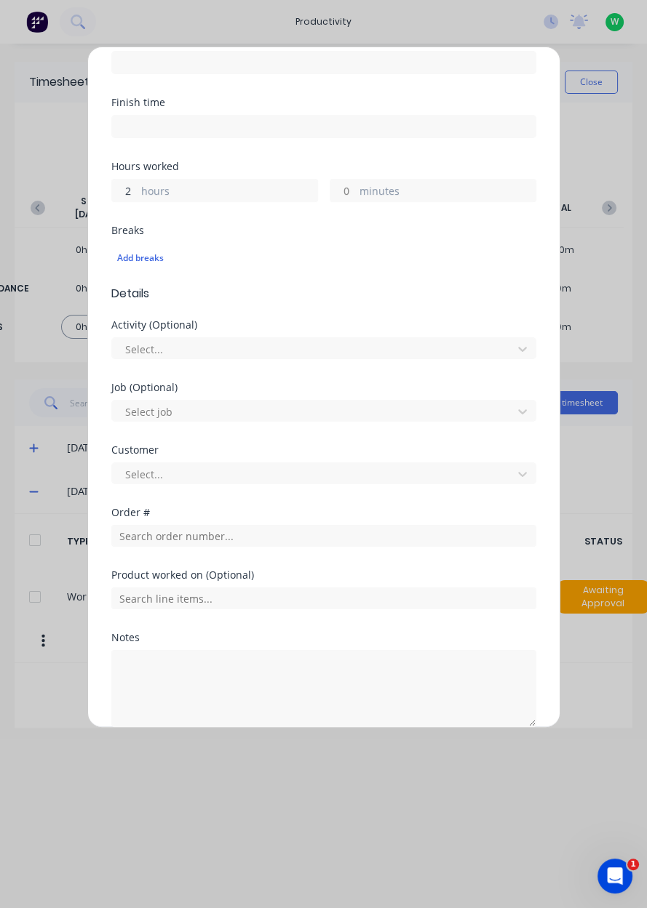
type input "2"
click at [162, 539] on input "text" at bounding box center [323, 536] width 425 height 22
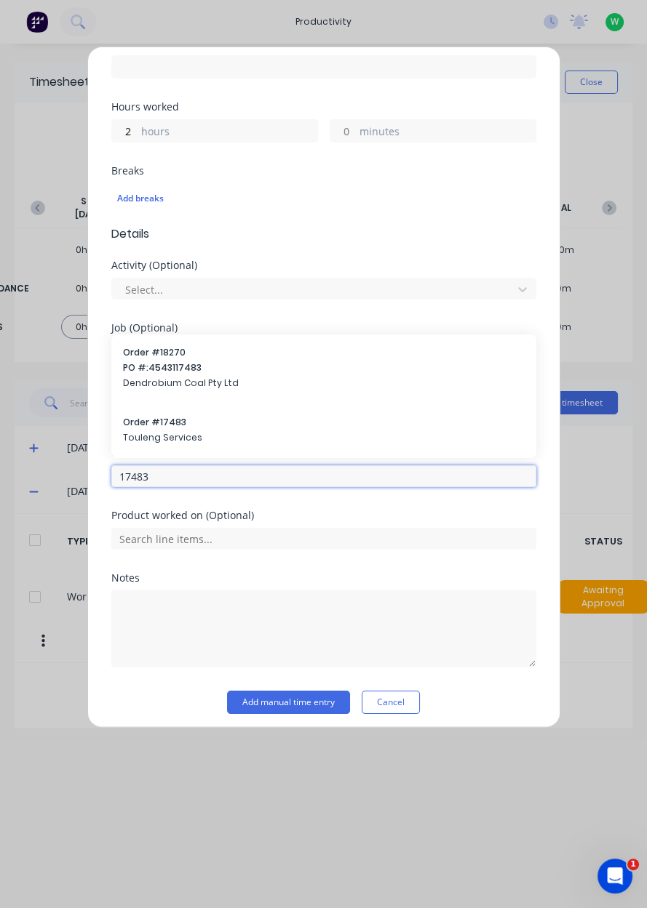
scroll to position [291, 0]
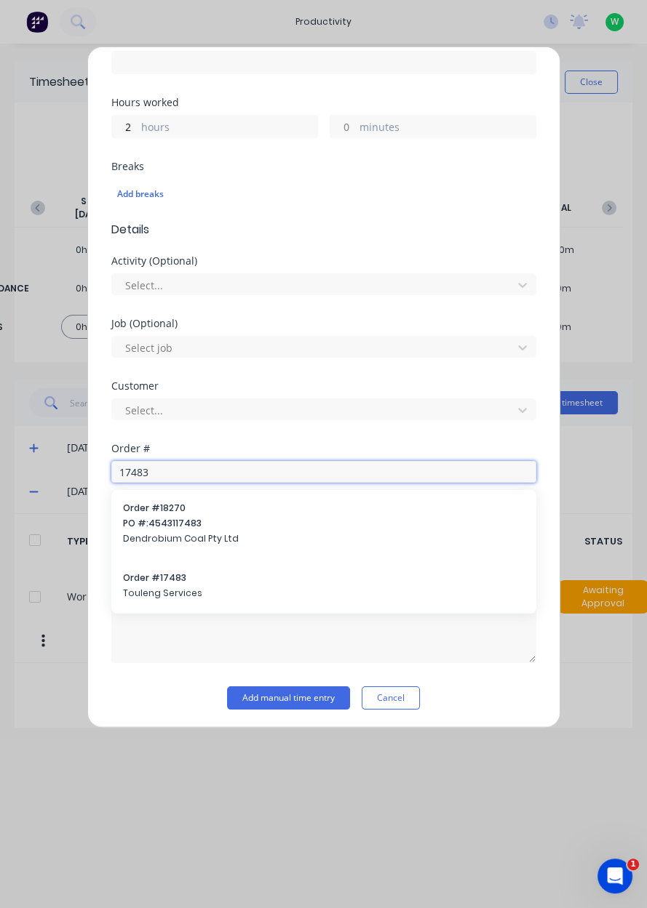
type input "17483"
click at [162, 590] on span "Touleng Services" at bounding box center [323, 593] width 401 height 13
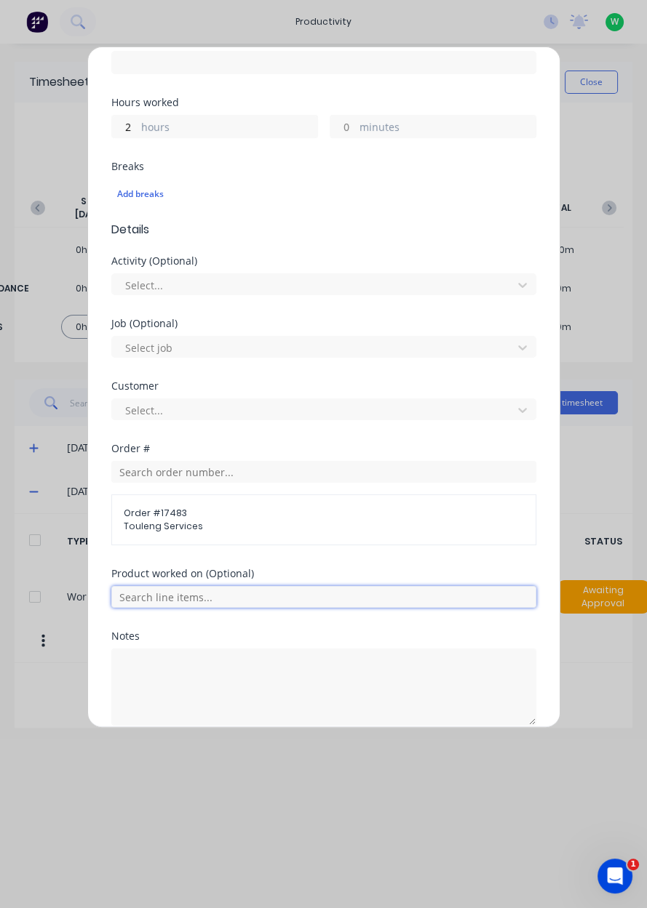
click at [181, 587] on input "text" at bounding box center [323, 597] width 425 height 22
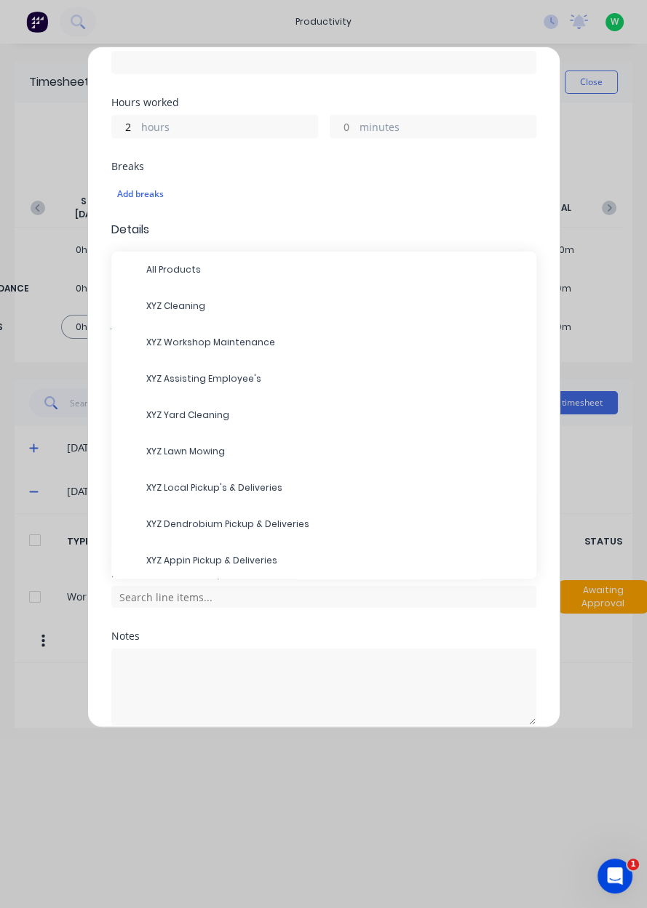
click at [216, 560] on span "XYZ Appin Pickup & Deliveries" at bounding box center [335, 560] width 378 height 13
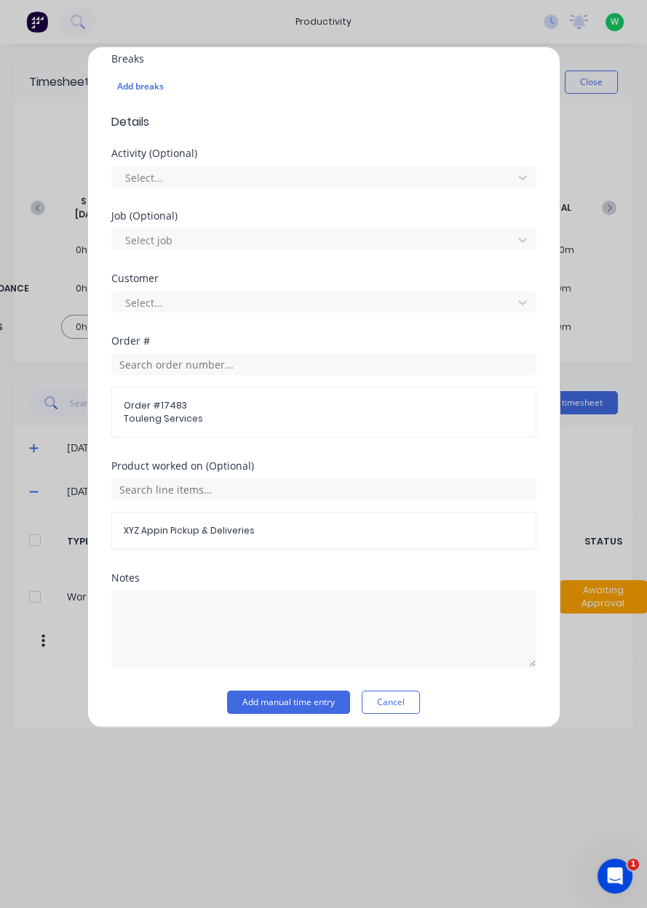
scroll to position [402, 0]
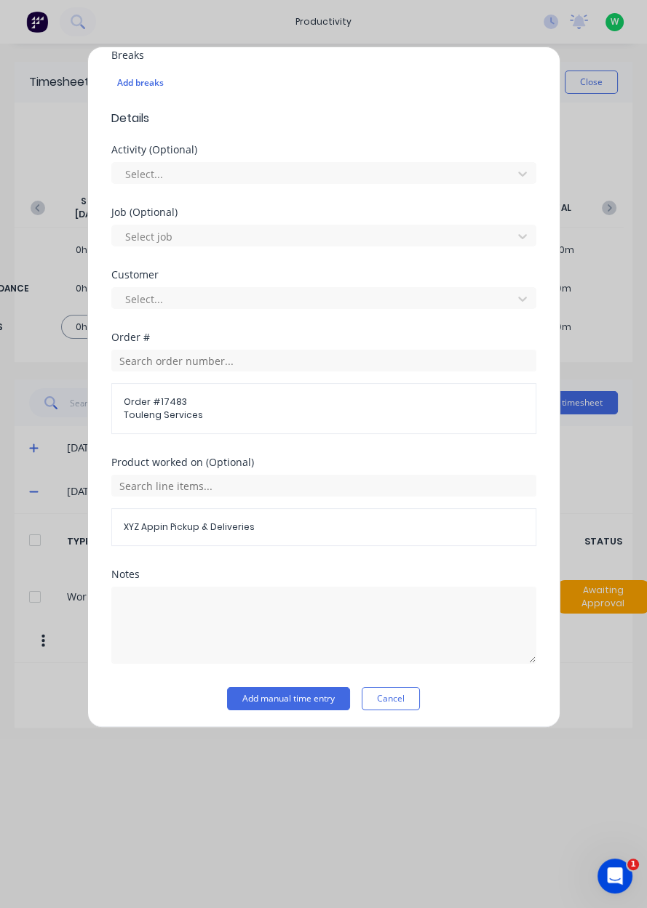
click at [303, 697] on button "Add manual time entry" at bounding box center [288, 698] width 123 height 23
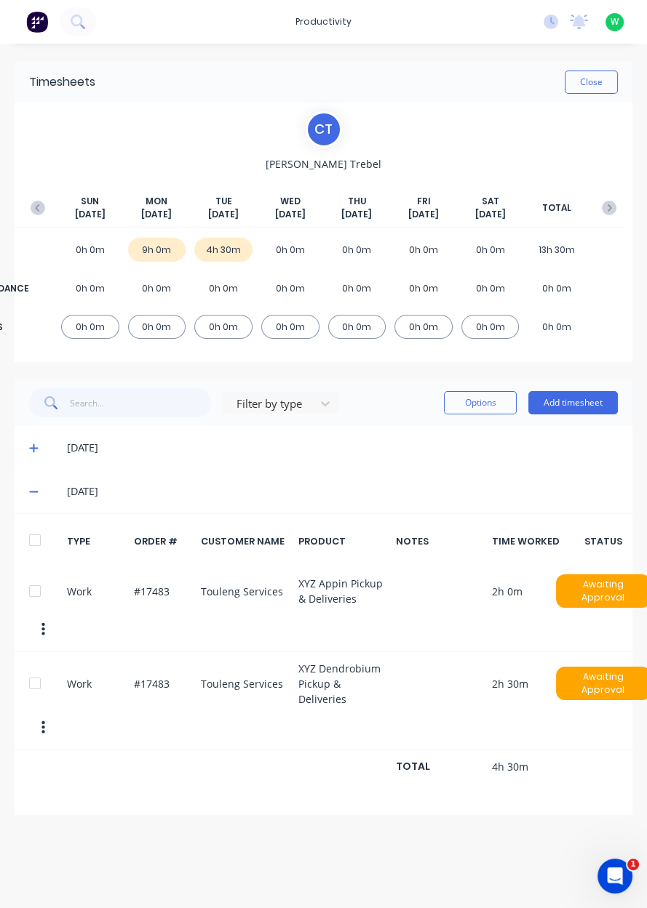
click at [580, 404] on button "Add timesheet" at bounding box center [572, 402] width 89 height 23
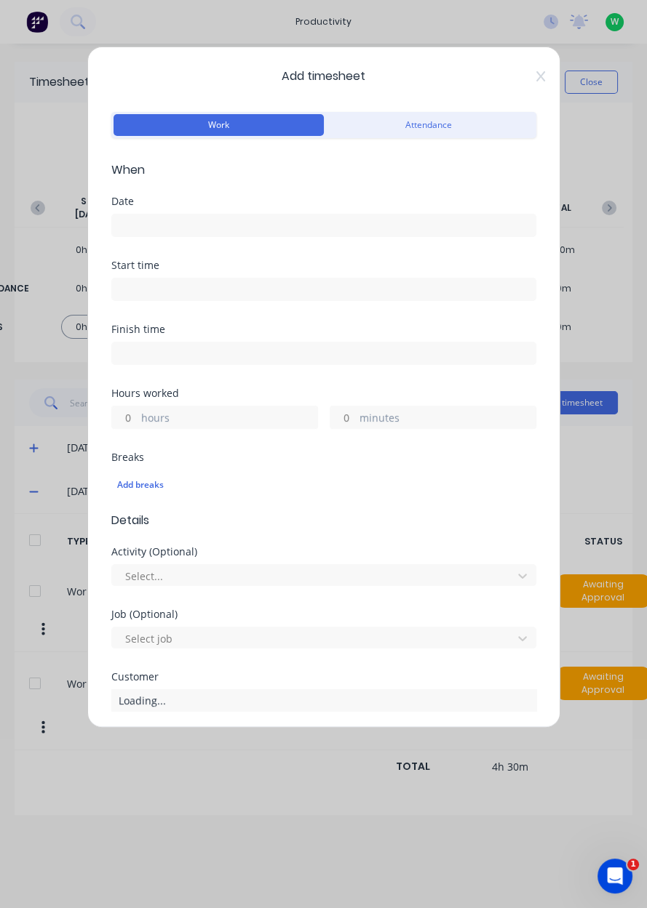
click at [161, 231] on input at bounding box center [323, 226] width 423 height 22
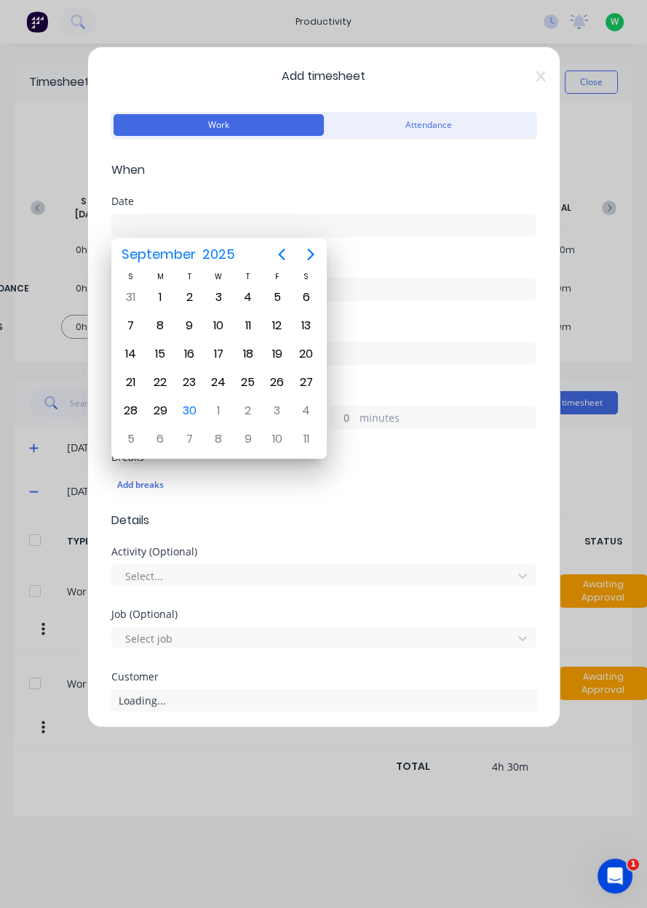
click at [191, 425] on div "7" at bounding box center [189, 439] width 29 height 28
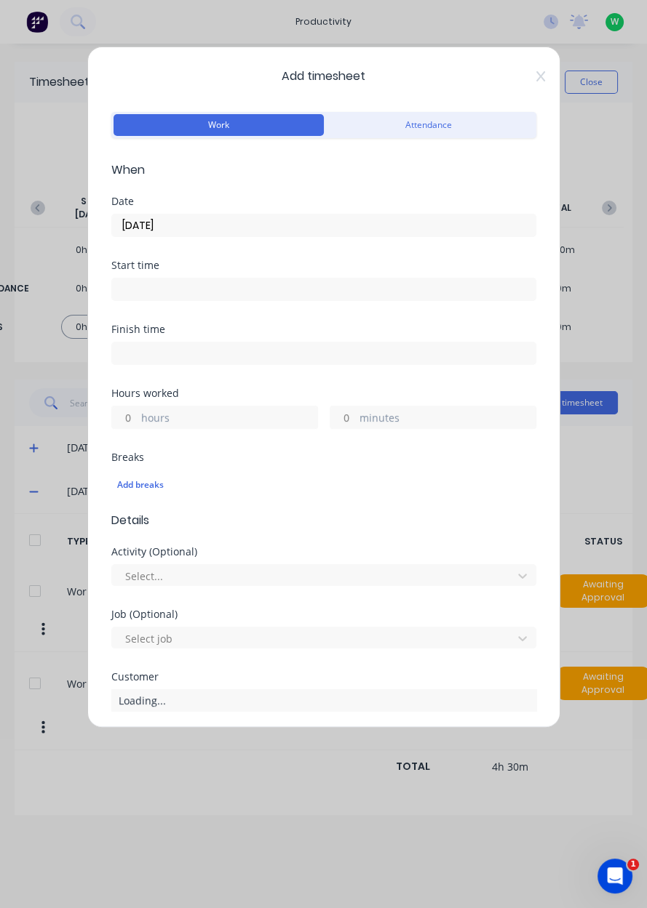
scroll to position [0, 0]
click at [147, 231] on input "[DATE]" at bounding box center [323, 226] width 423 height 22
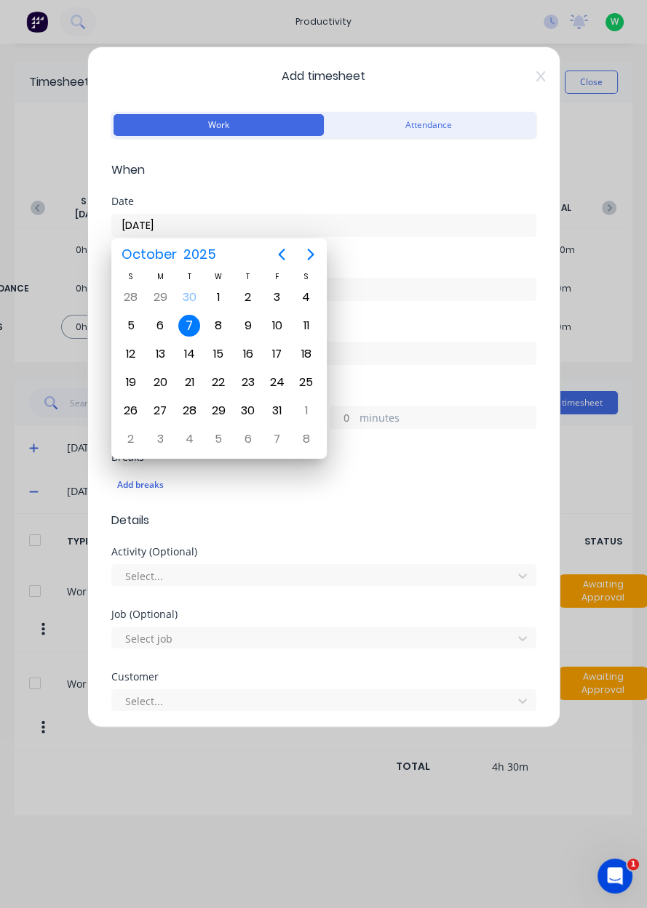
click at [196, 299] on div "30" at bounding box center [189, 298] width 22 height 22
type input "[DATE]"
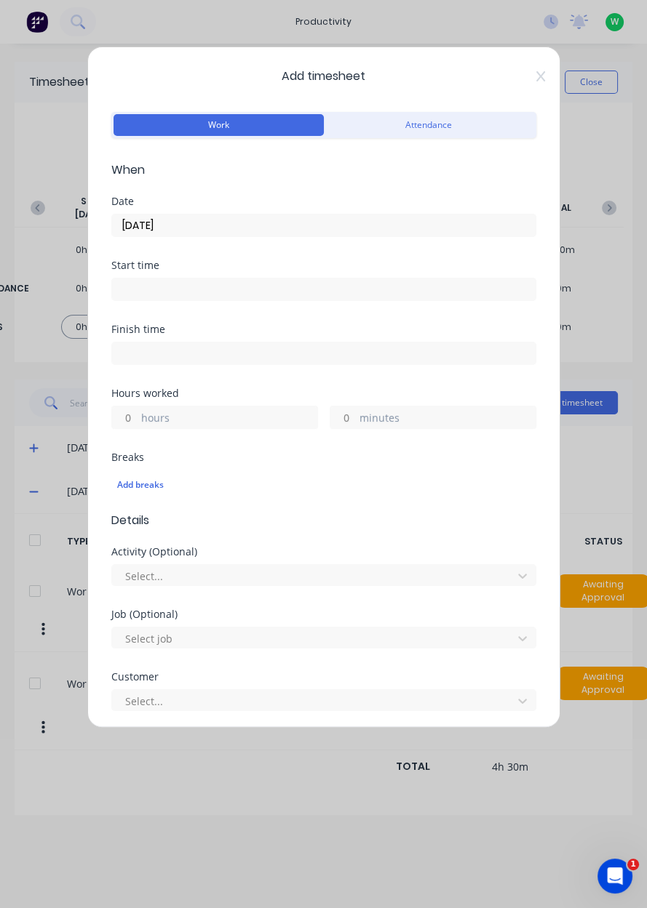
click at [168, 417] on label "hours" at bounding box center [229, 419] width 176 height 18
click at [137, 417] on input "hours" at bounding box center [124, 418] width 25 height 22
type input "6"
click at [390, 425] on label "minutes" at bounding box center [447, 419] width 176 height 18
click at [356, 425] on input "minutes" at bounding box center [342, 418] width 25 height 22
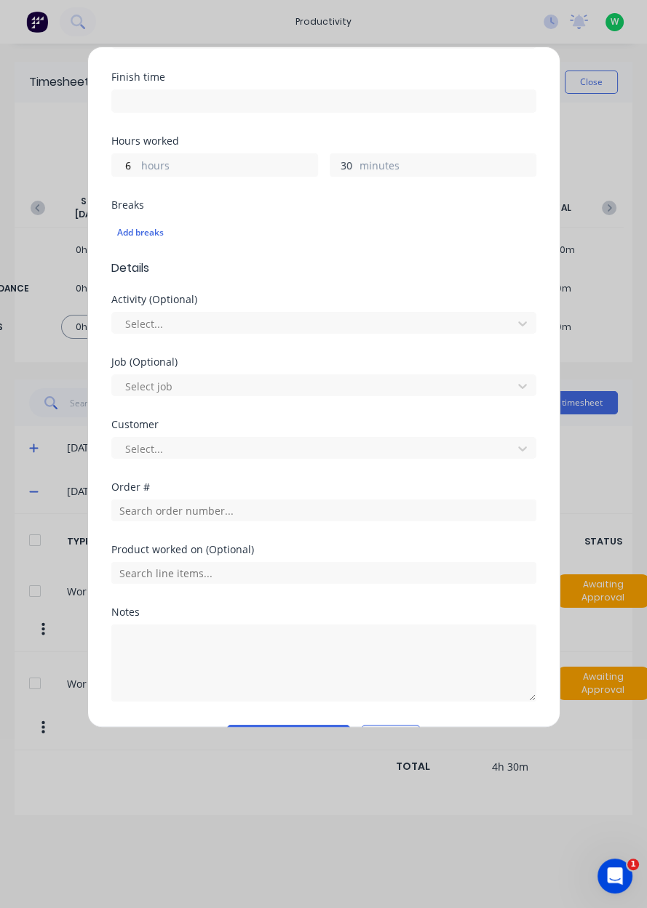
scroll to position [255, 0]
type input "30"
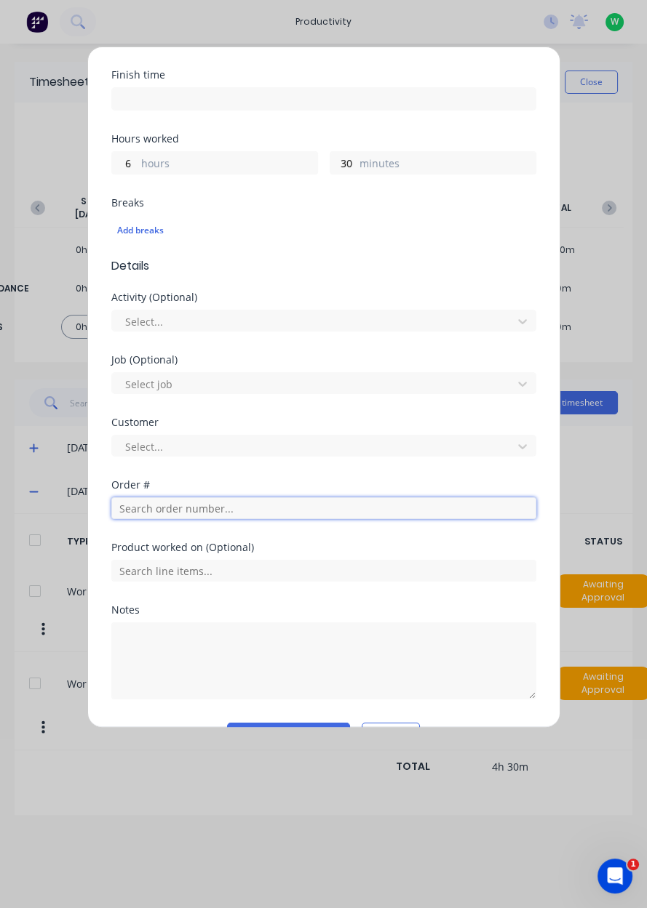
click at [171, 505] on input "text" at bounding box center [323, 508] width 425 height 22
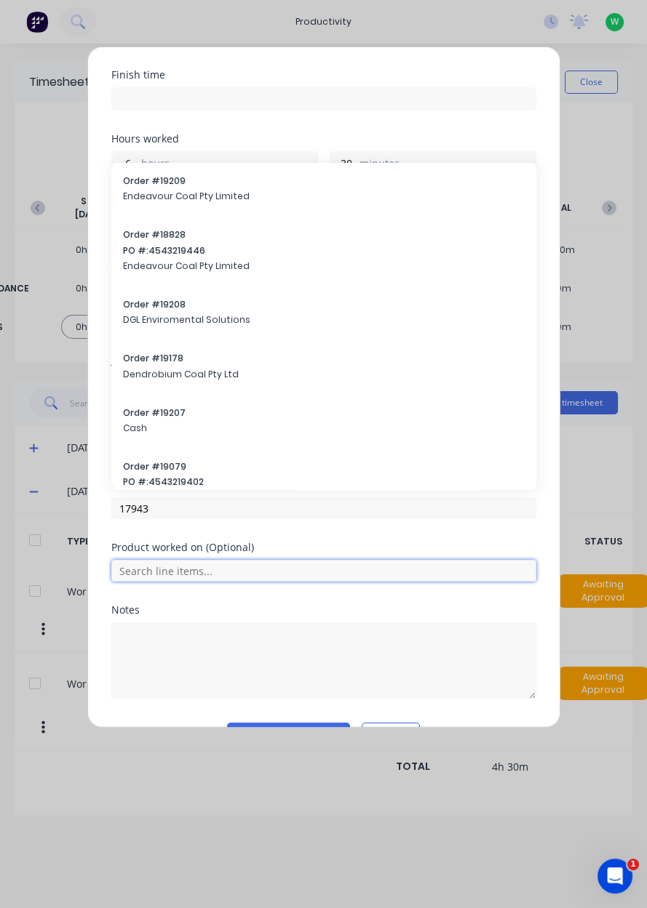
click at [174, 560] on input "text" at bounding box center [323, 571] width 425 height 22
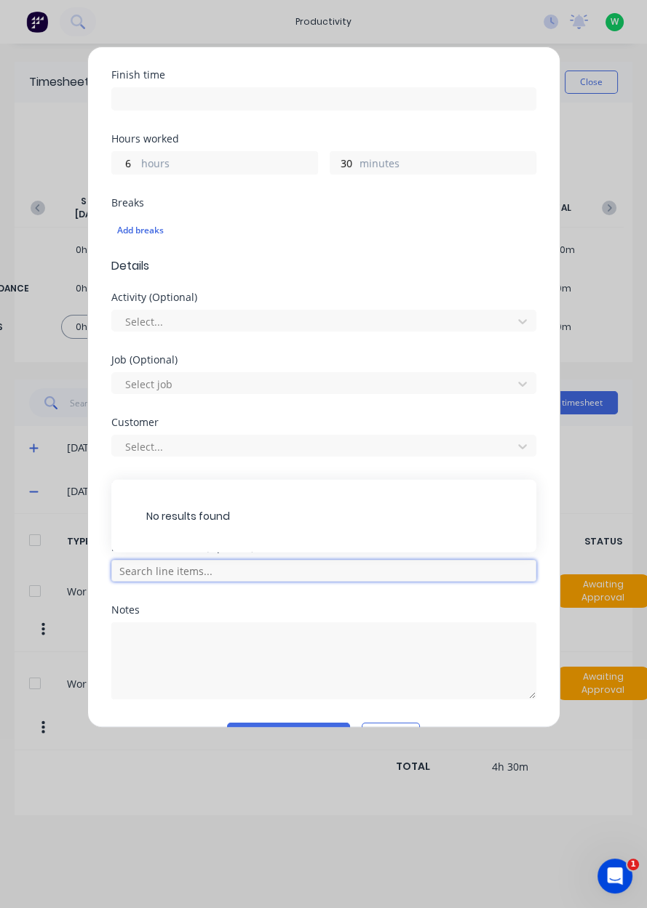
scroll to position [291, 0]
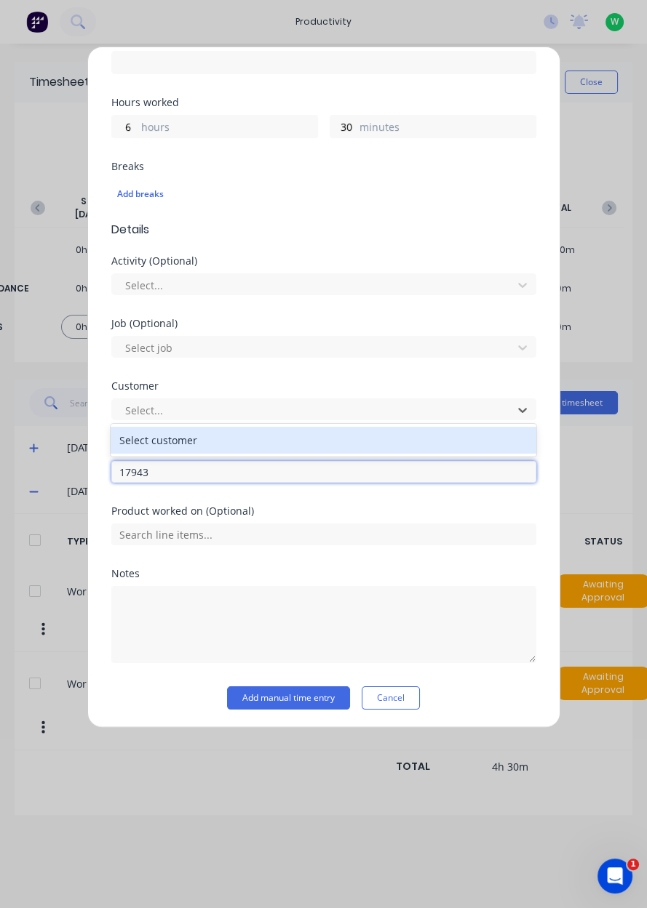
click at [187, 474] on input "17943" at bounding box center [323, 472] width 425 height 22
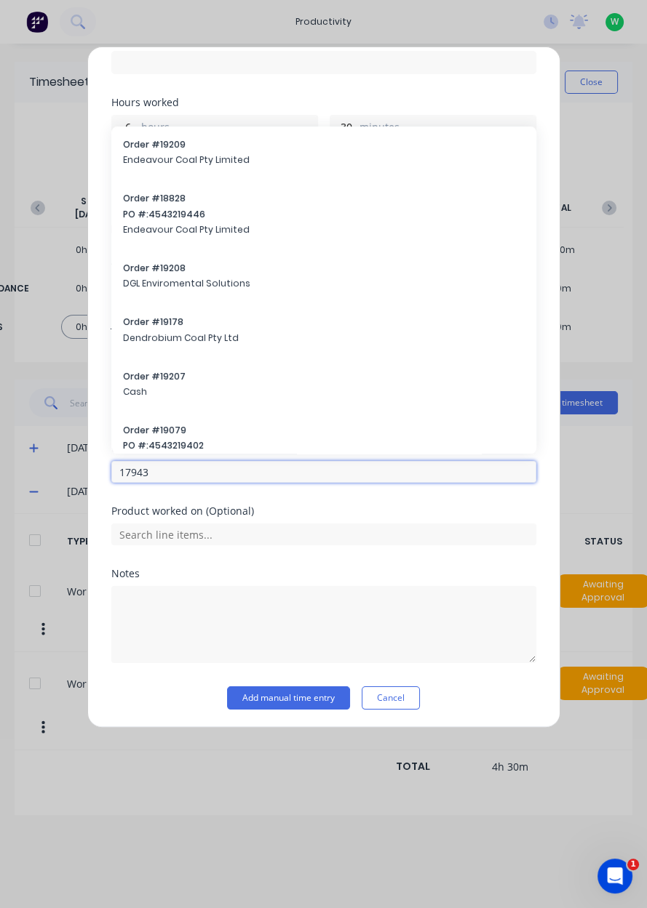
click at [173, 476] on input "17943" at bounding box center [323, 472] width 425 height 22
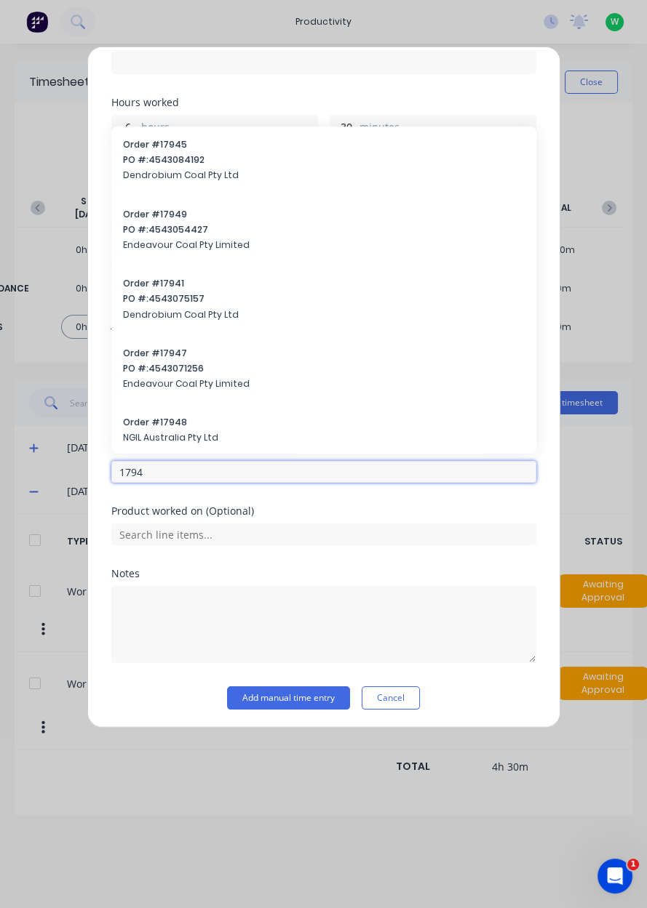
type input "17943"
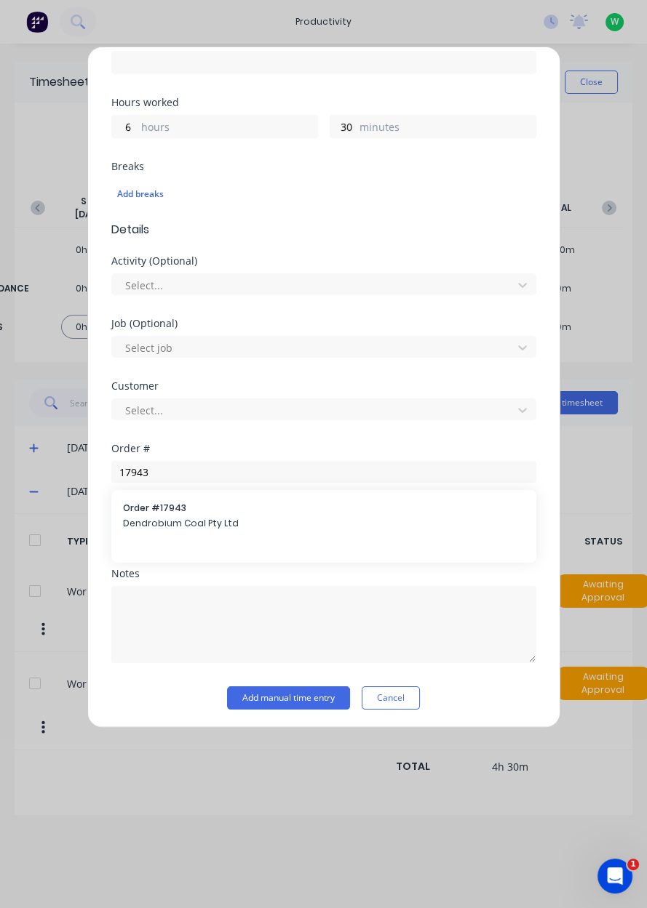
click at [162, 524] on span "Dendrobium Coal Pty Ltd" at bounding box center [323, 523] width 401 height 13
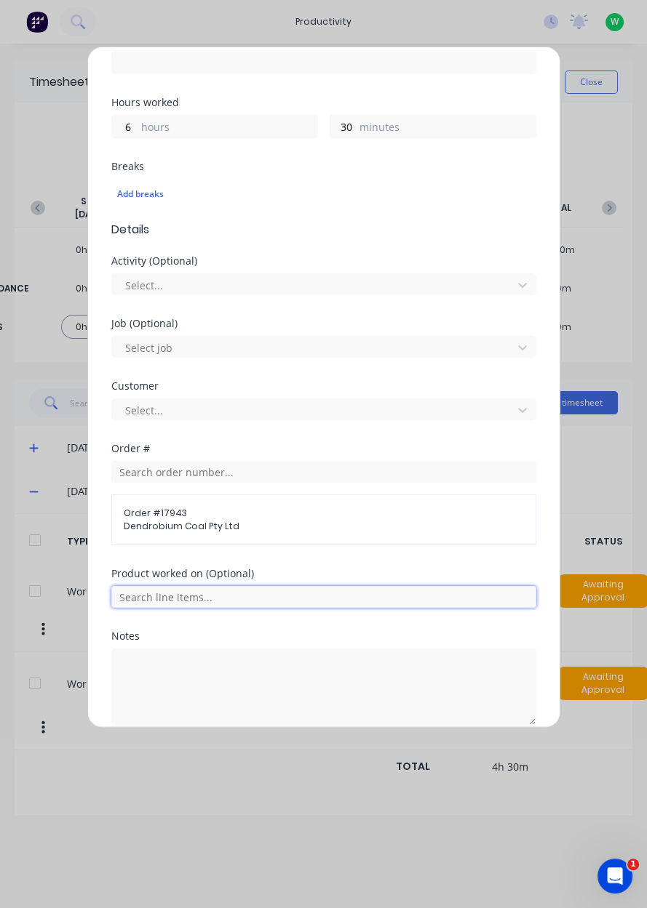
click at [184, 596] on input "text" at bounding box center [323, 597] width 425 height 22
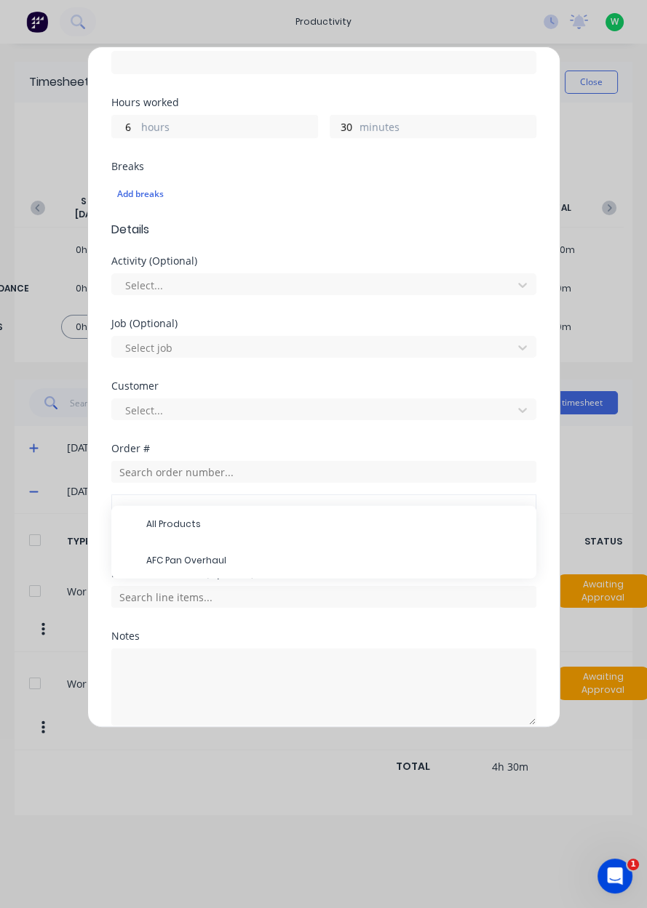
click at [189, 560] on span "AFC Pan Overhaul" at bounding box center [335, 560] width 378 height 13
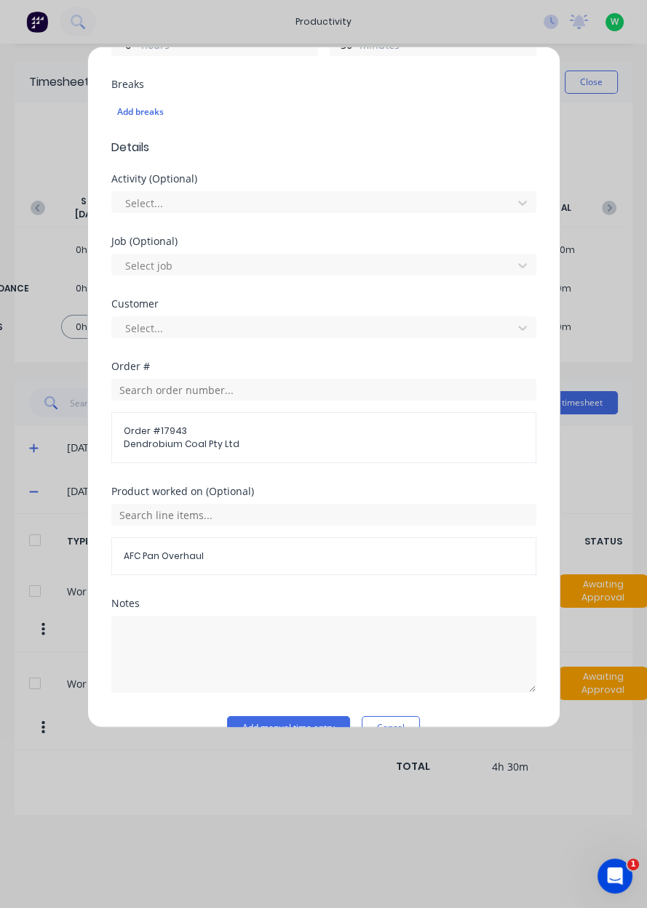
scroll to position [402, 0]
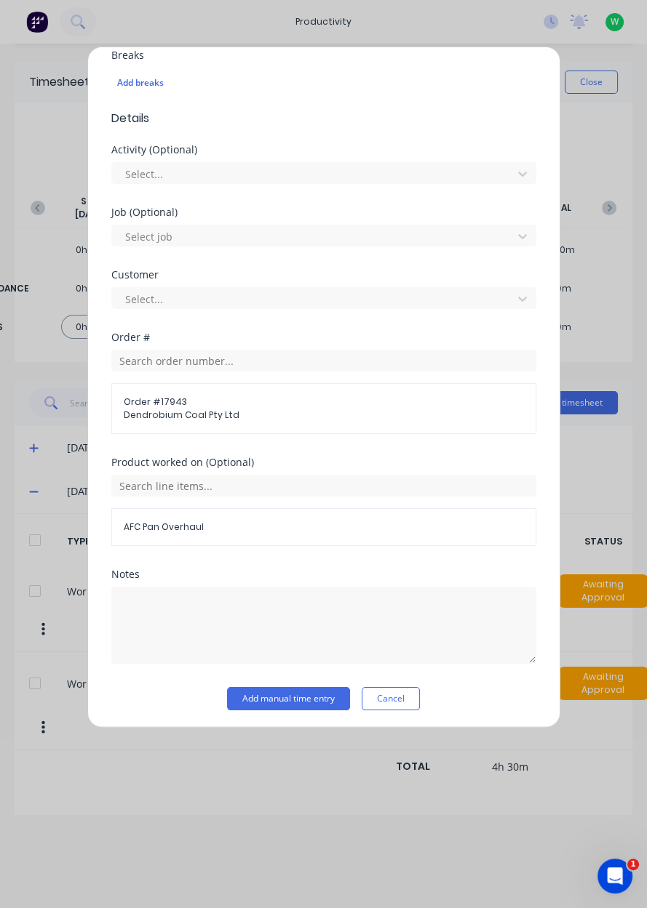
click at [286, 697] on button "Add manual time entry" at bounding box center [288, 698] width 123 height 23
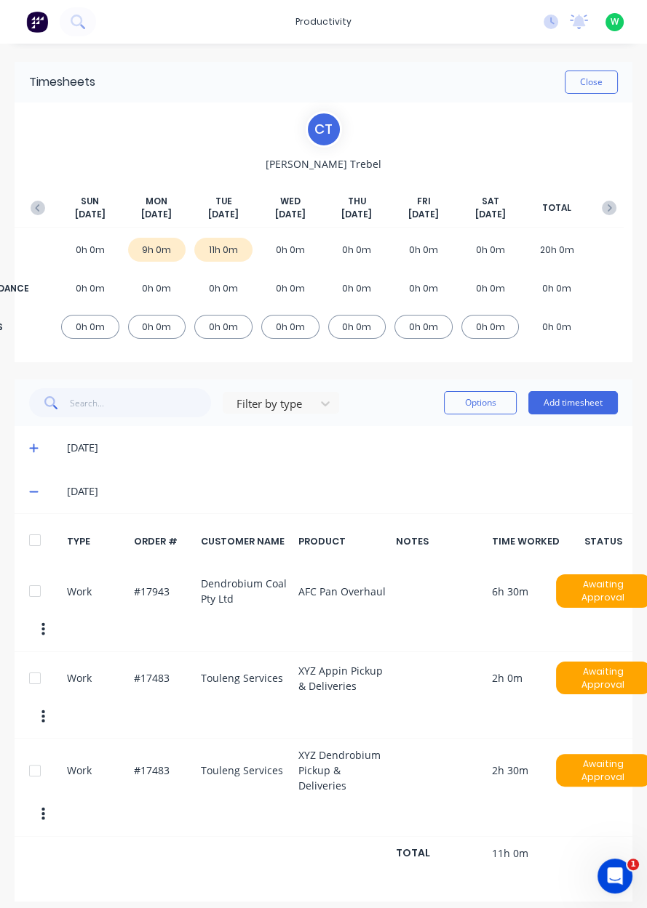
click at [592, 81] on button "Close" at bounding box center [590, 82] width 53 height 23
